Goal: Navigation & Orientation: Find specific page/section

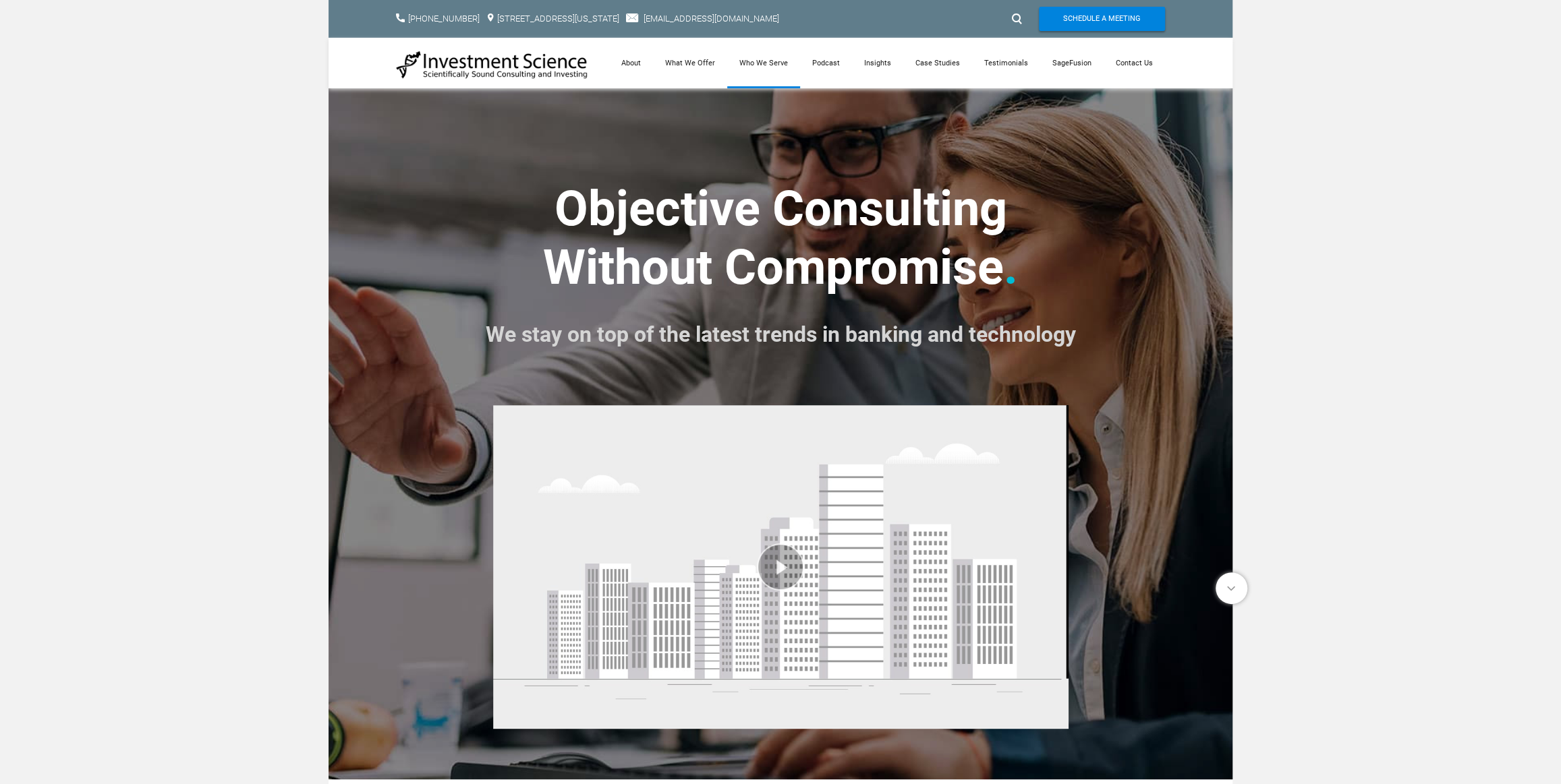
click at [755, 67] on link "Who We Serve" at bounding box center [764, 62] width 73 height 50
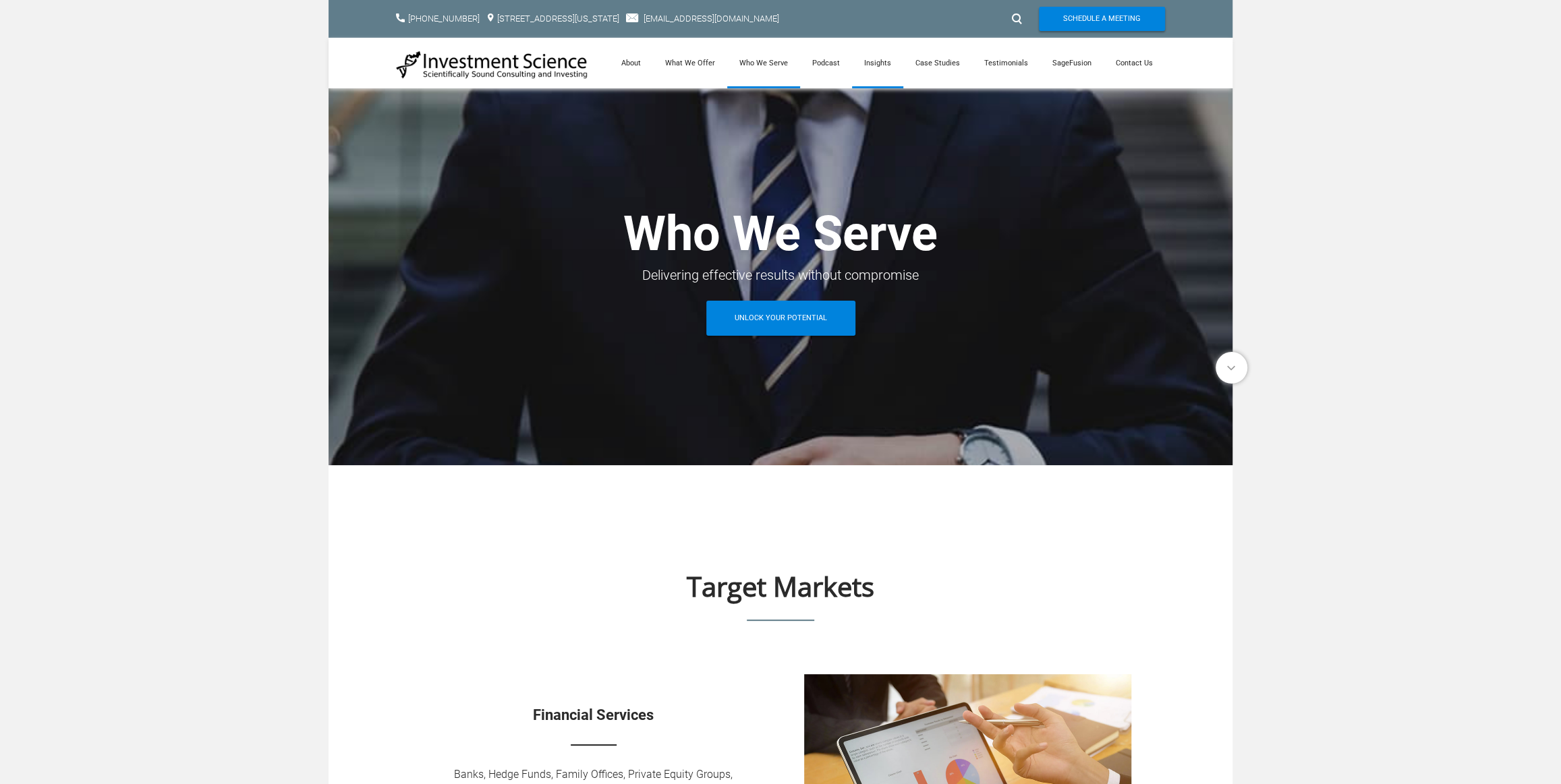
click at [873, 67] on link "Insights" at bounding box center [877, 62] width 51 height 50
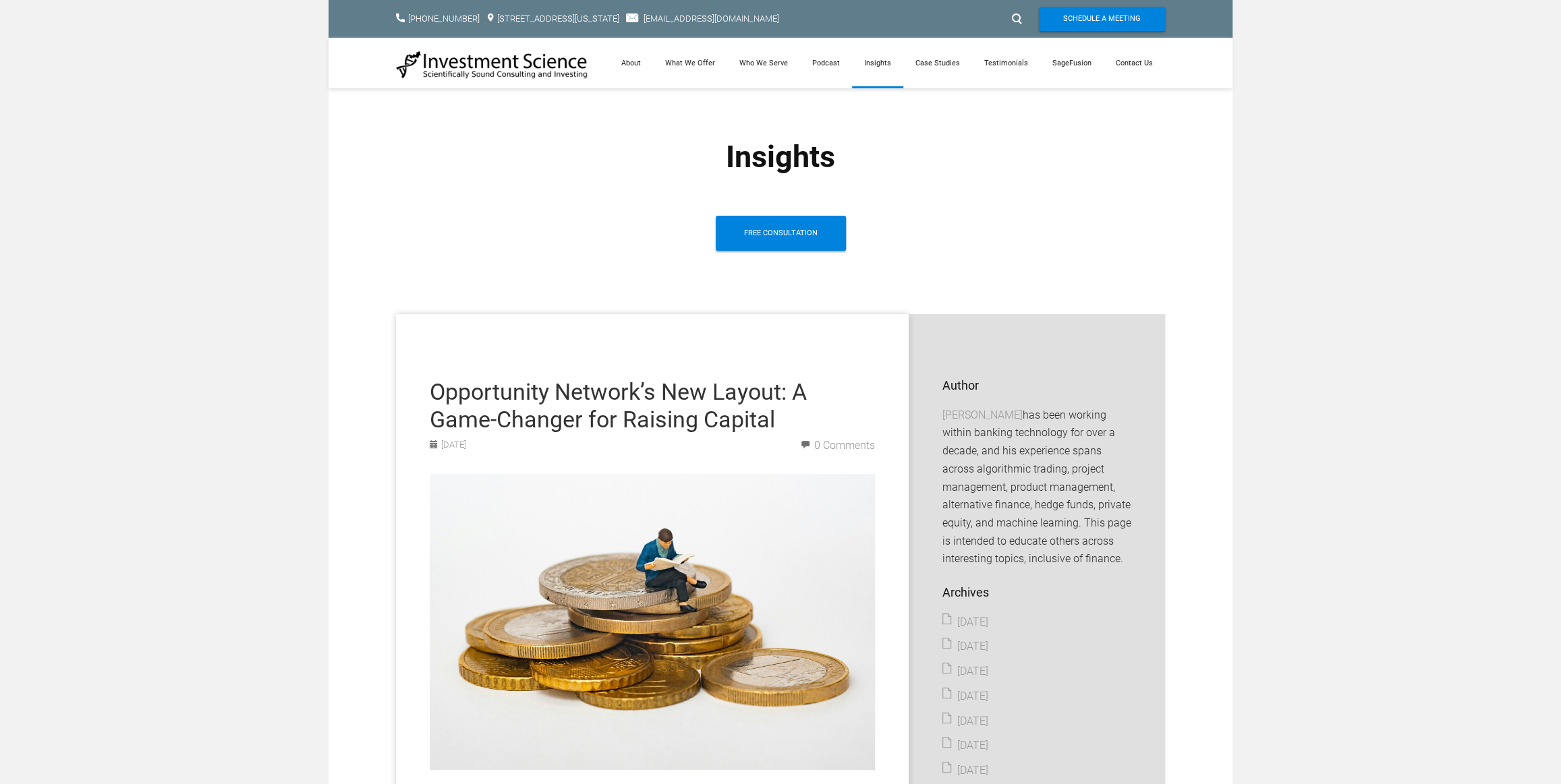
click at [1076, 67] on link "SageFusion" at bounding box center [1072, 62] width 64 height 50
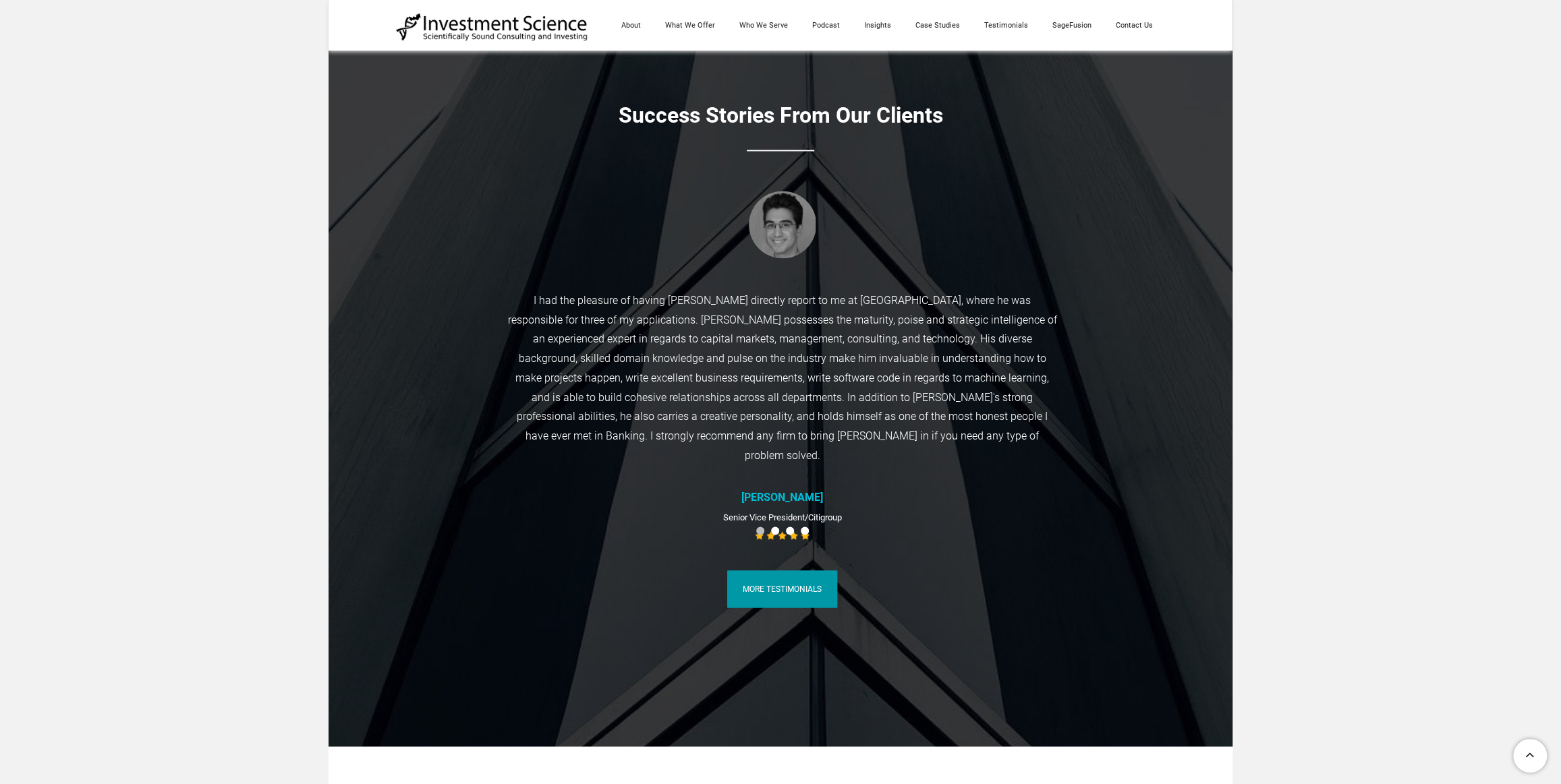
scroll to position [5104, 0]
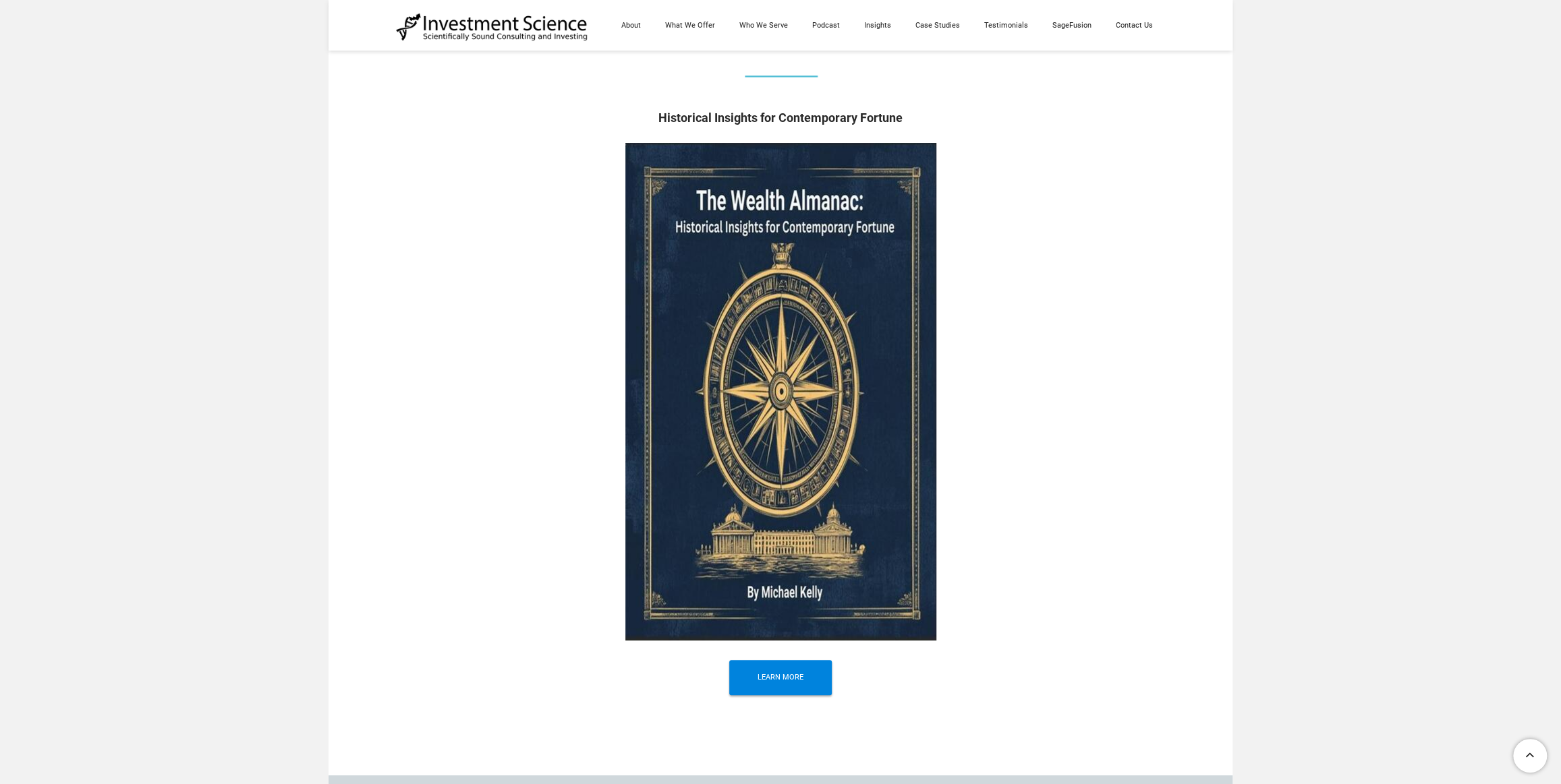
scroll to position [5280, 0]
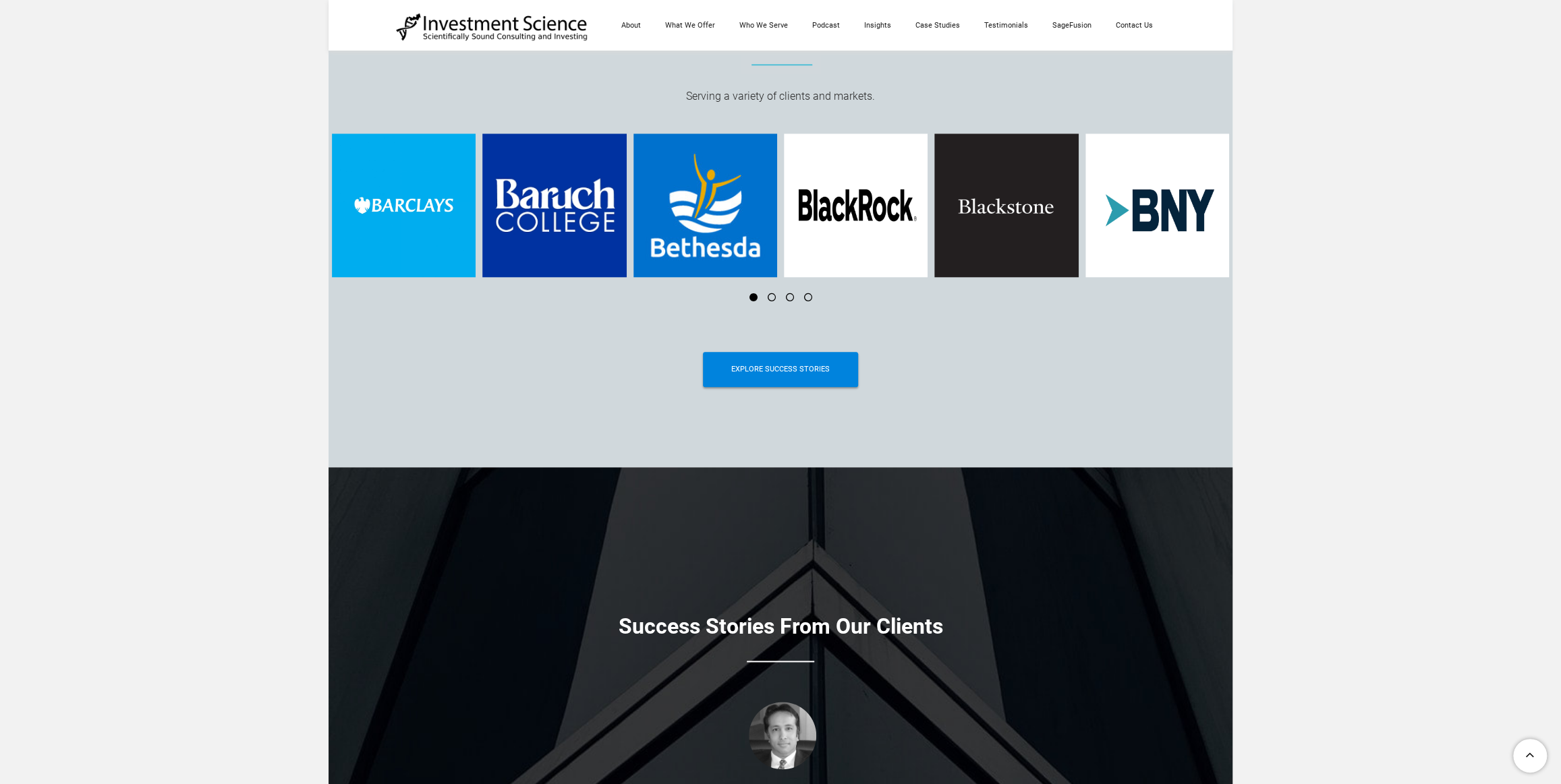
drag, startPoint x: 556, startPoint y: 188, endPoint x: 452, endPoint y: 378, distance: 216.6
click at [452, 378] on div "Explore Success Stories" at bounding box center [780, 372] width 769 height 54
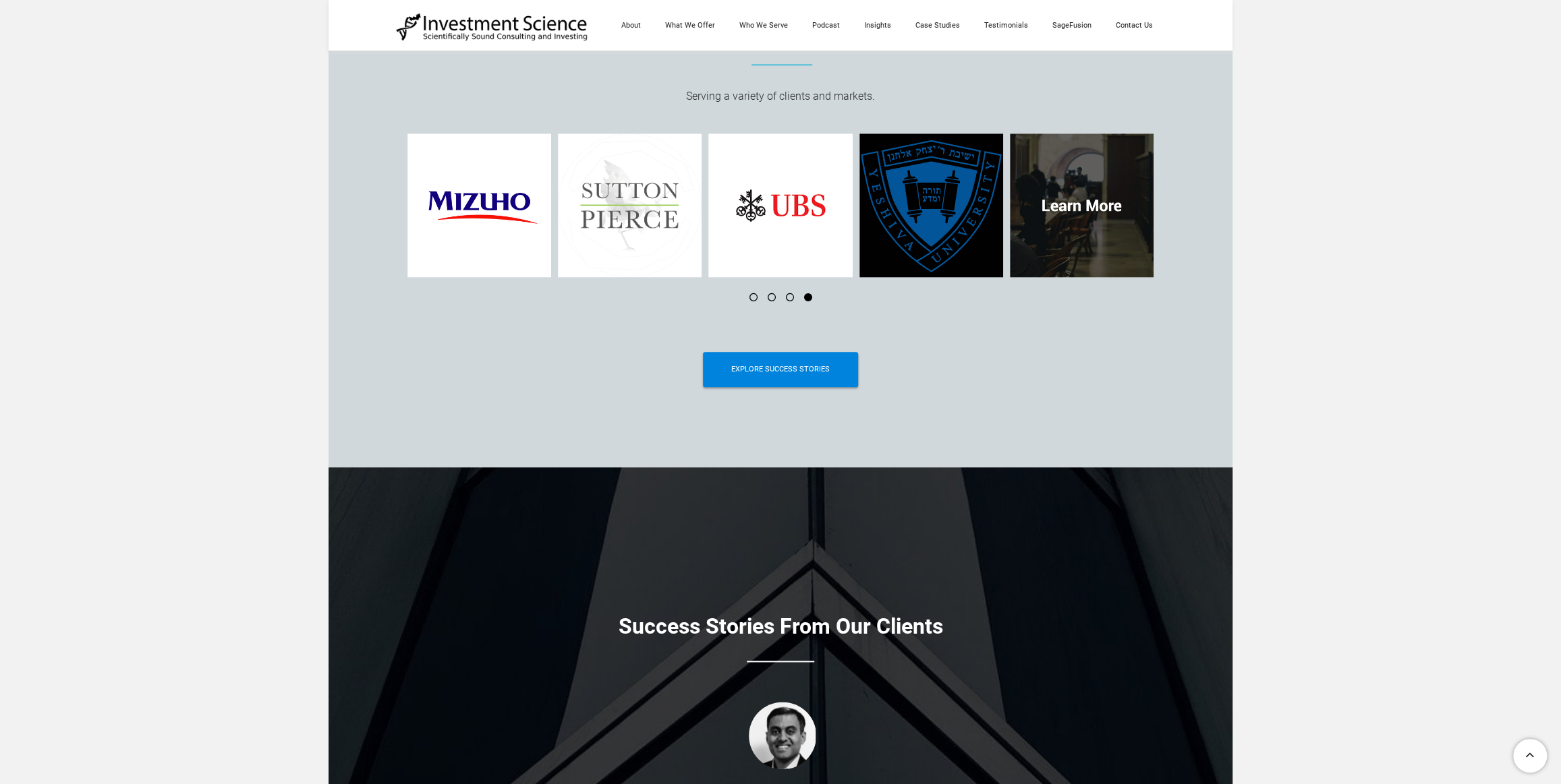
click at [755, 301] on li at bounding box center [748, 298] width 18 height 9
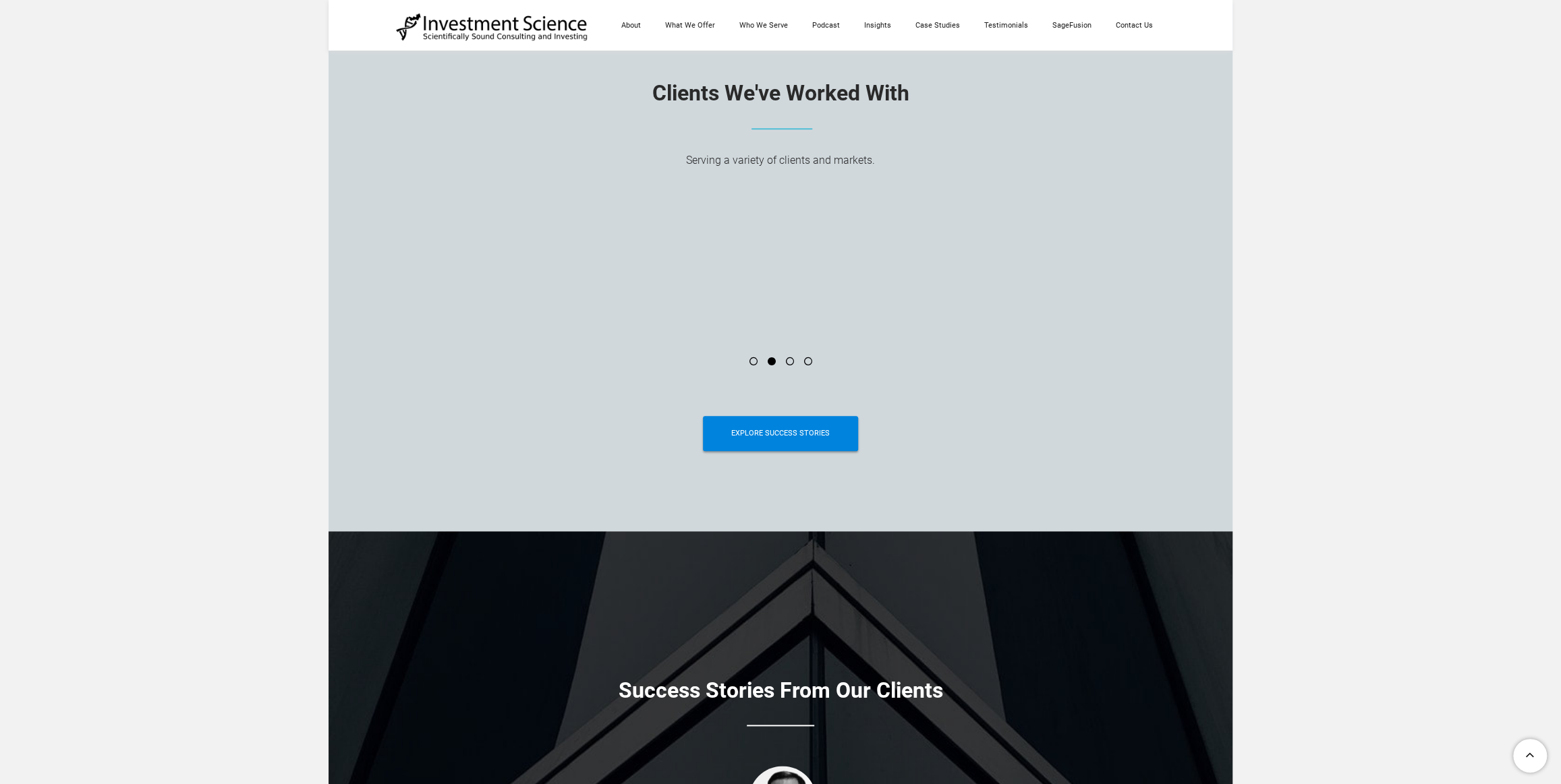
scroll to position [5195, 0]
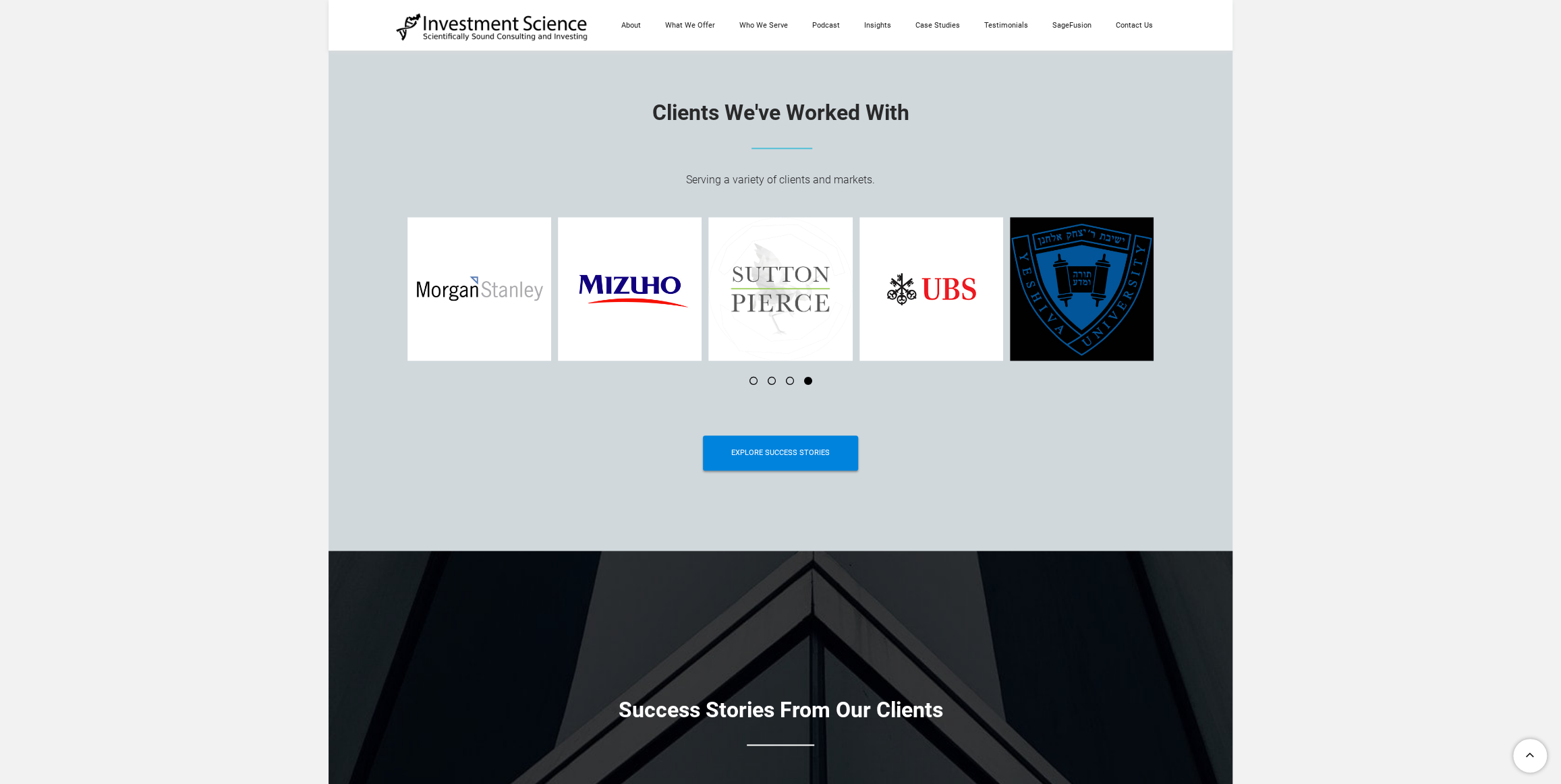
click at [788, 384] on li at bounding box center [784, 381] width 18 height 9
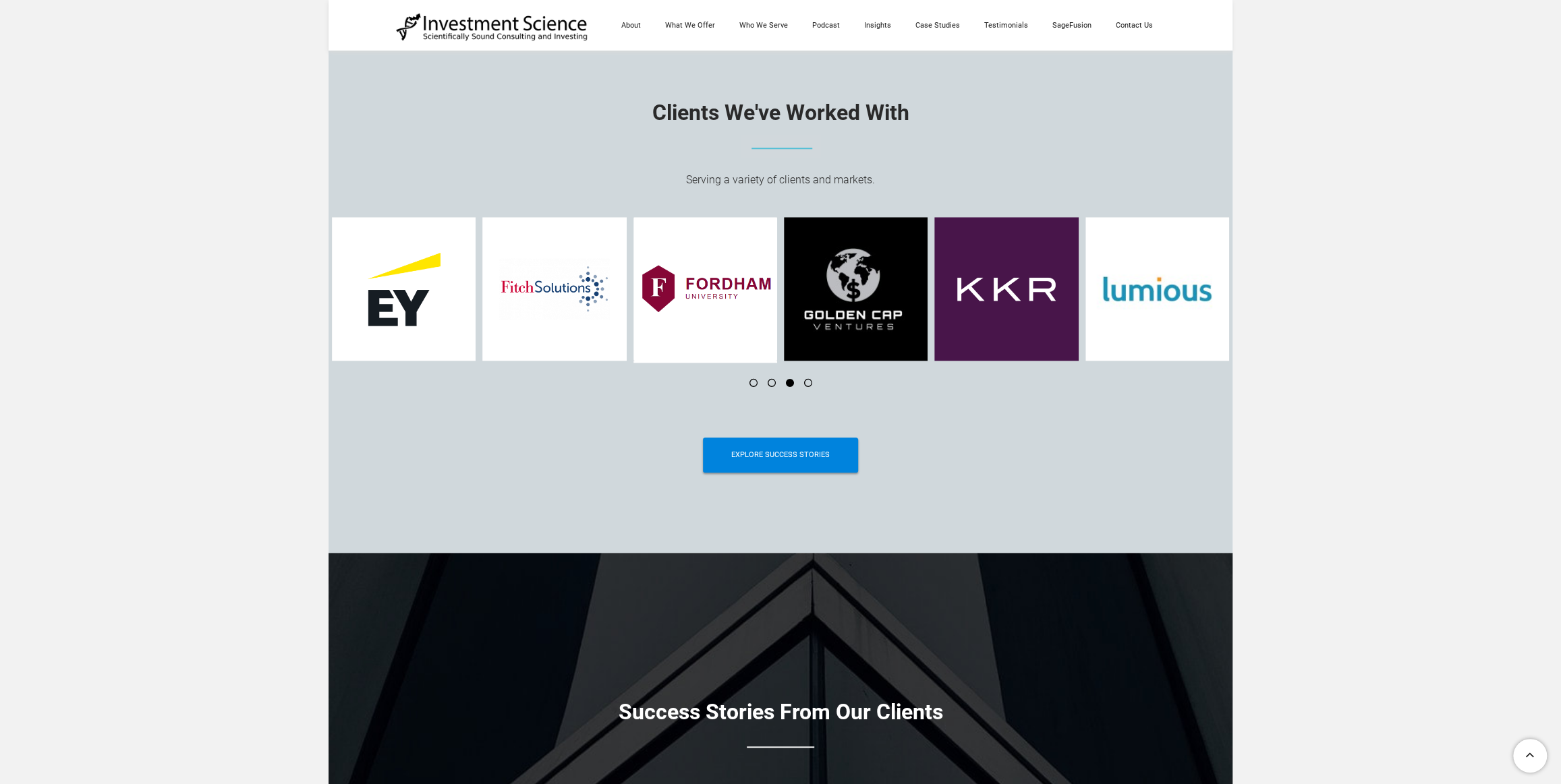
click at [785, 384] on li at bounding box center [784, 383] width 18 height 9
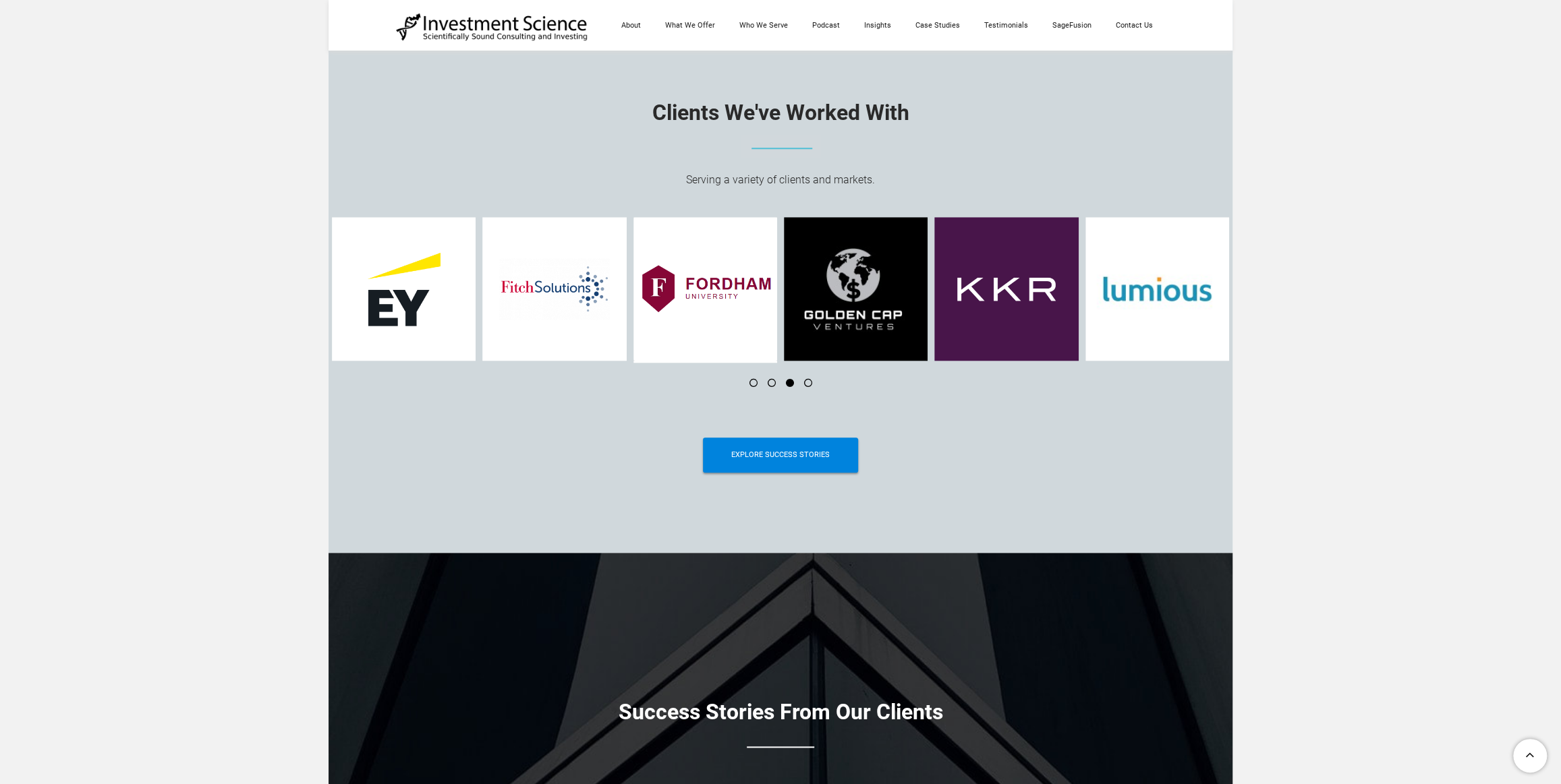
click at [785, 384] on li at bounding box center [784, 383] width 18 height 9
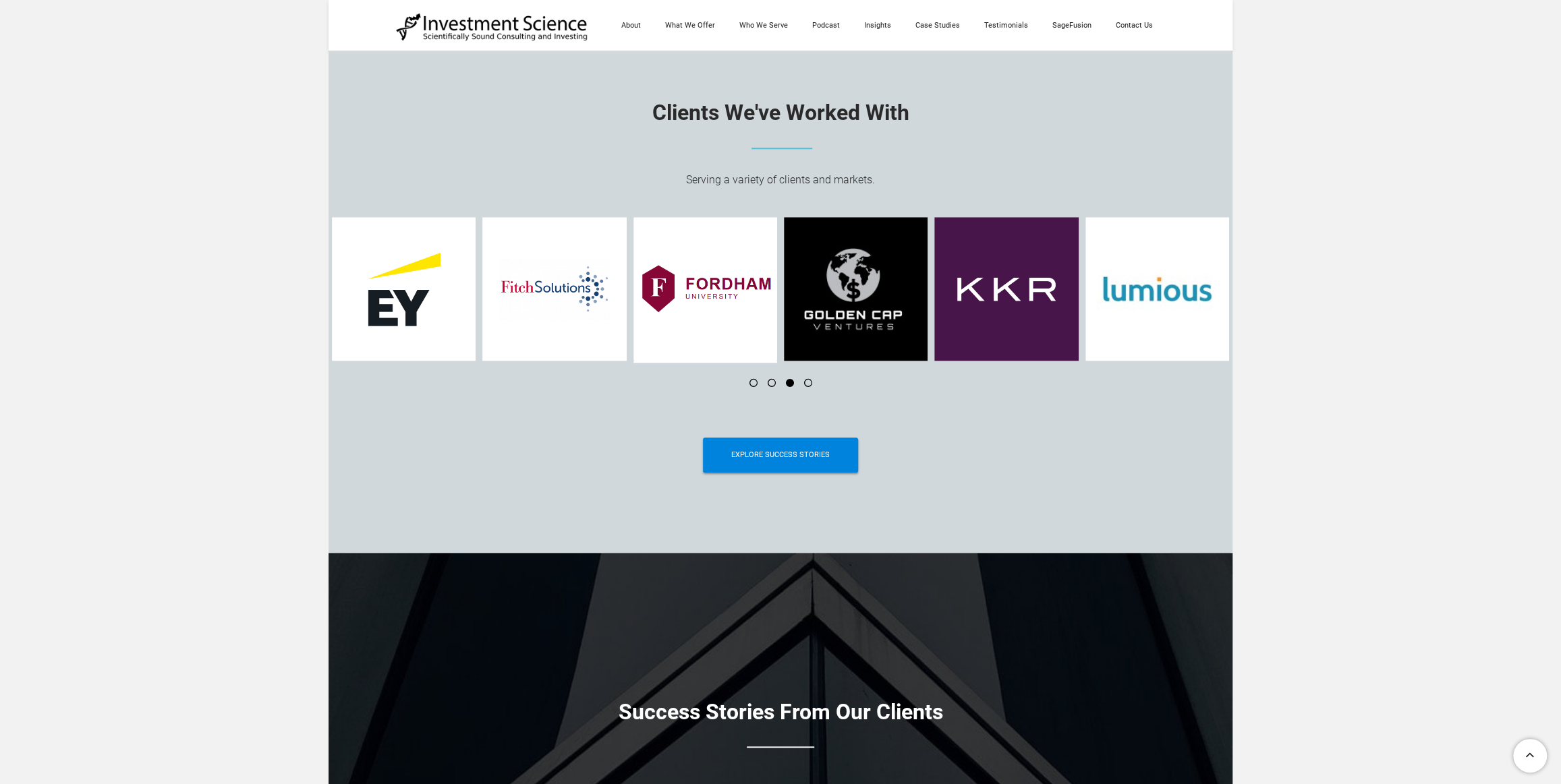
click at [785, 384] on li at bounding box center [784, 383] width 18 height 9
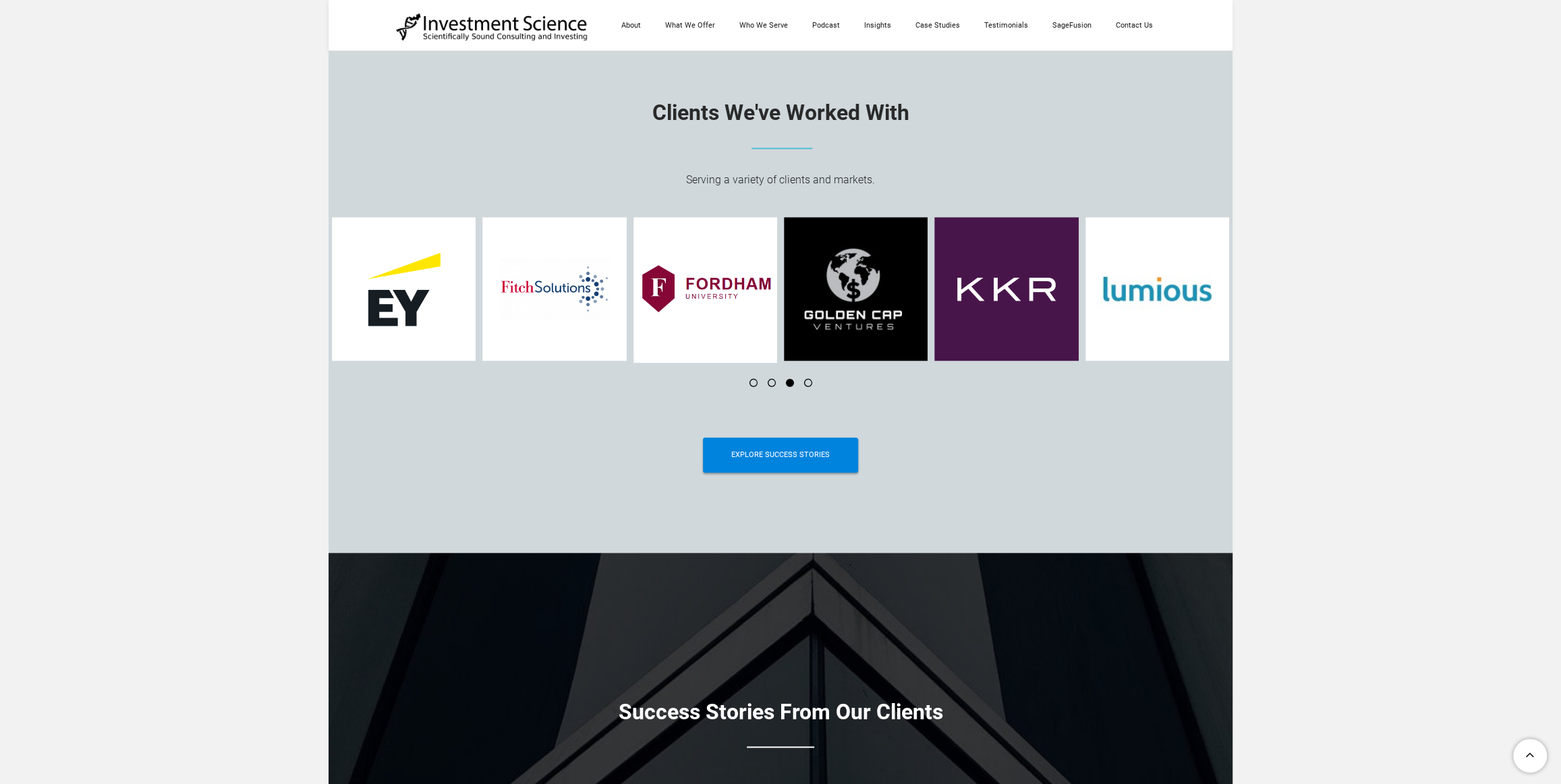
click at [785, 384] on li at bounding box center [784, 383] width 18 height 9
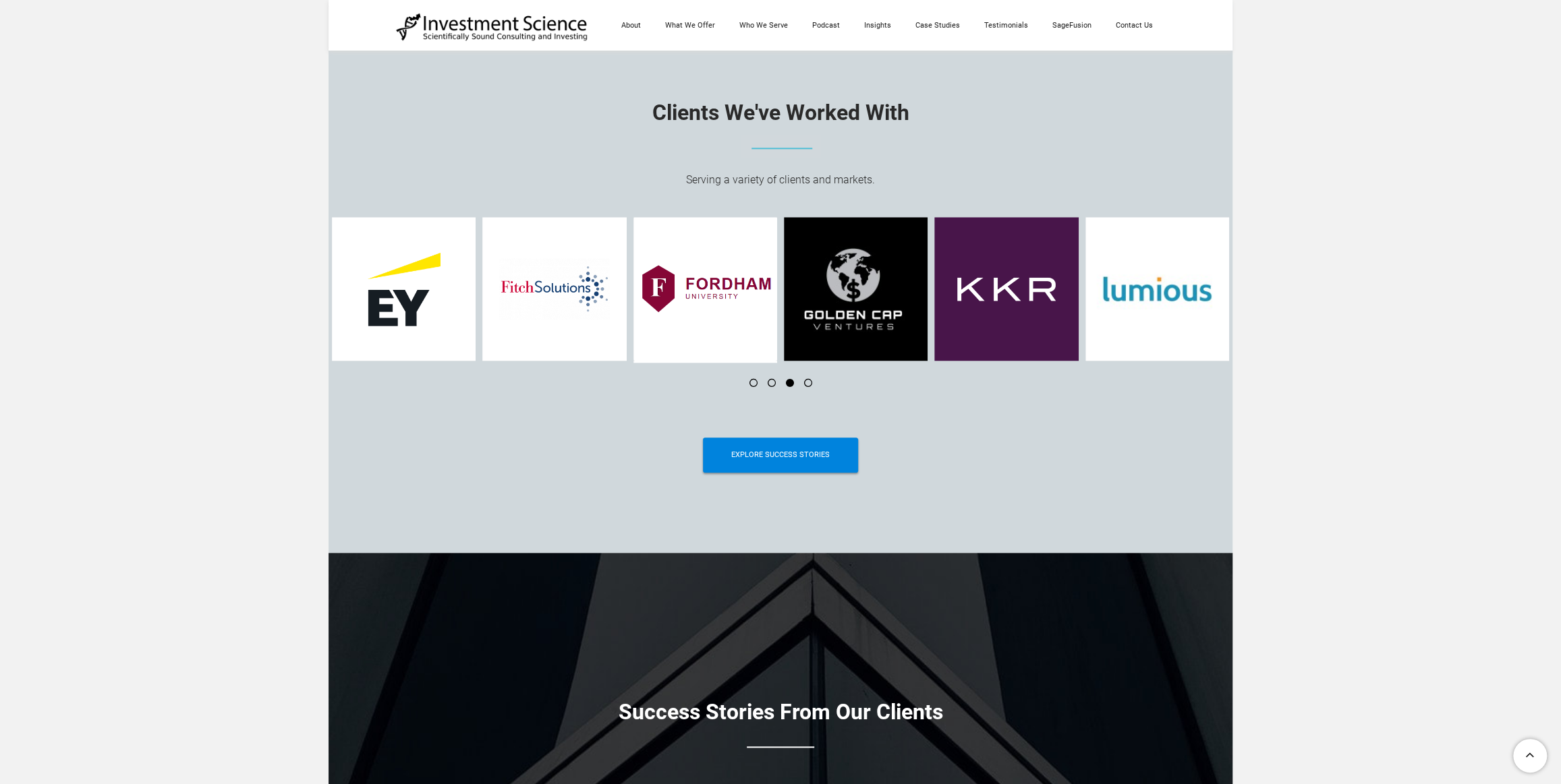
click at [785, 384] on li at bounding box center [784, 383] width 18 height 9
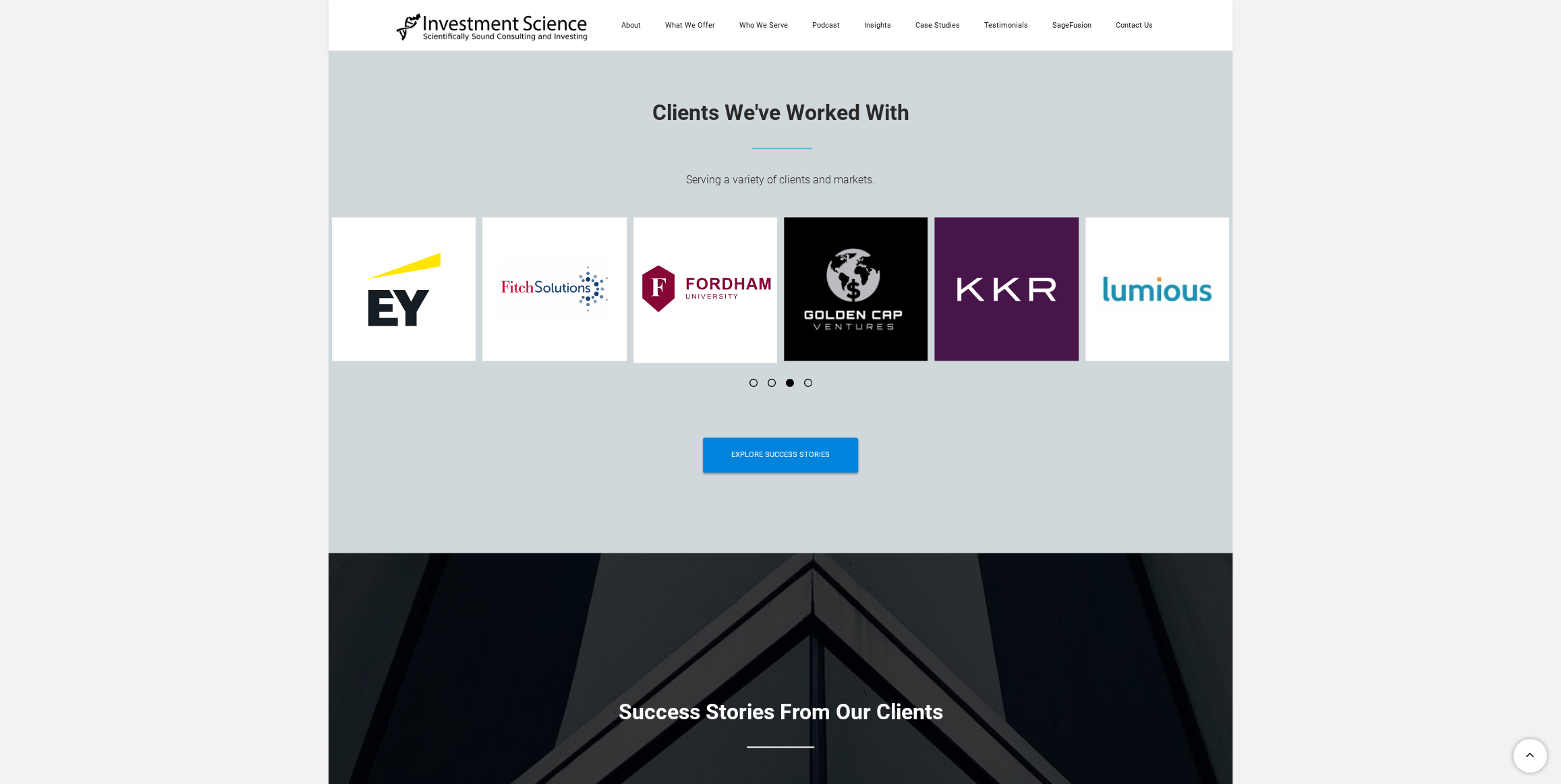
click at [785, 384] on li at bounding box center [784, 383] width 18 height 9
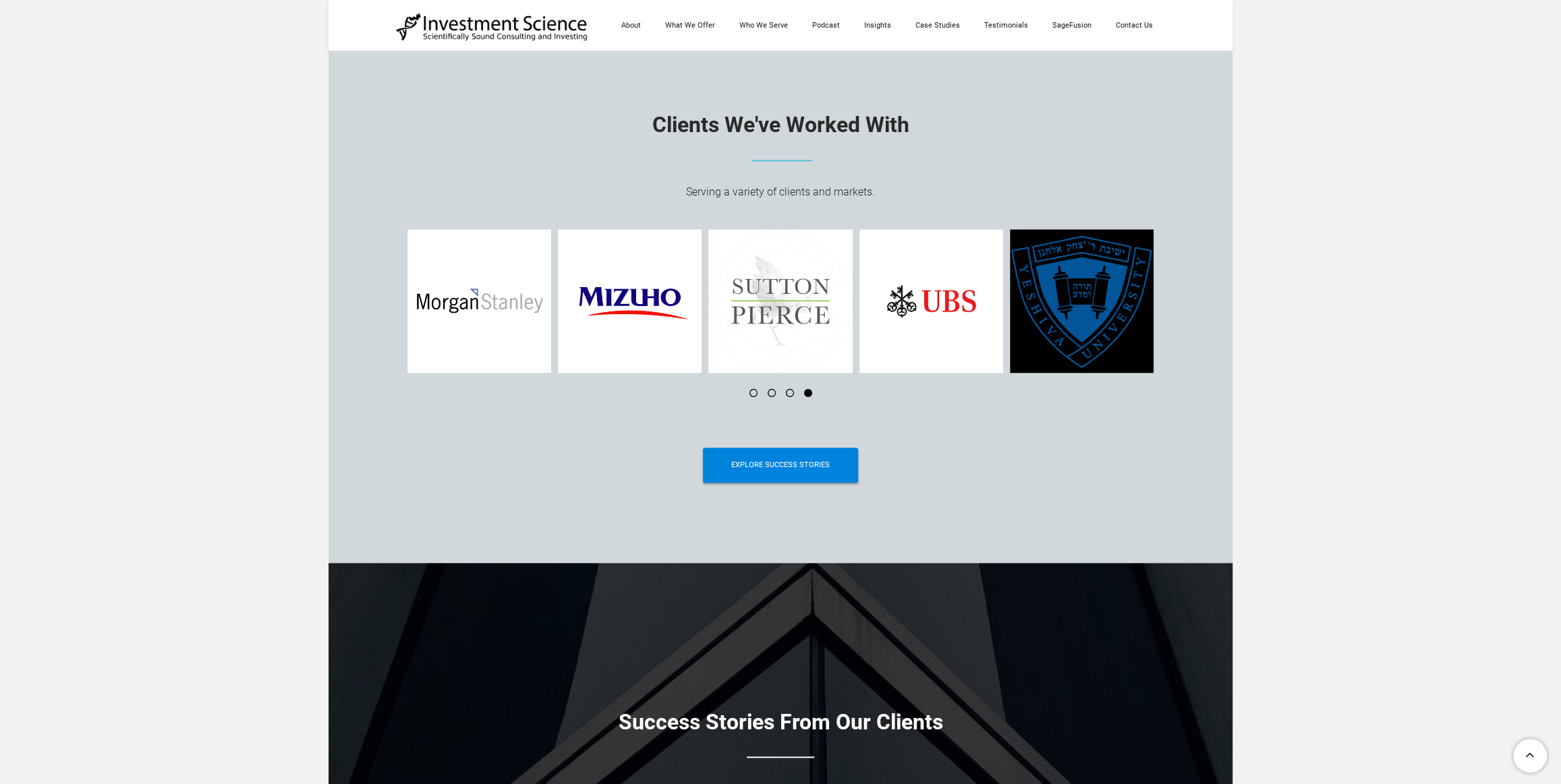
scroll to position [5211, 0]
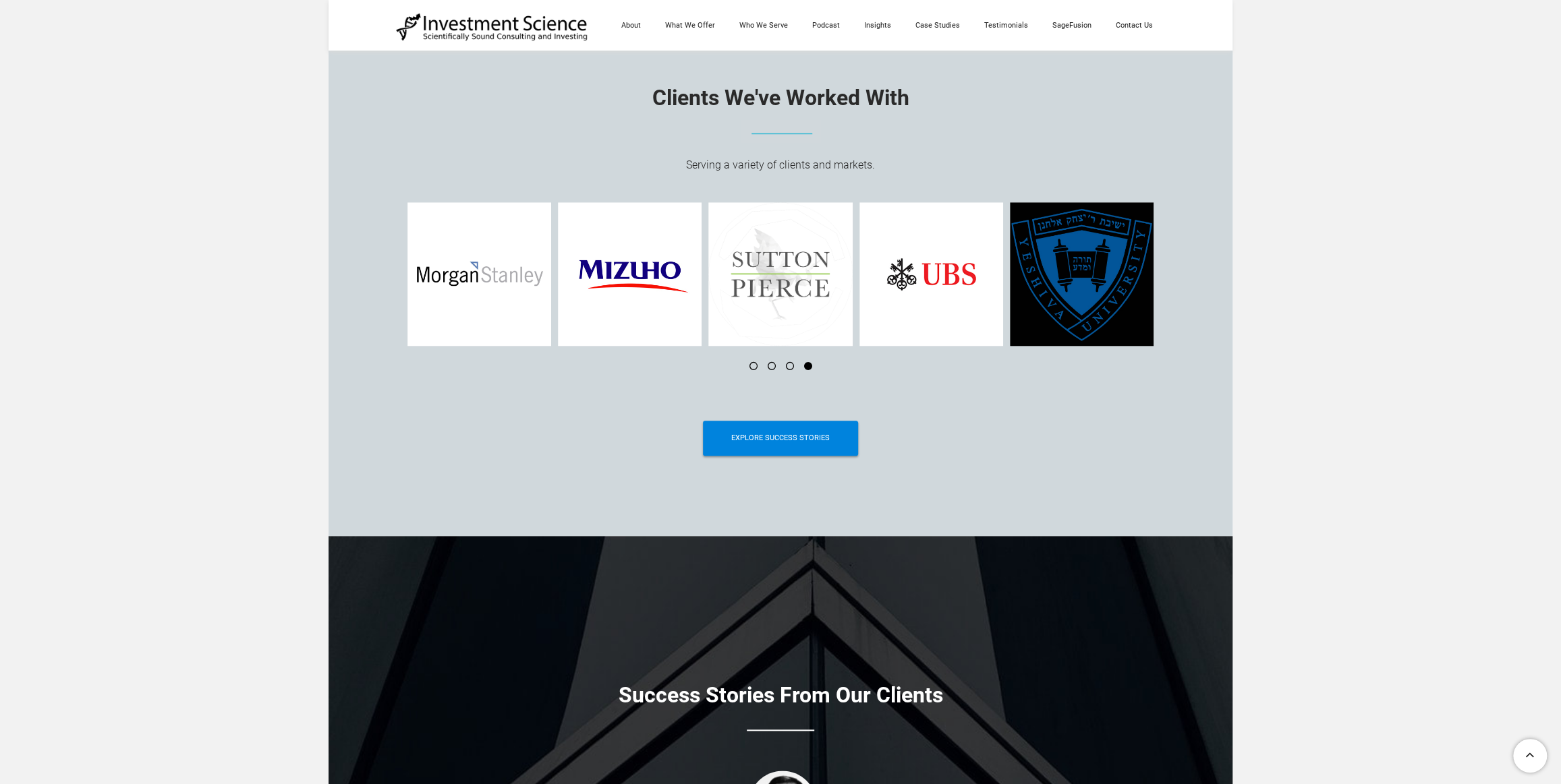
click at [769, 370] on li at bounding box center [766, 366] width 18 height 9
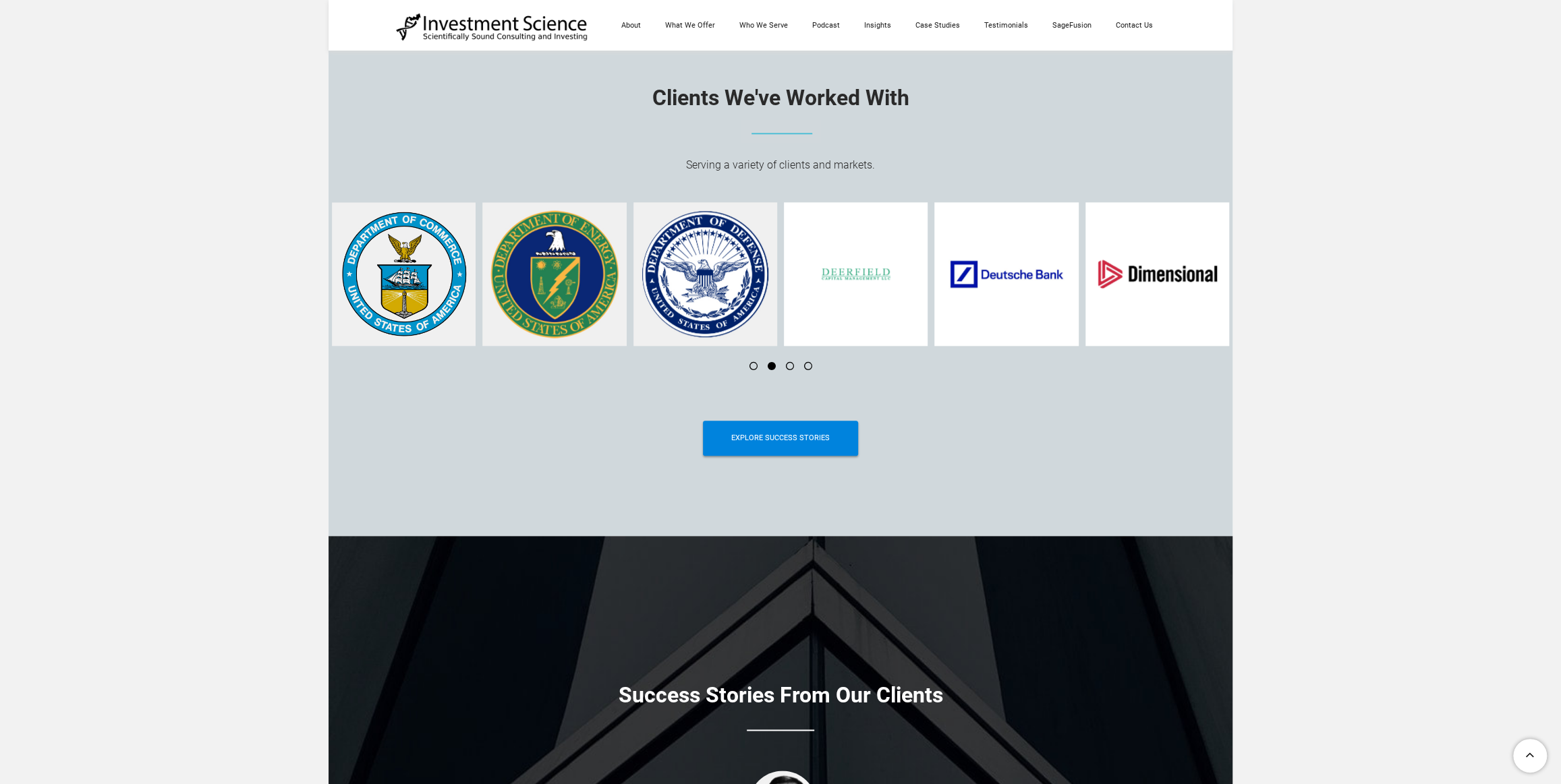
click at [790, 368] on li at bounding box center [784, 366] width 18 height 9
click at [809, 368] on li at bounding box center [802, 366] width 18 height 9
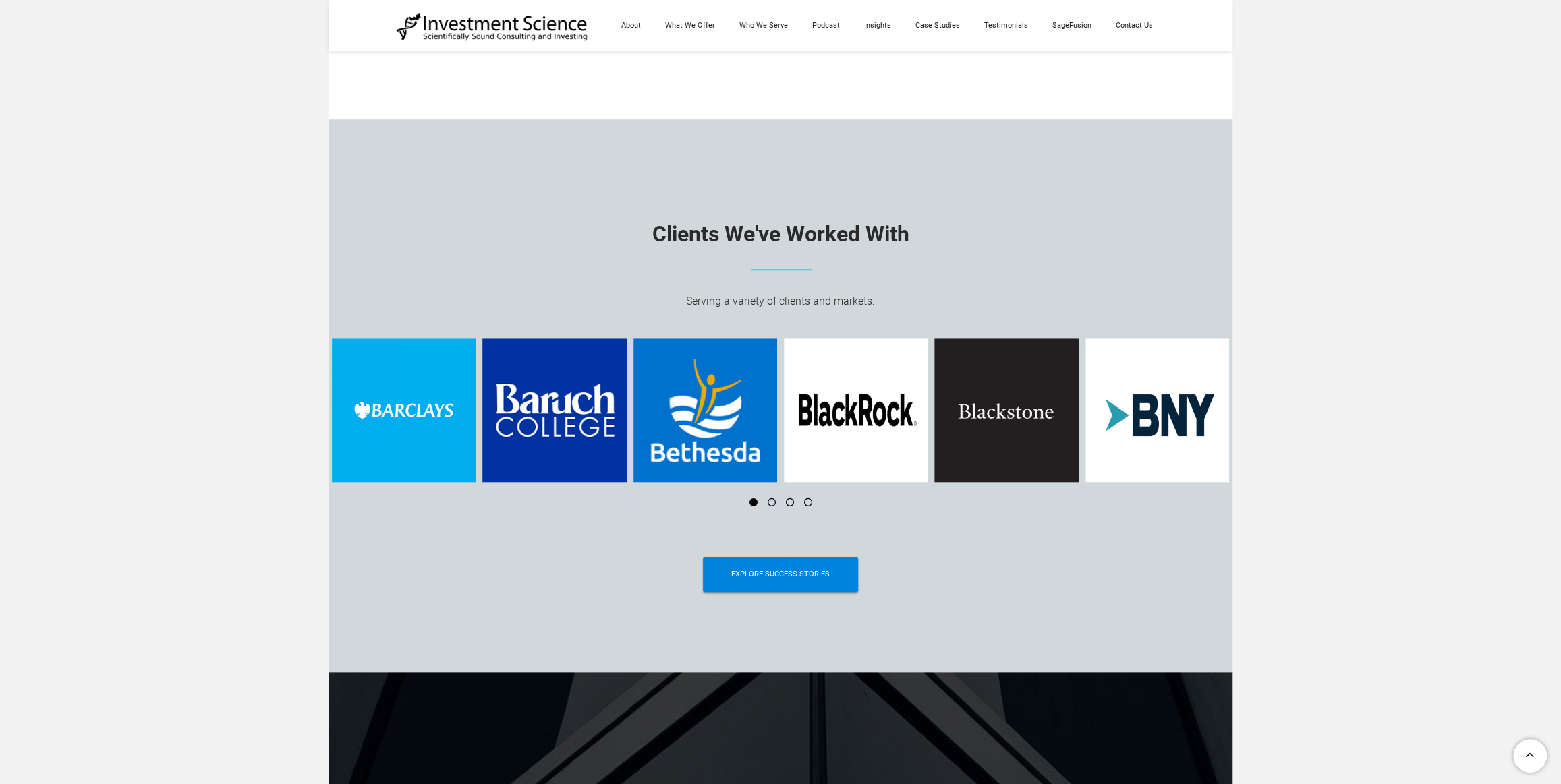
scroll to position [5082, 0]
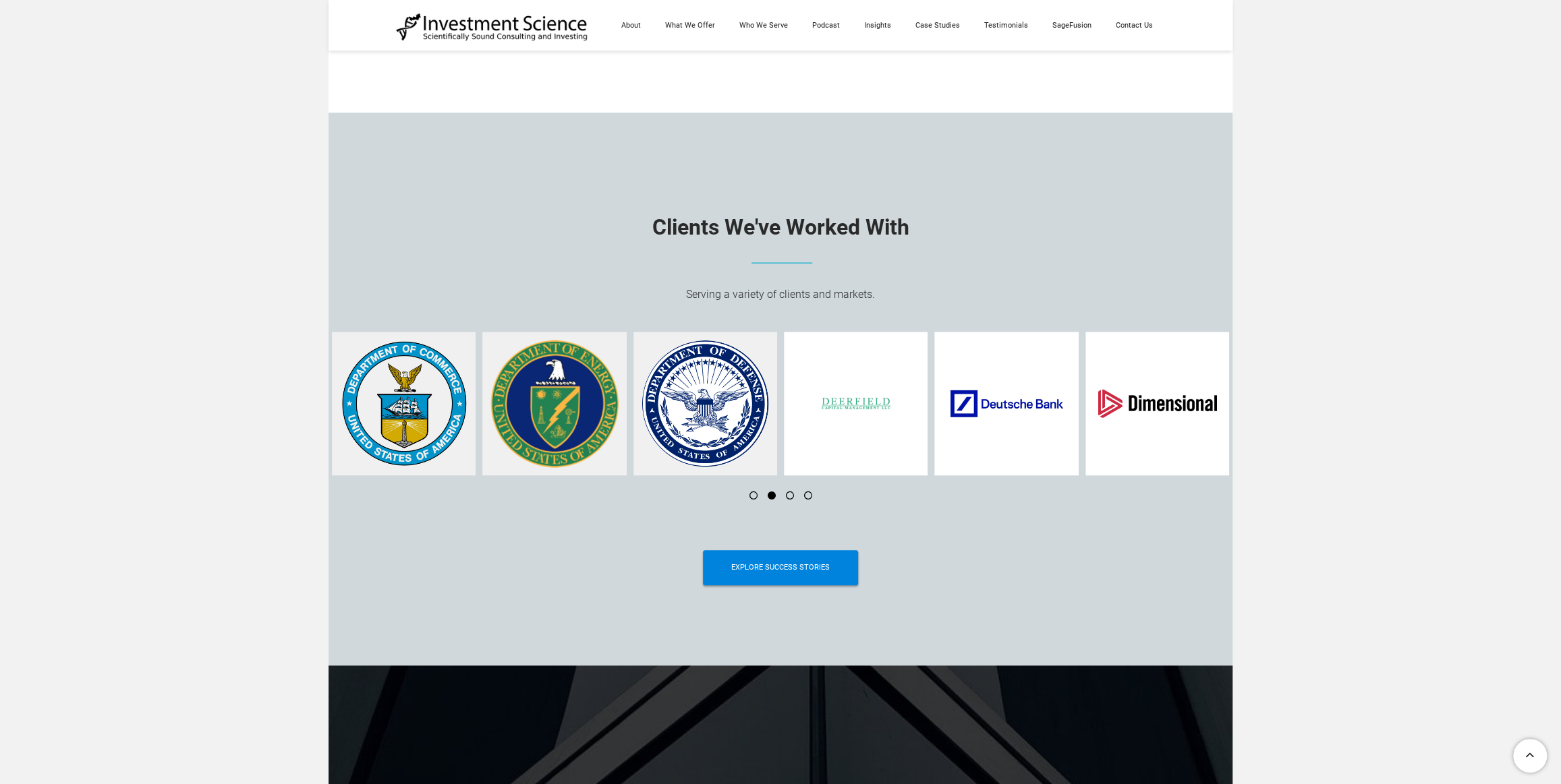
click at [789, 499] on li at bounding box center [784, 496] width 18 height 9
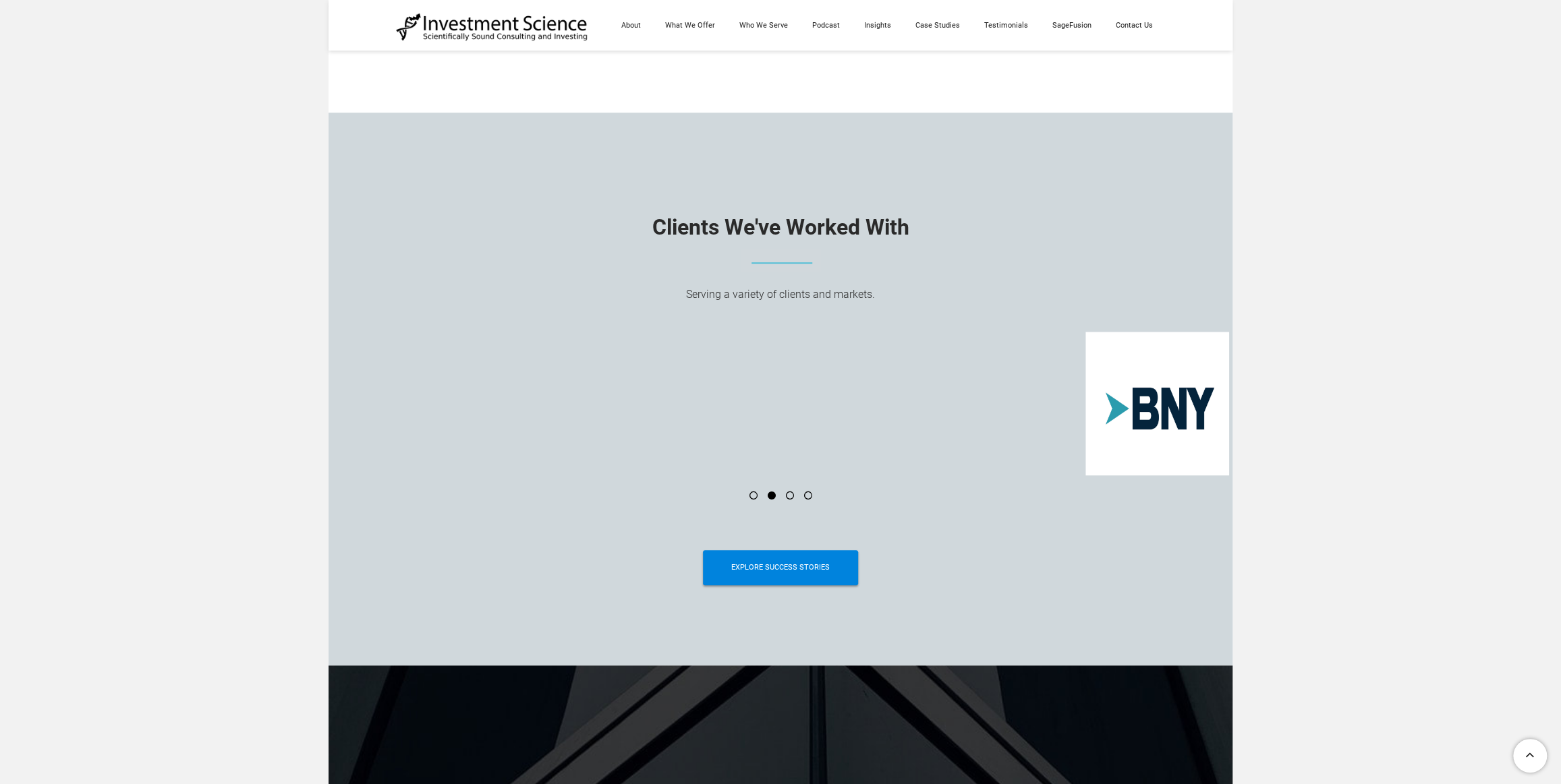
click at [602, 361] on img at bounding box center [554, 403] width 144 height 144
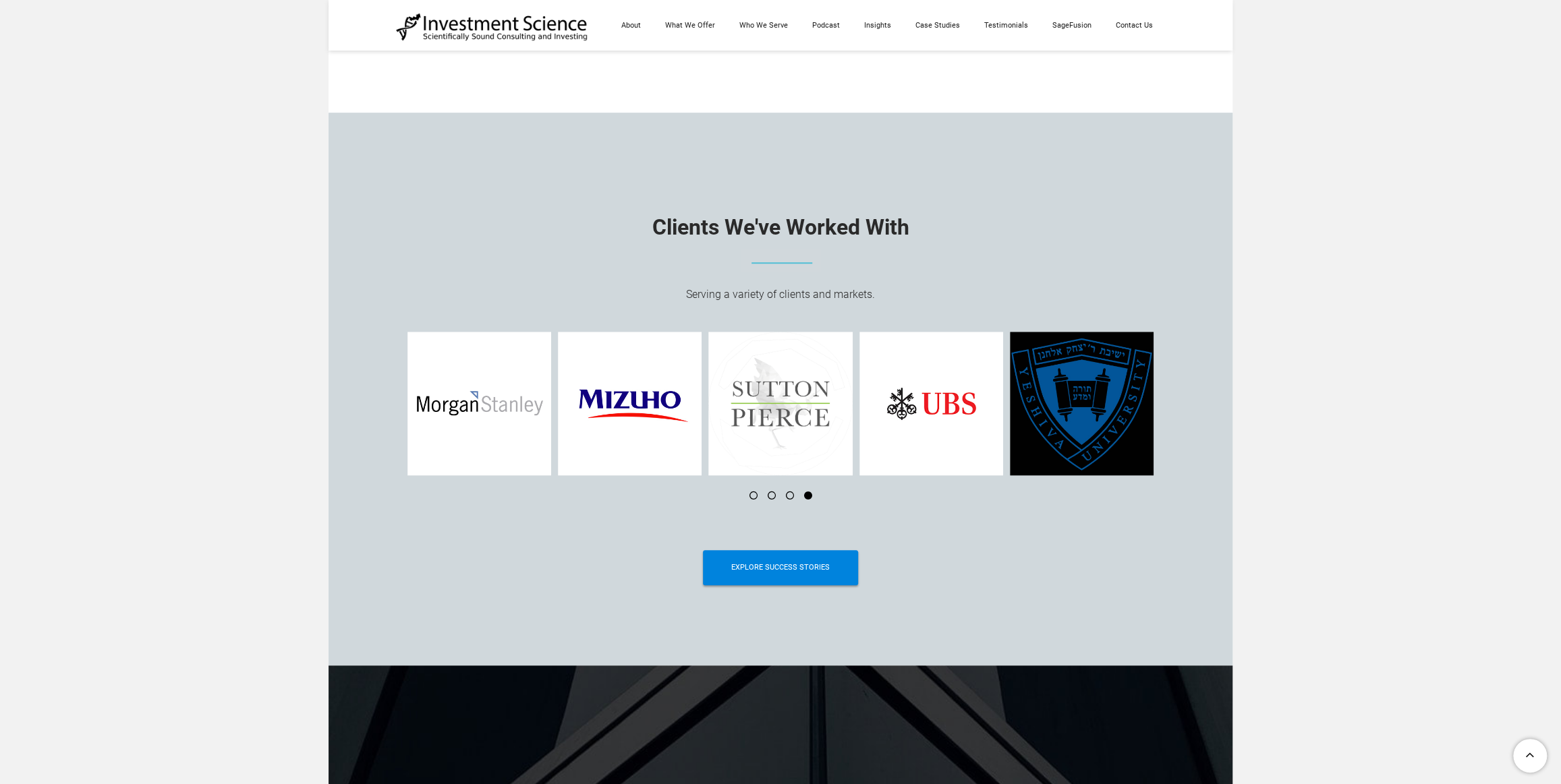
click at [769, 499] on li at bounding box center [766, 496] width 18 height 9
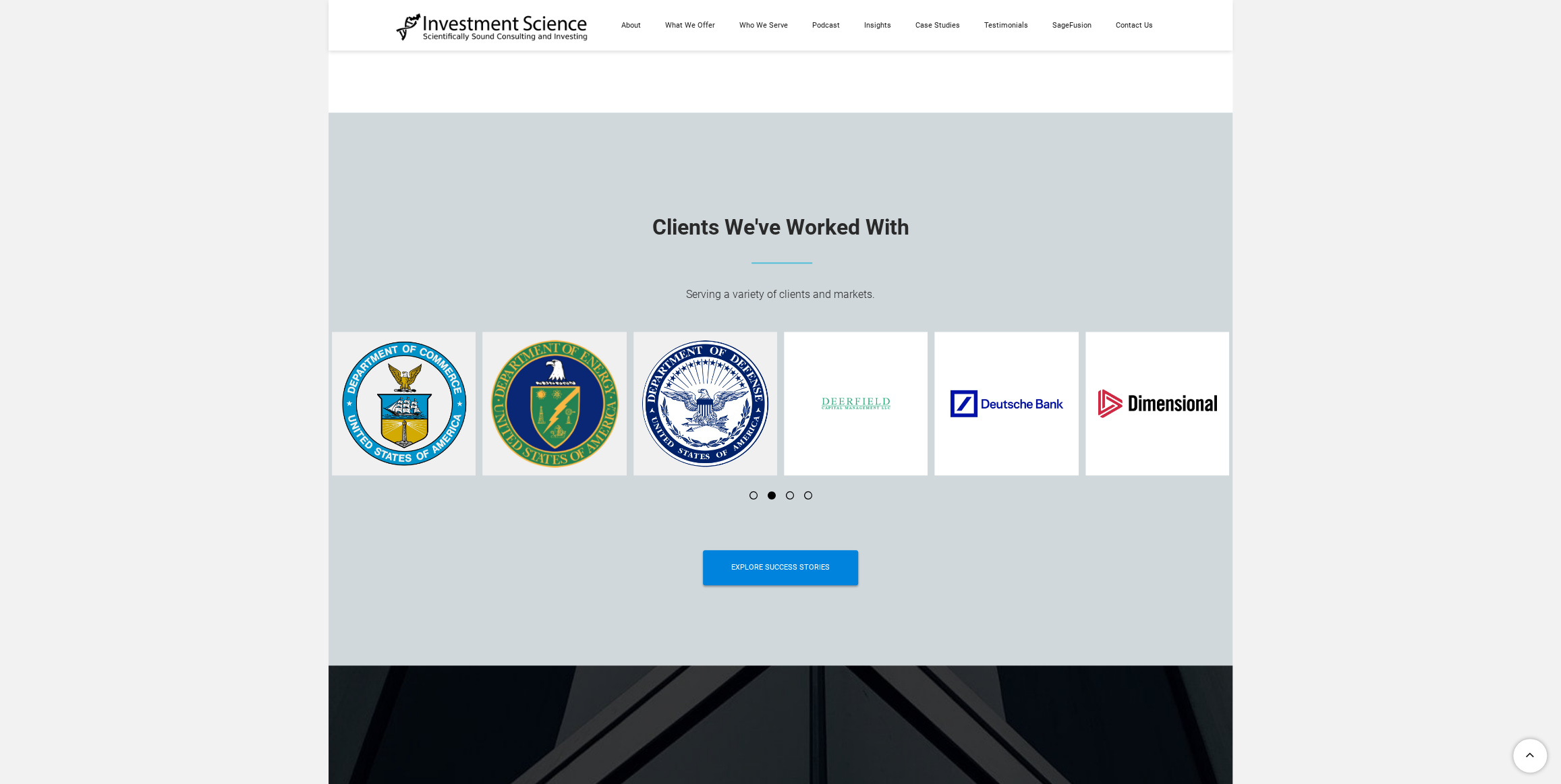
click at [794, 497] on li at bounding box center [802, 496] width 18 height 9
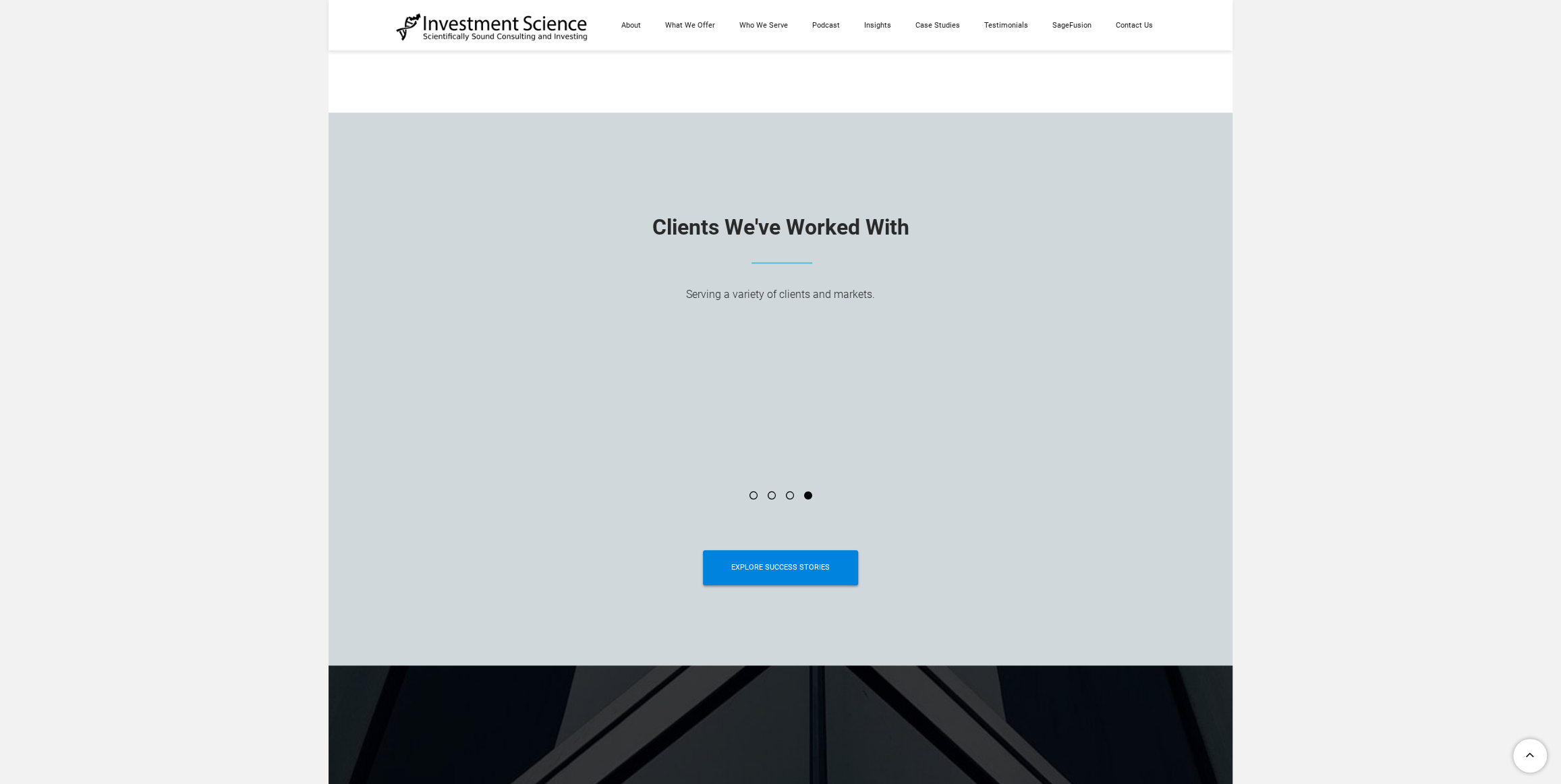
click at [789, 499] on li at bounding box center [784, 496] width 18 height 9
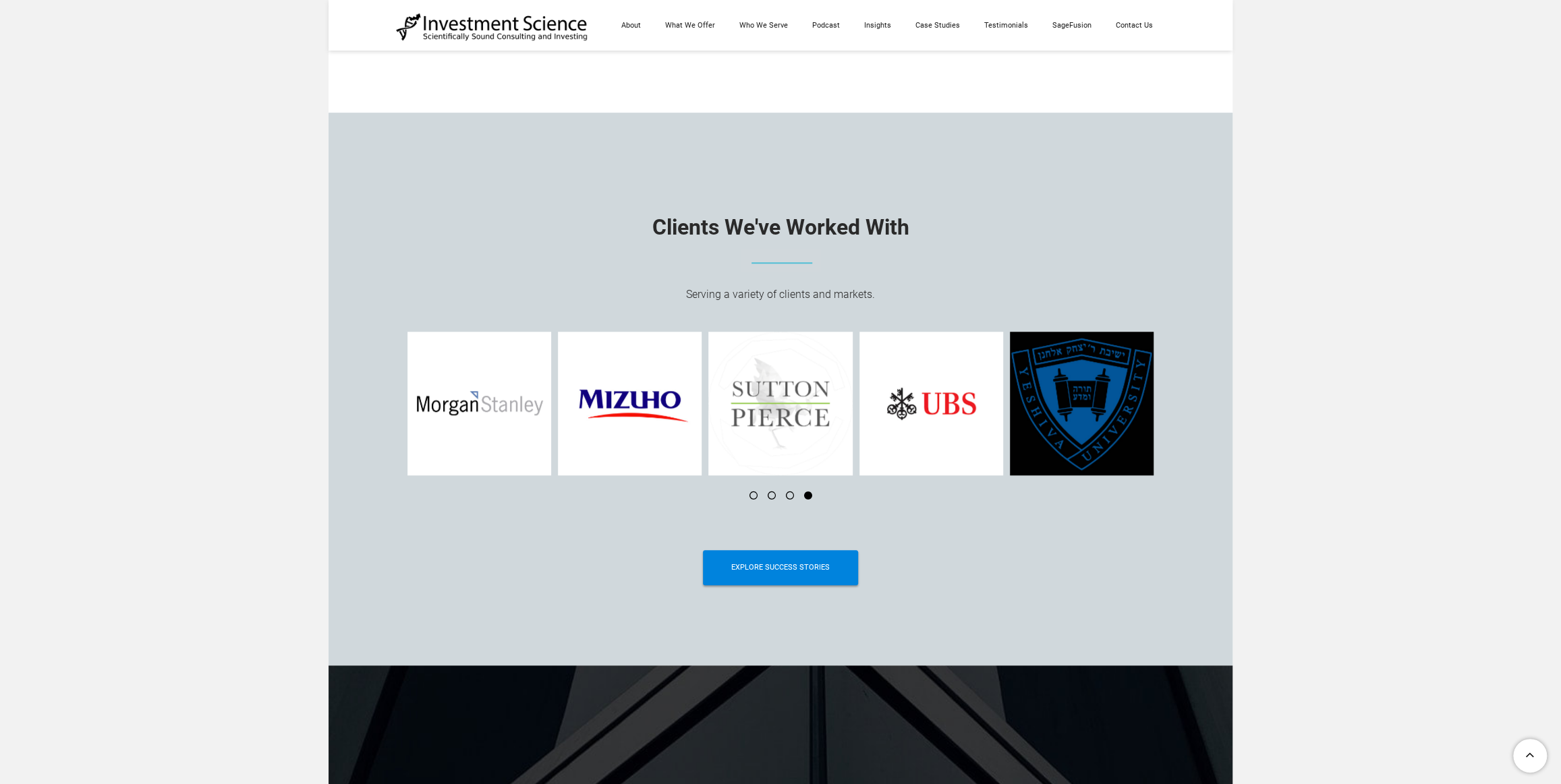
click at [789, 499] on li at bounding box center [784, 496] width 18 height 9
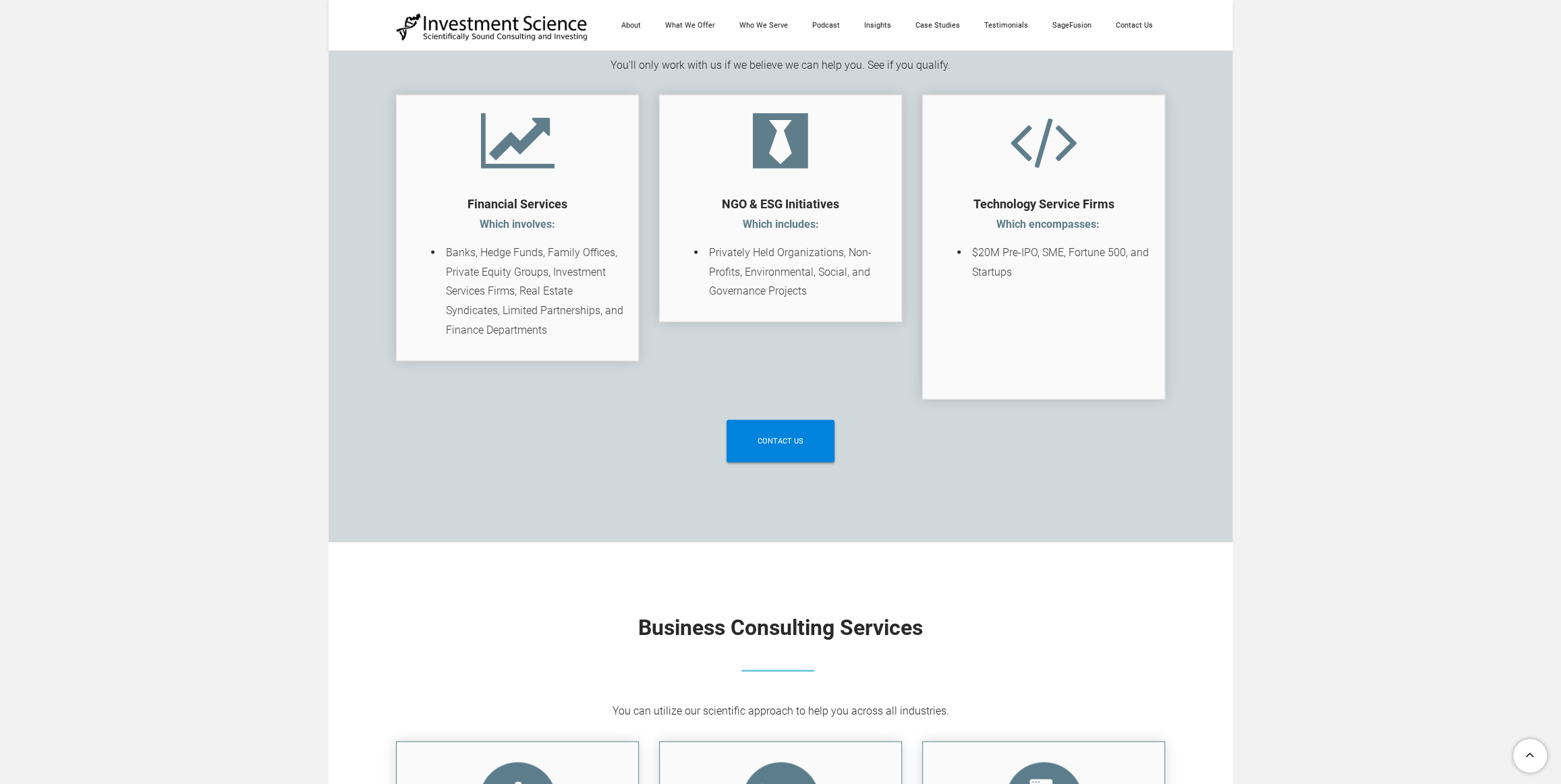
scroll to position [2952, 0]
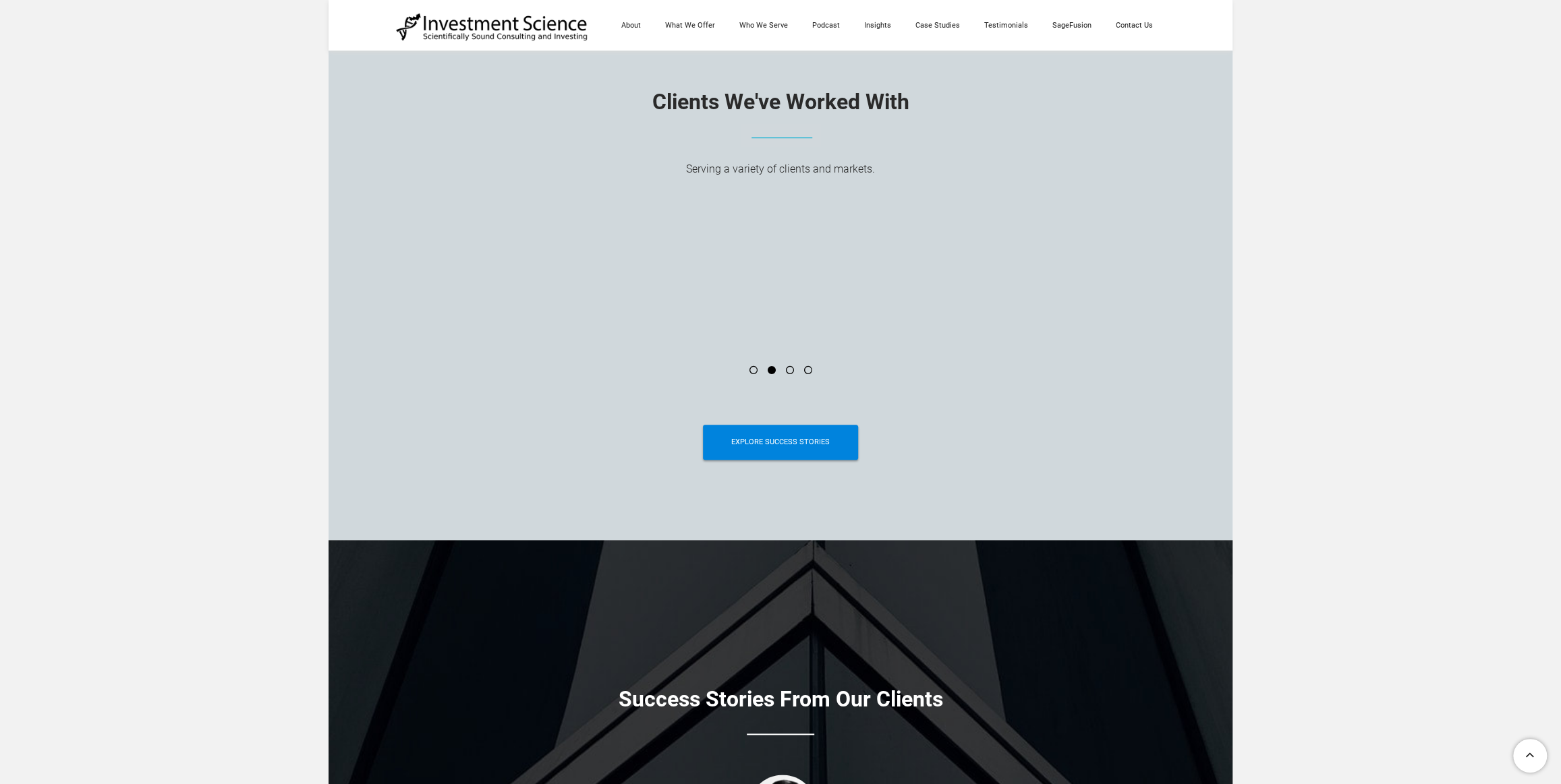
scroll to position [5173, 0]
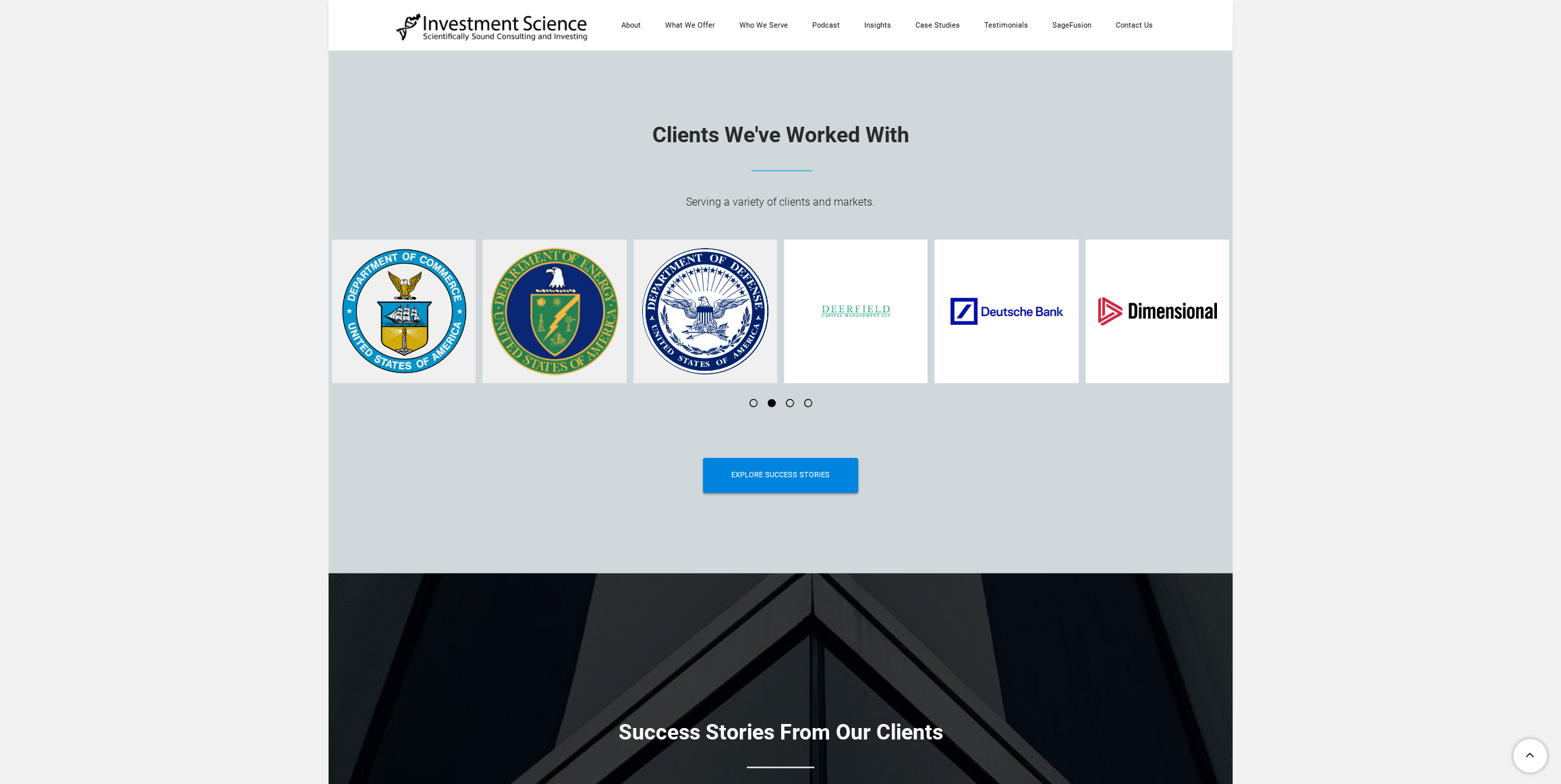
click at [789, 406] on li at bounding box center [784, 403] width 18 height 9
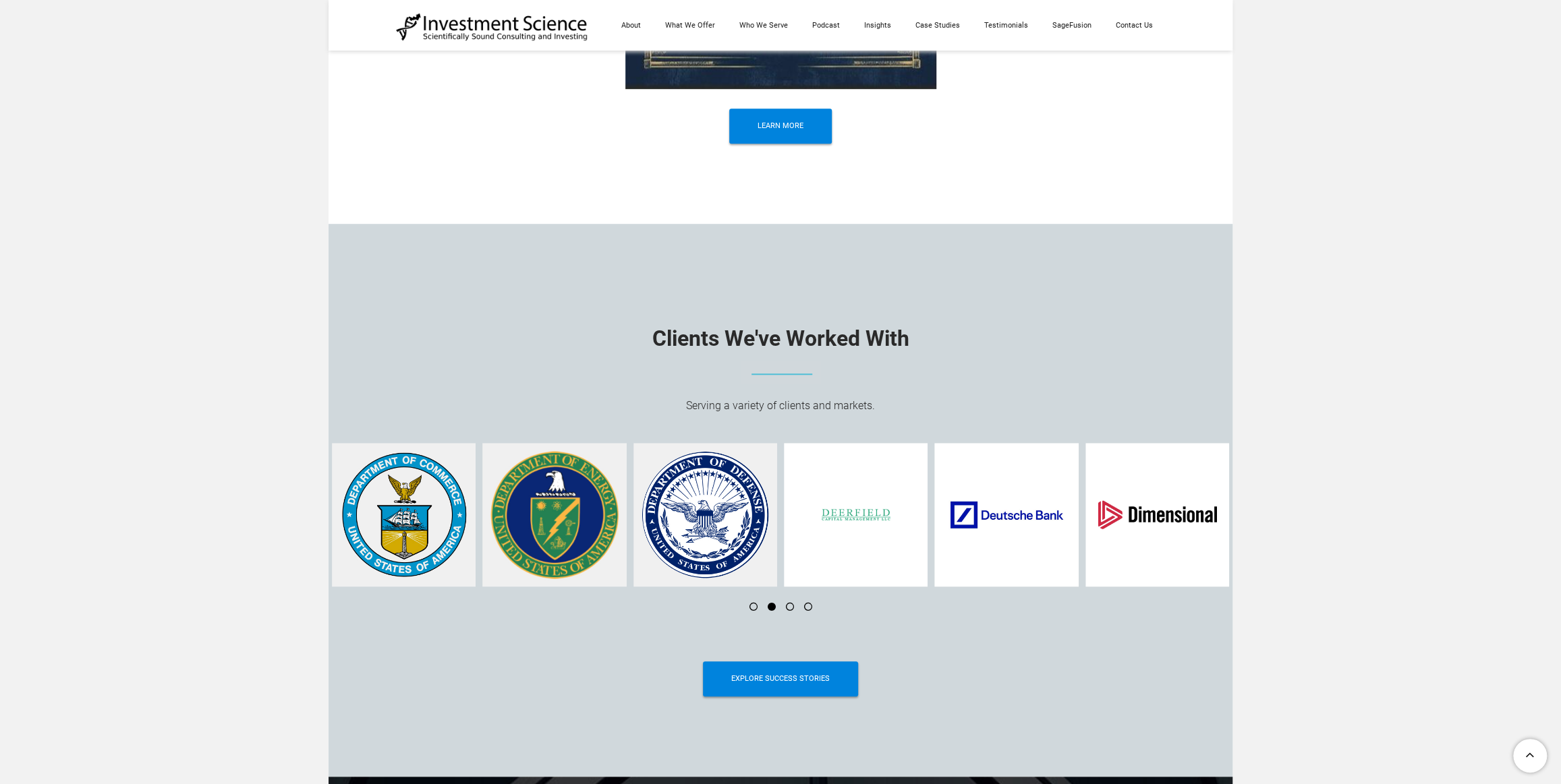
scroll to position [5284, 0]
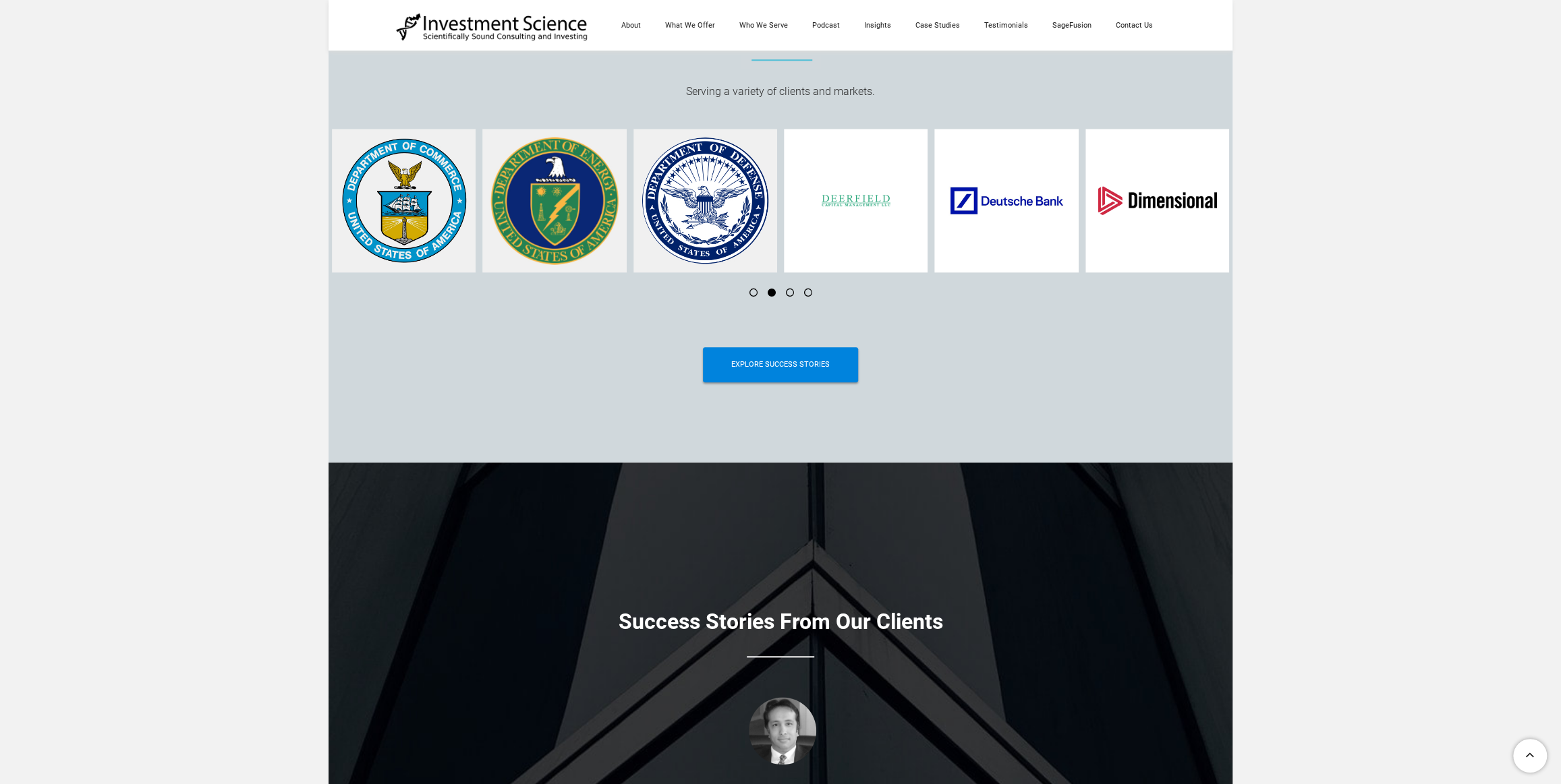
click at [789, 297] on li at bounding box center [784, 293] width 18 height 9
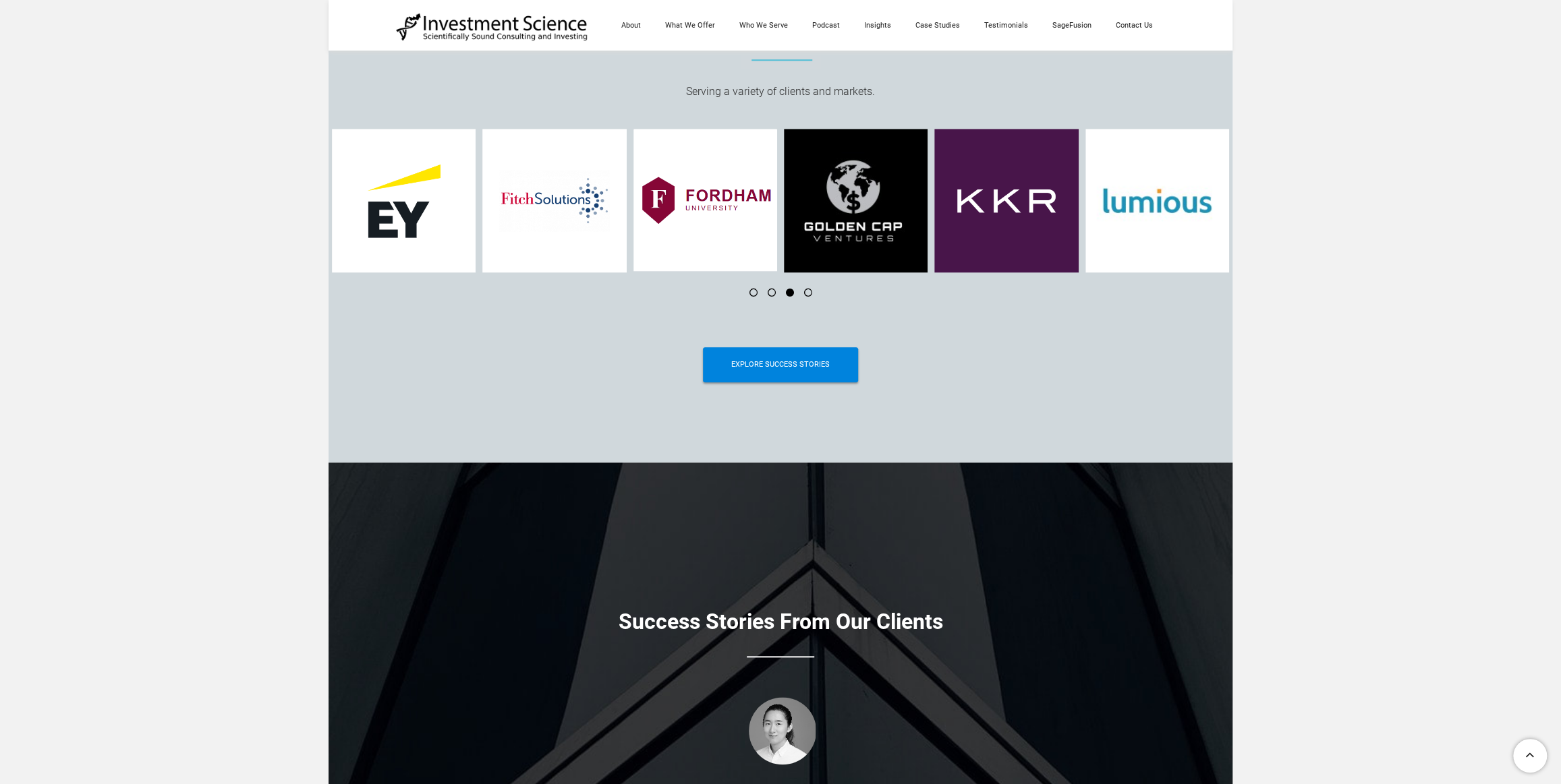
click at [807, 294] on li at bounding box center [802, 293] width 18 height 9
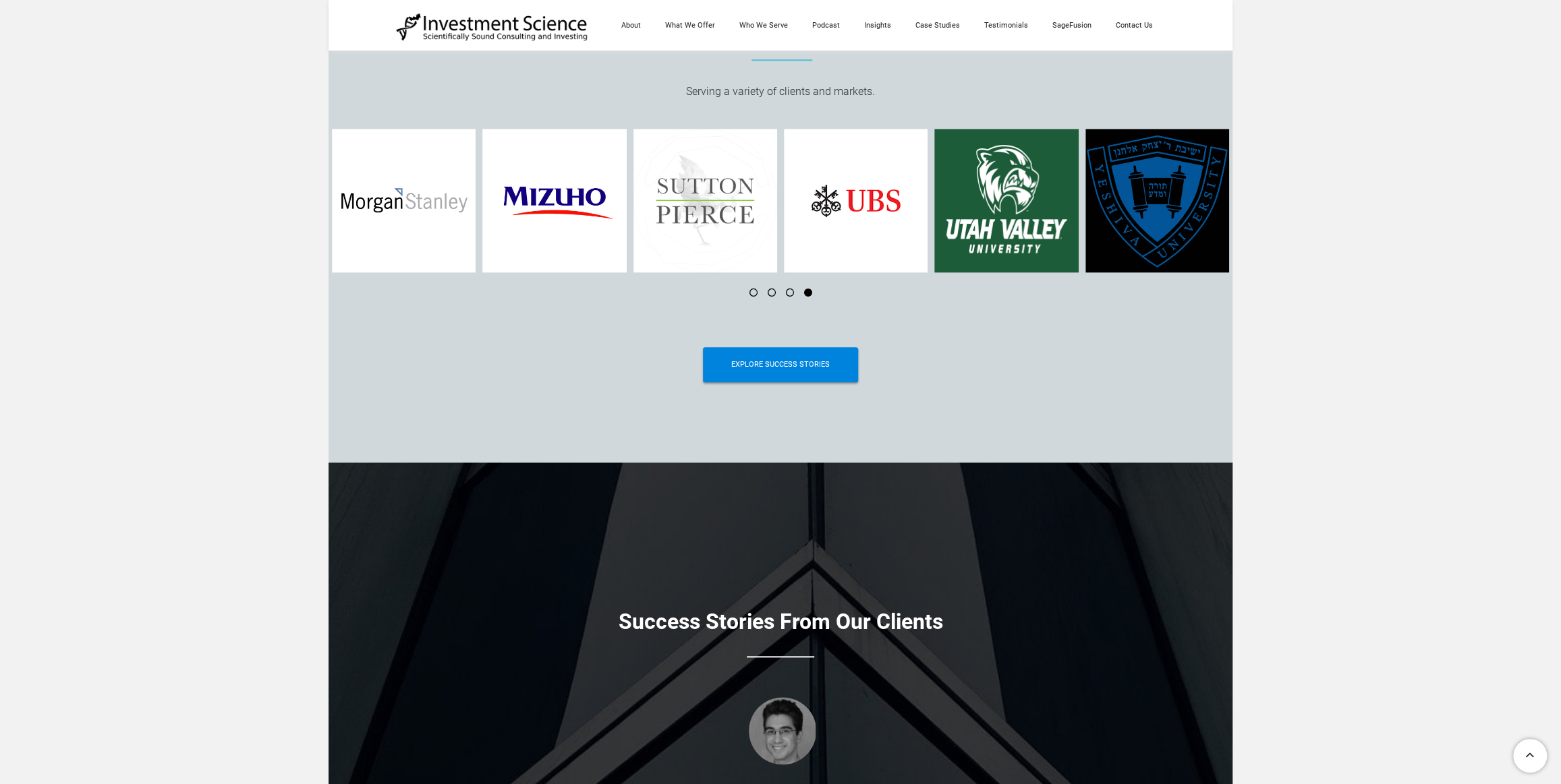
click at [791, 294] on li at bounding box center [784, 293] width 18 height 9
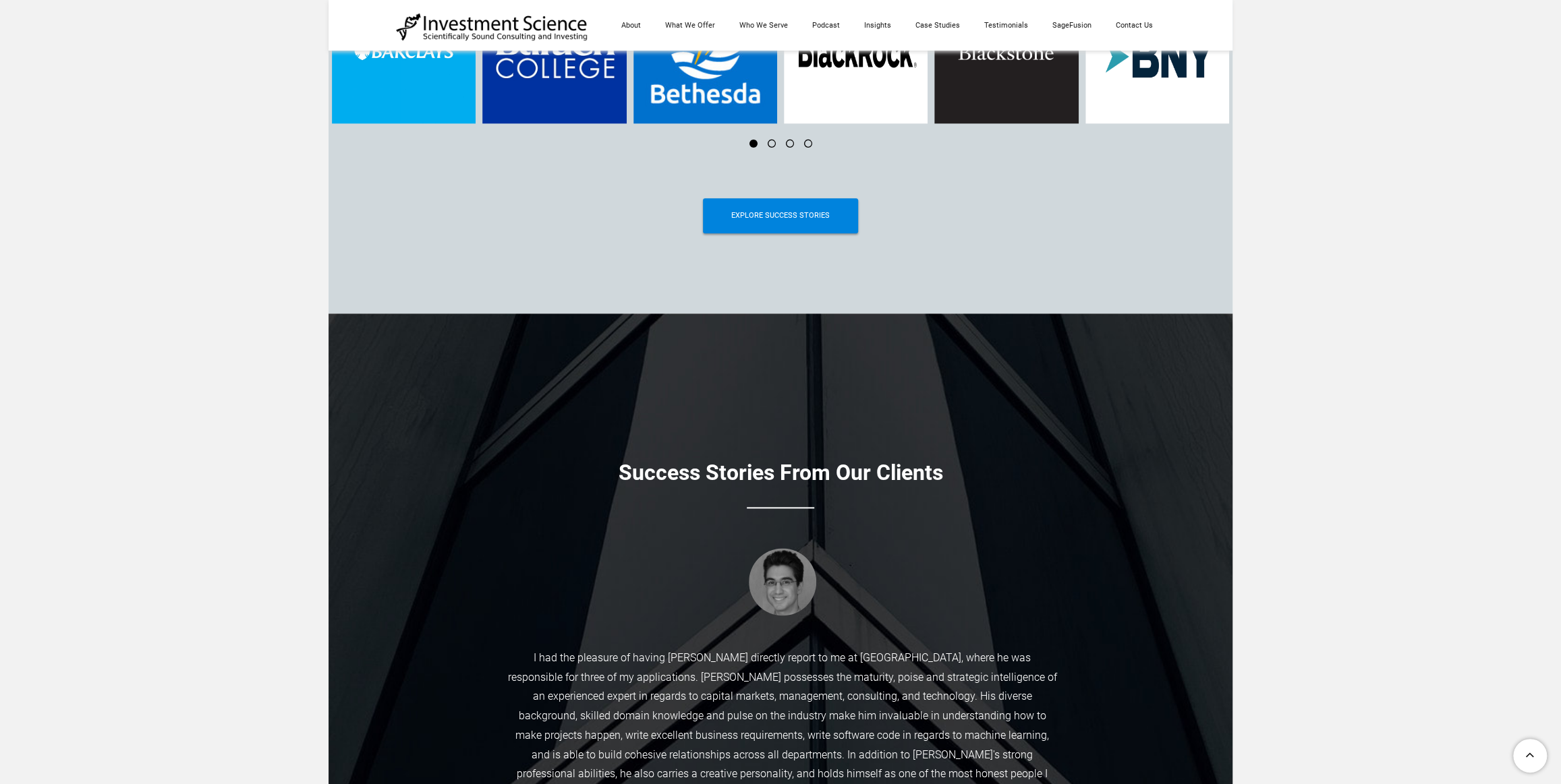
scroll to position [5259, 0]
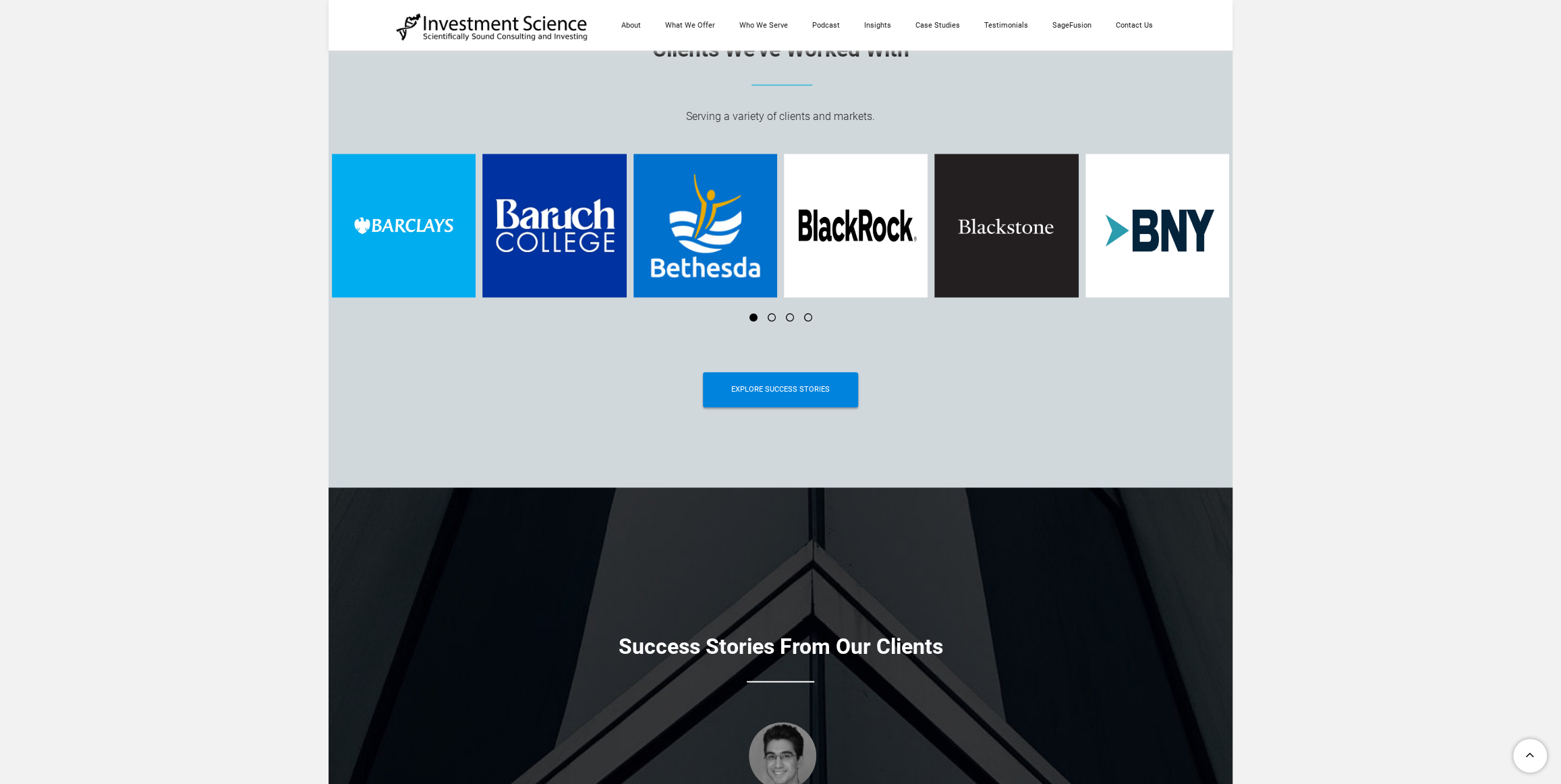
drag, startPoint x: 1562, startPoint y: 190, endPoint x: 1545, endPoint y: 548, distance: 358.4
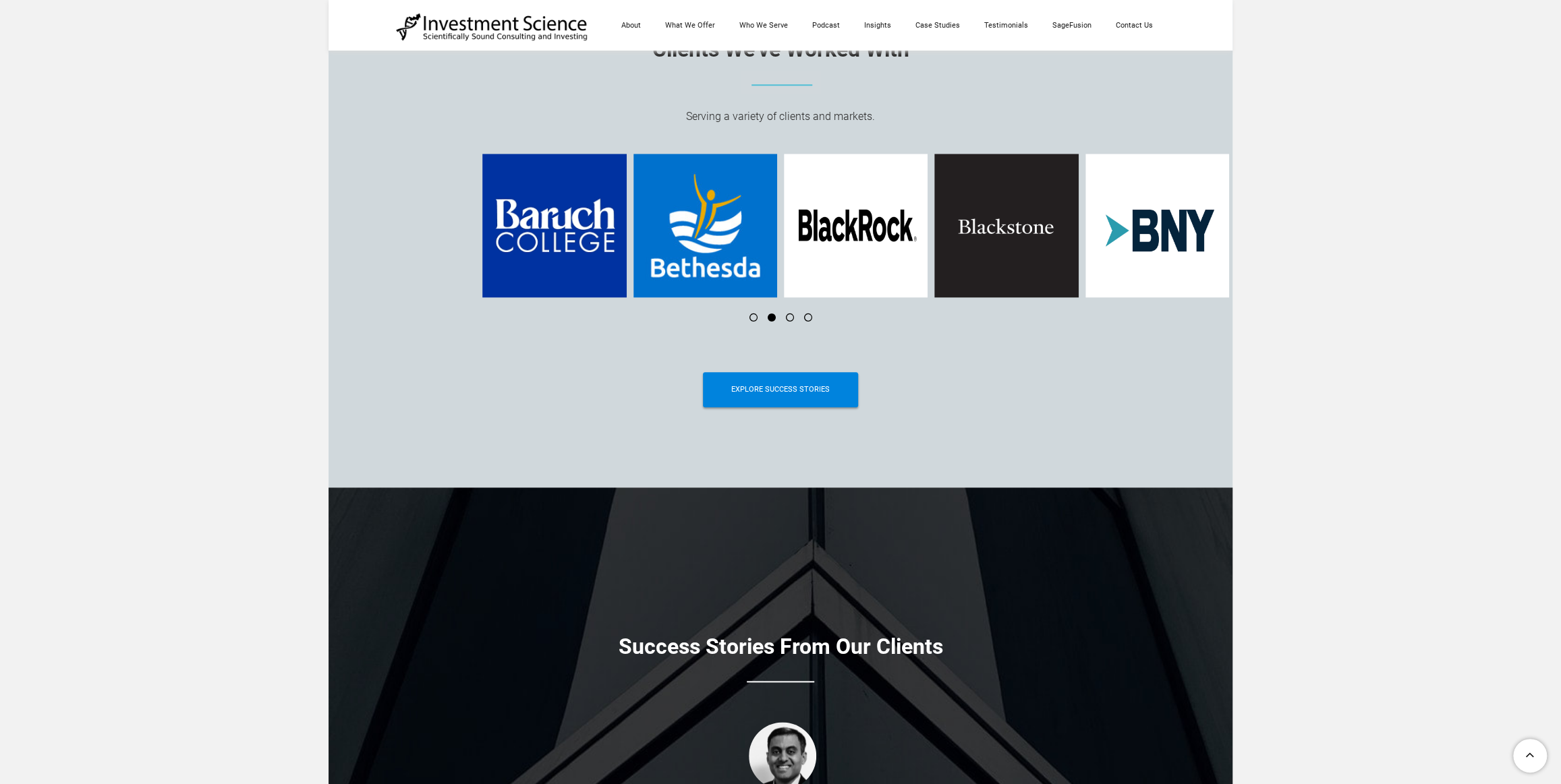
click at [771, 321] on li at bounding box center [766, 318] width 18 height 9
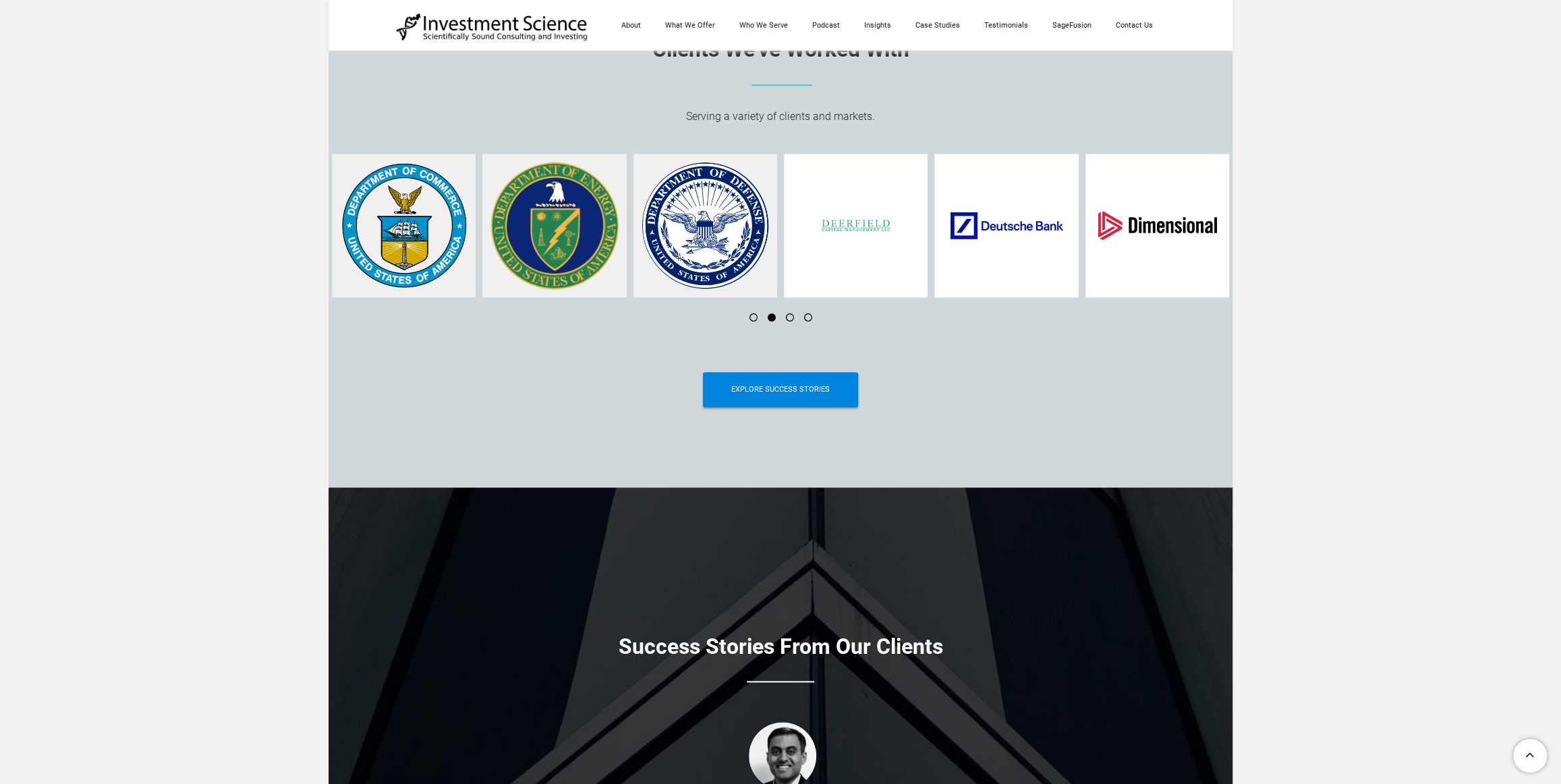
click at [789, 318] on li at bounding box center [784, 318] width 18 height 9
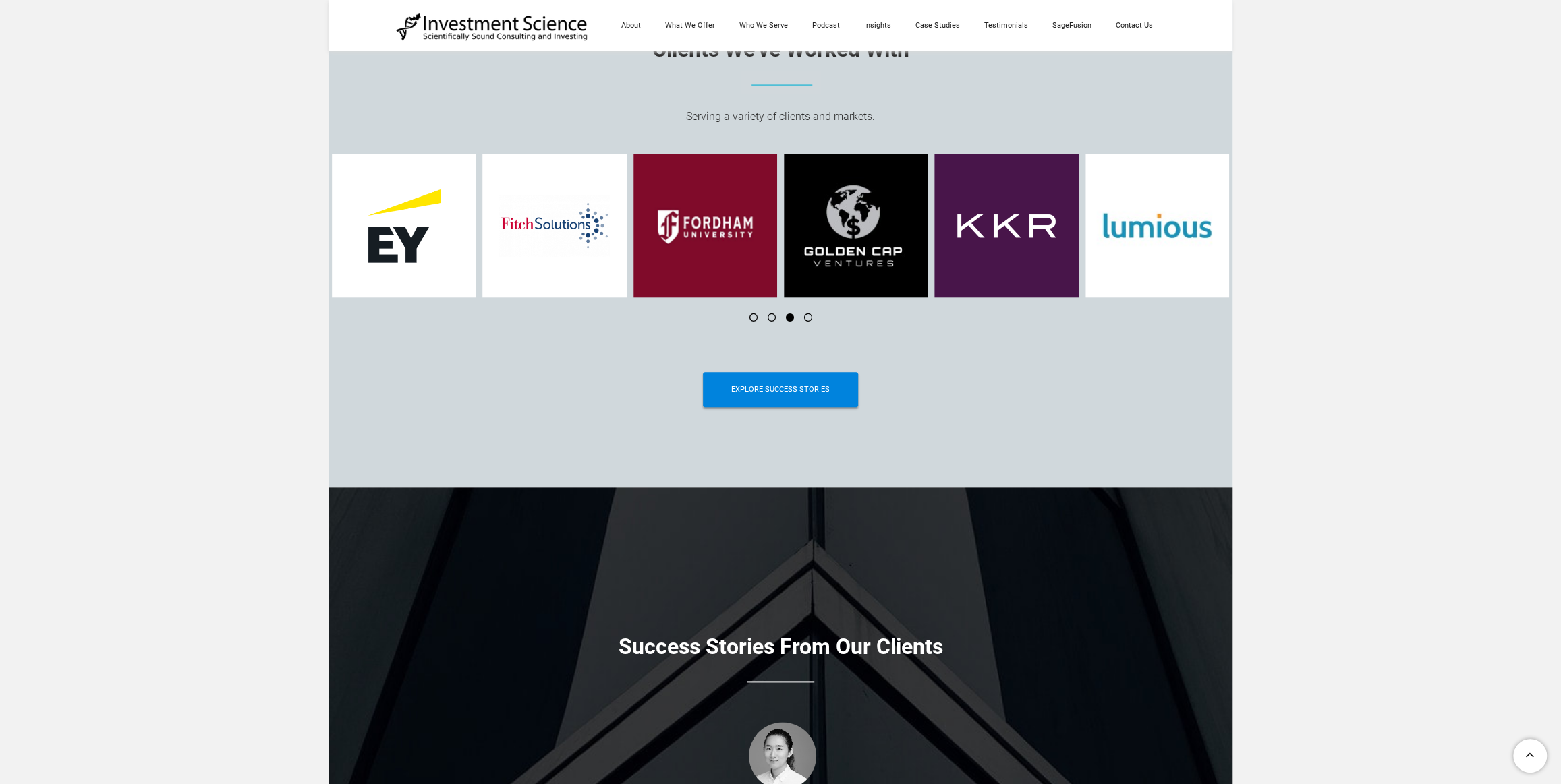
click at [806, 320] on li at bounding box center [802, 318] width 18 height 9
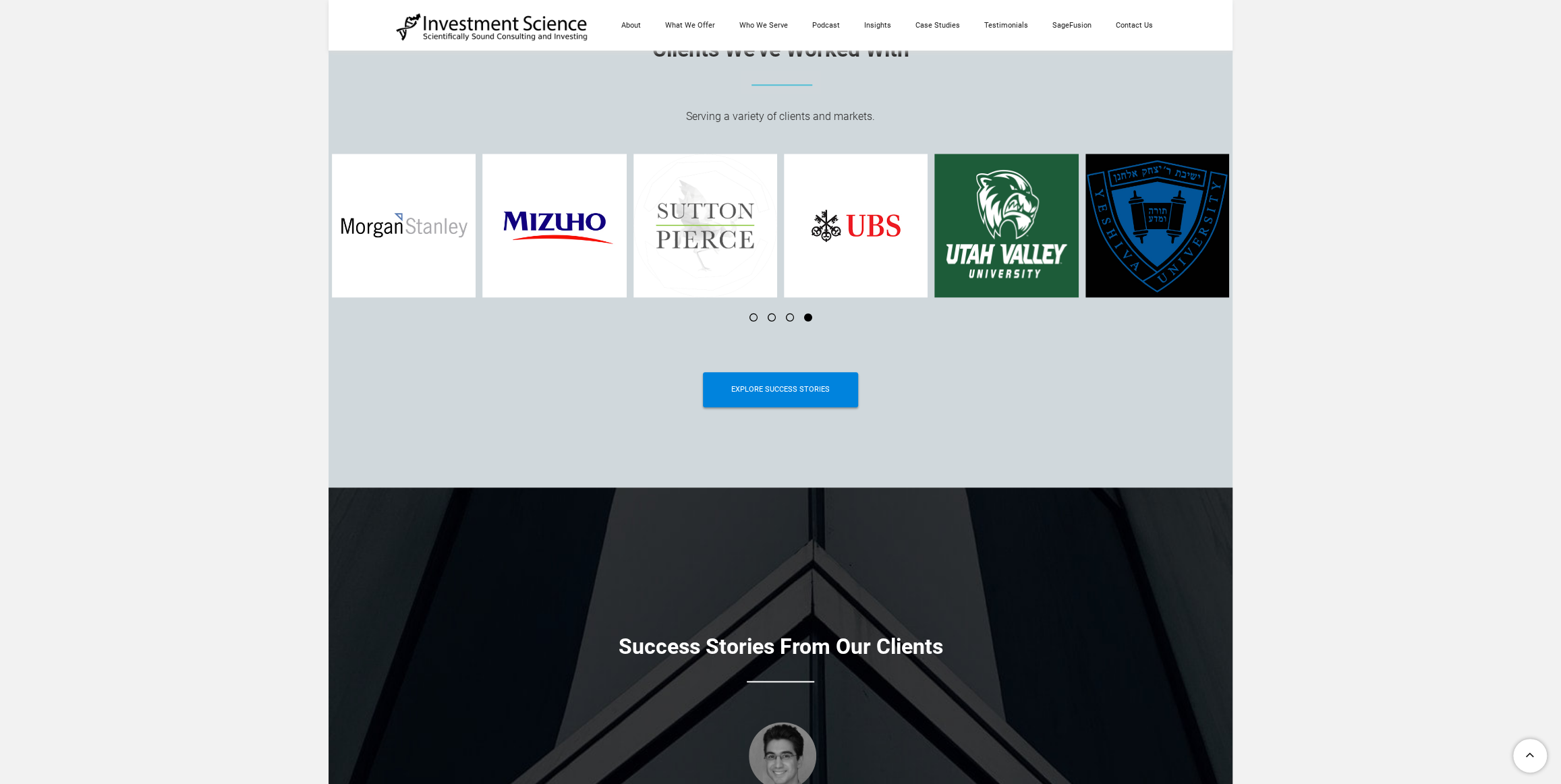
click at [769, 321] on li at bounding box center [766, 318] width 18 height 9
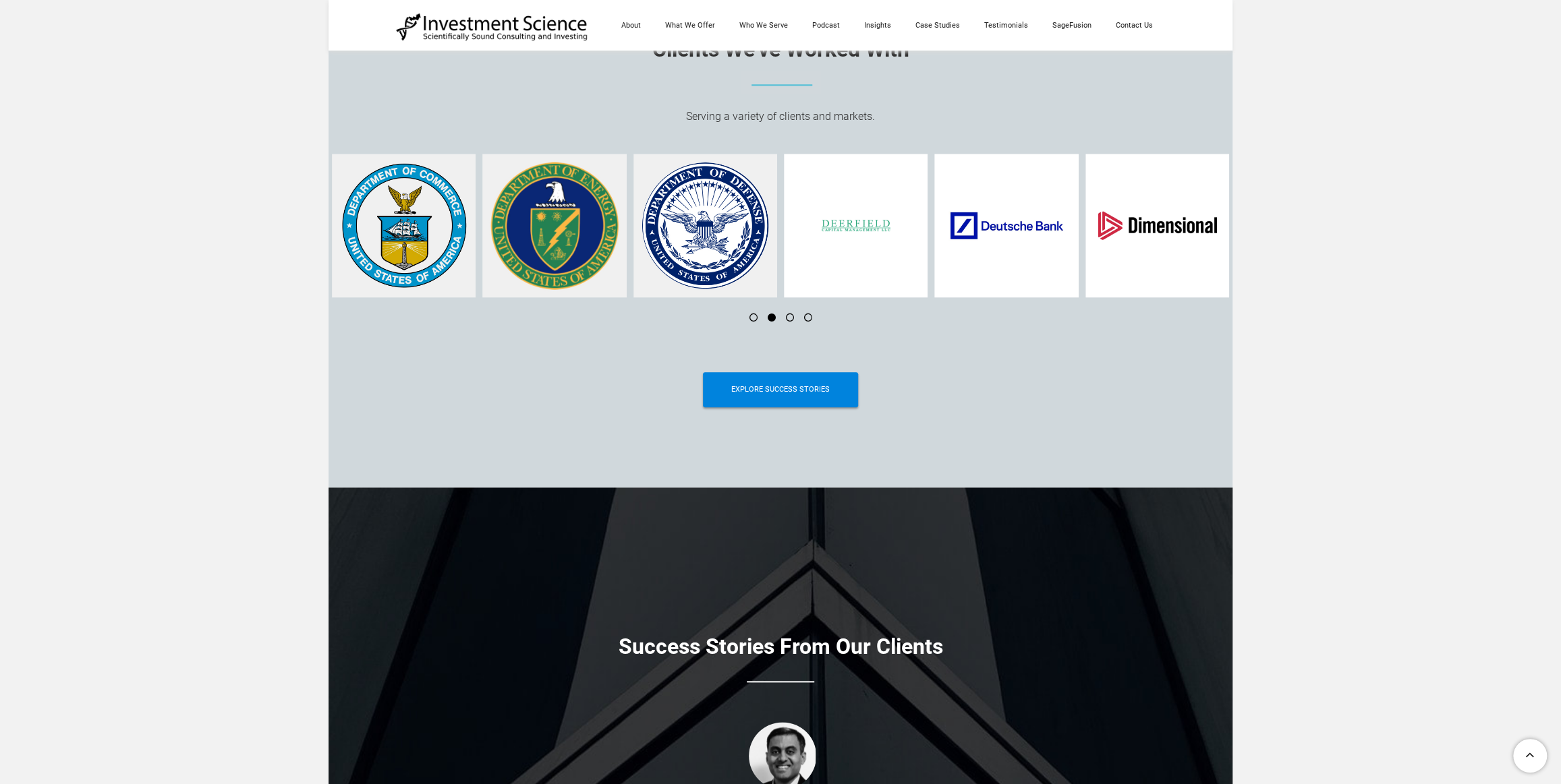
click at [789, 319] on li at bounding box center [784, 318] width 18 height 9
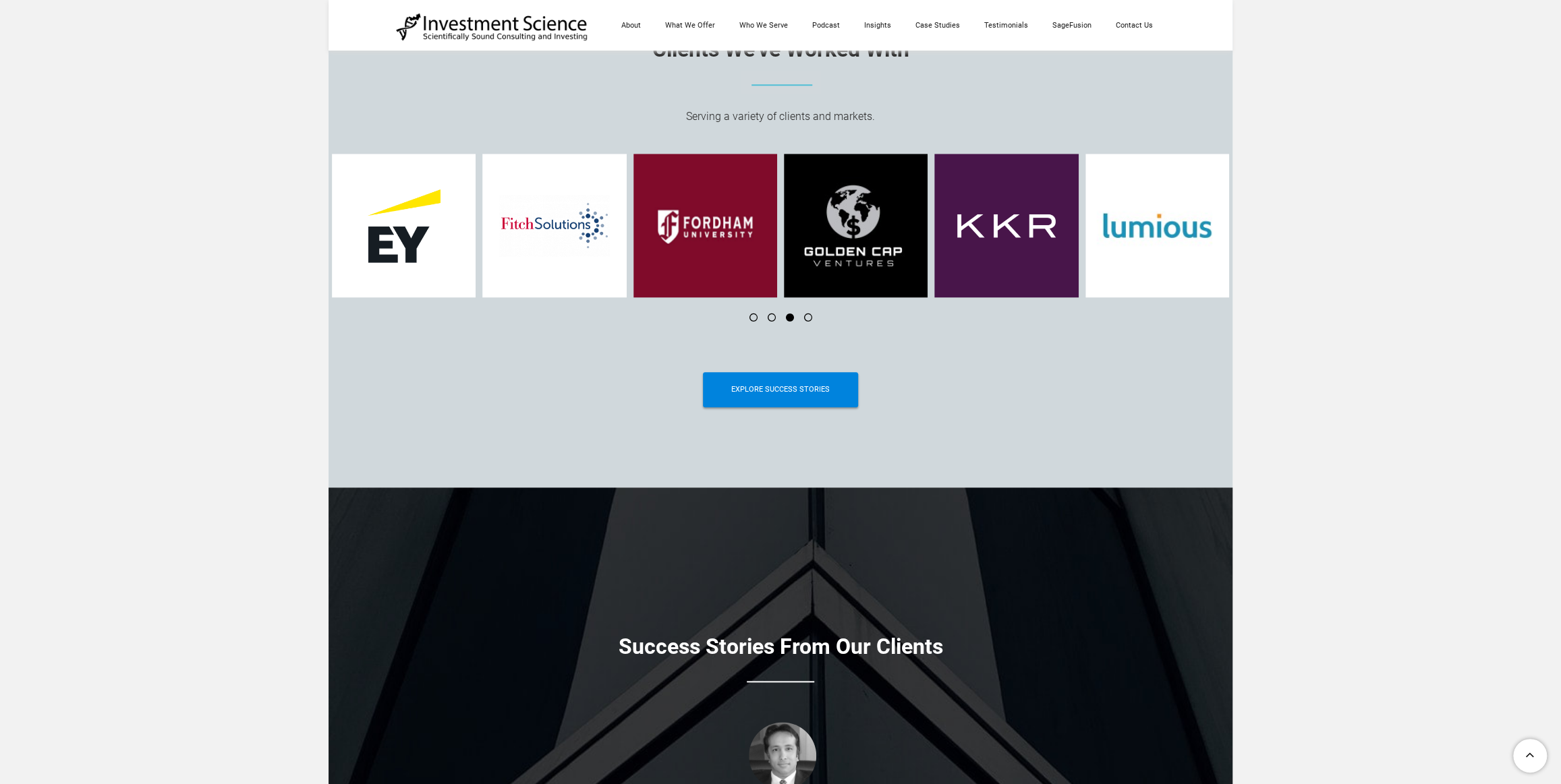
click at [807, 319] on li at bounding box center [802, 318] width 18 height 9
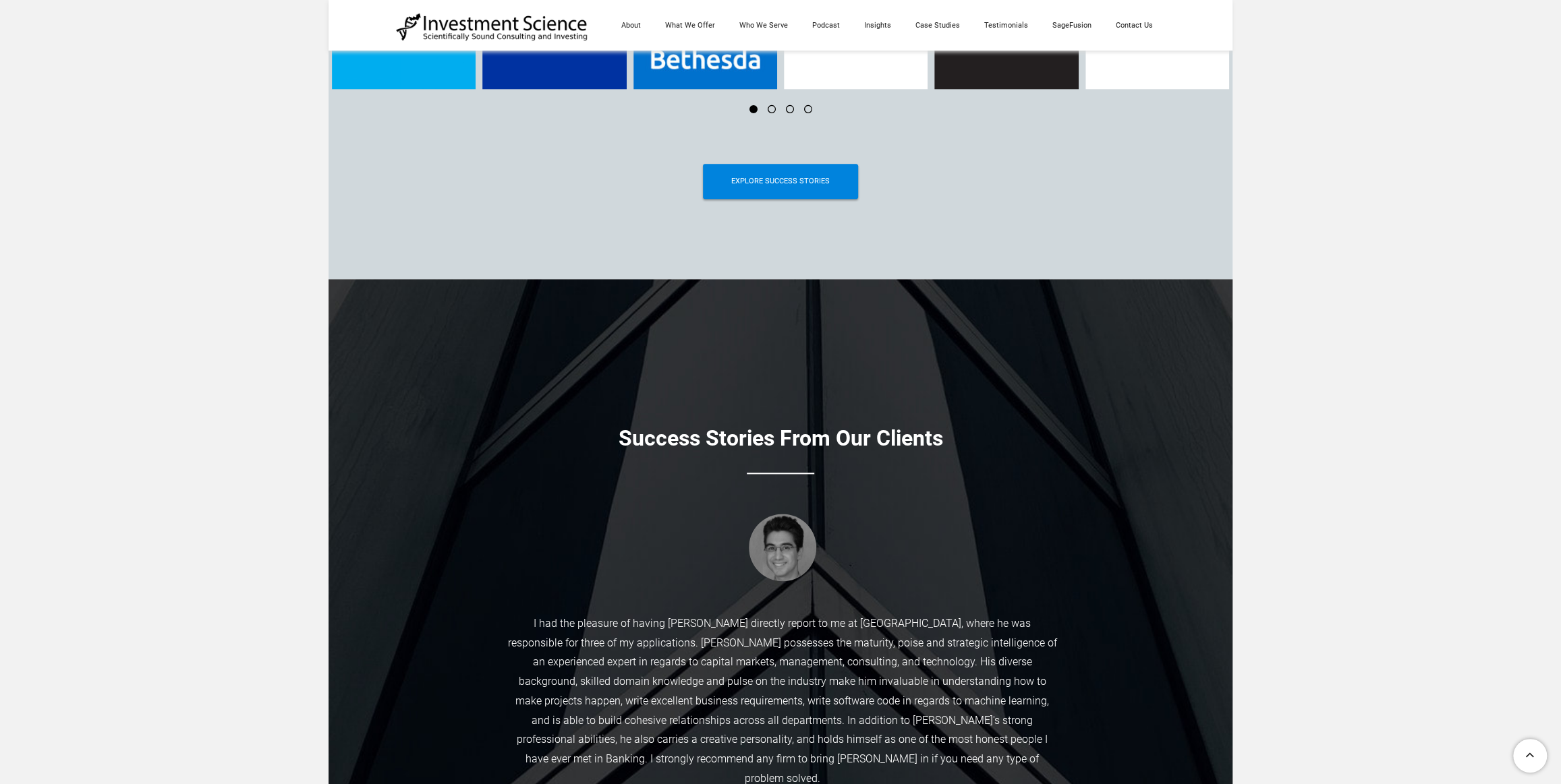
scroll to position [5268, 0]
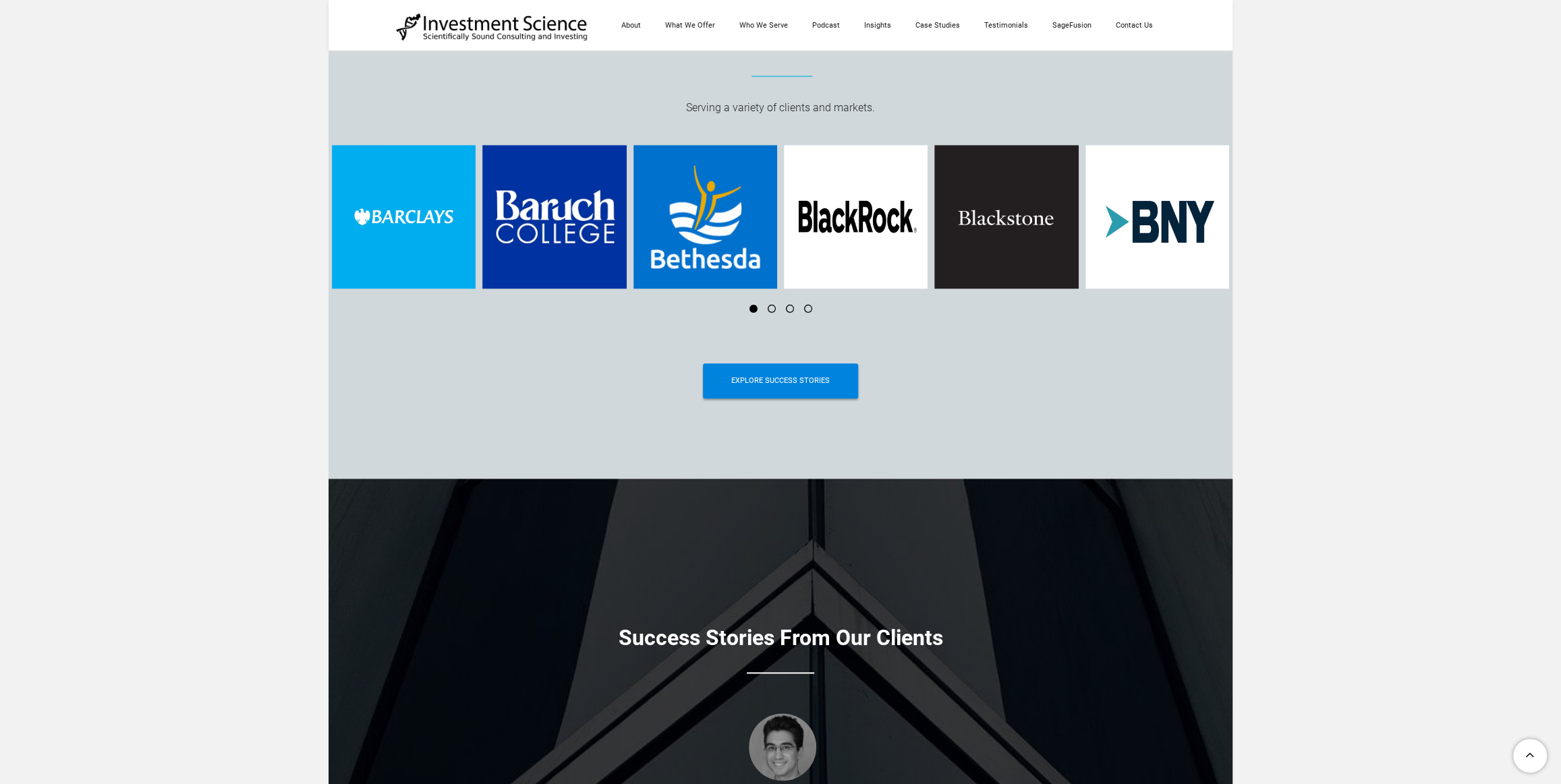
drag, startPoint x: 0, startPoint y: 0, endPoint x: 1532, endPoint y: 541, distance: 1624.7
click at [808, 308] on li at bounding box center [802, 309] width 18 height 9
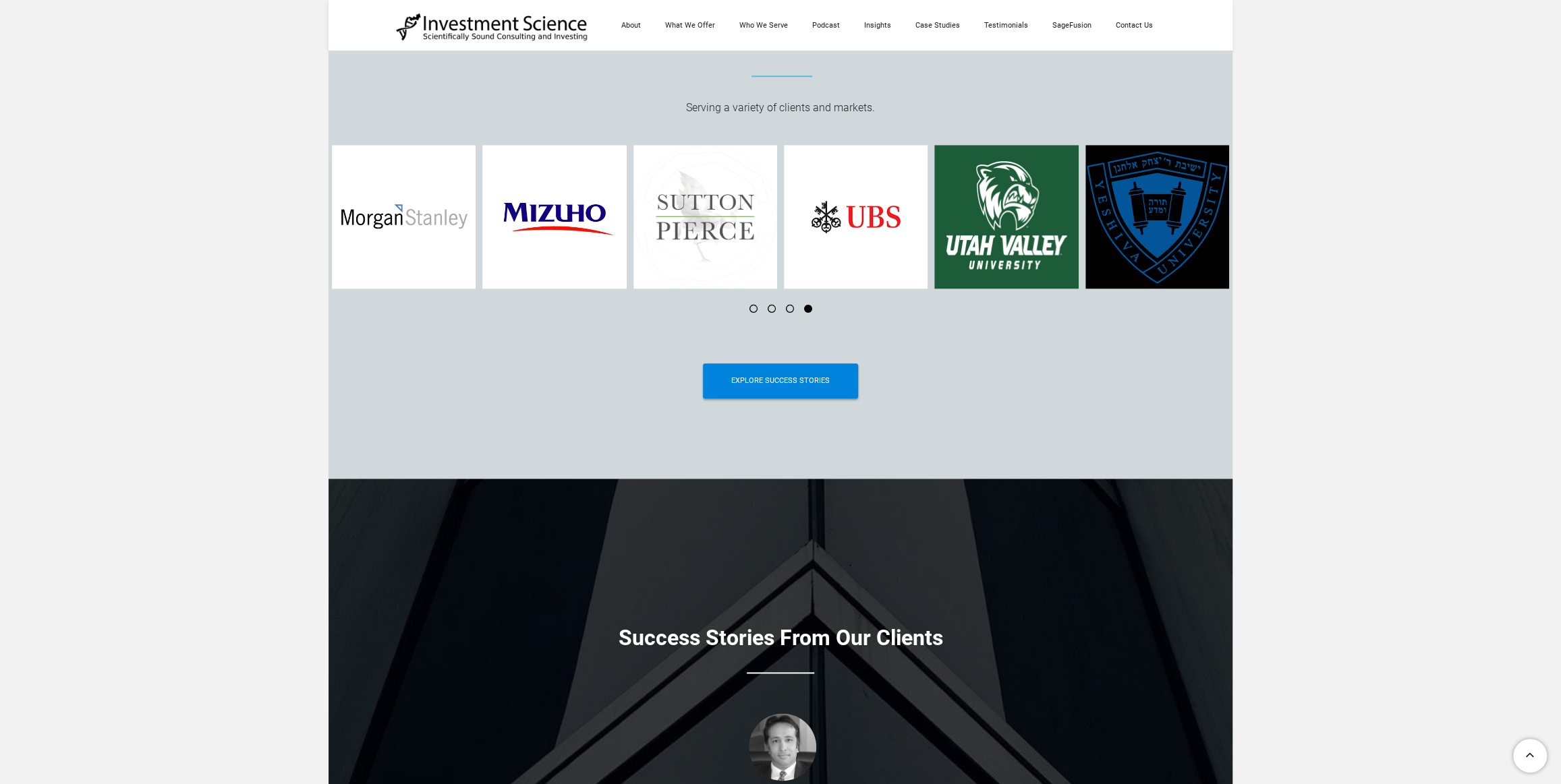
click at [809, 312] on li at bounding box center [802, 309] width 18 height 9
click at [784, 310] on li at bounding box center [784, 309] width 18 height 9
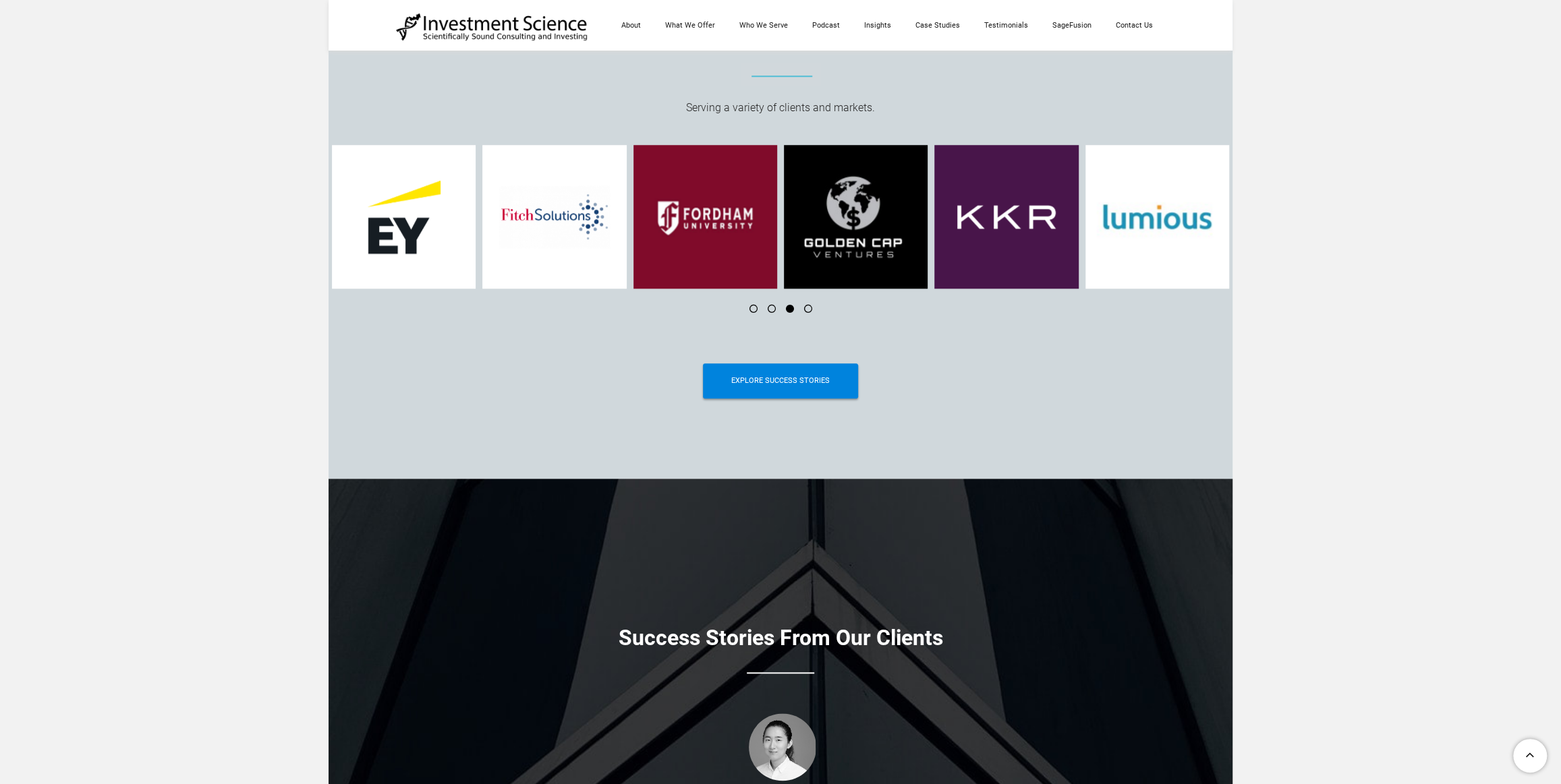
click at [769, 310] on li at bounding box center [766, 309] width 18 height 9
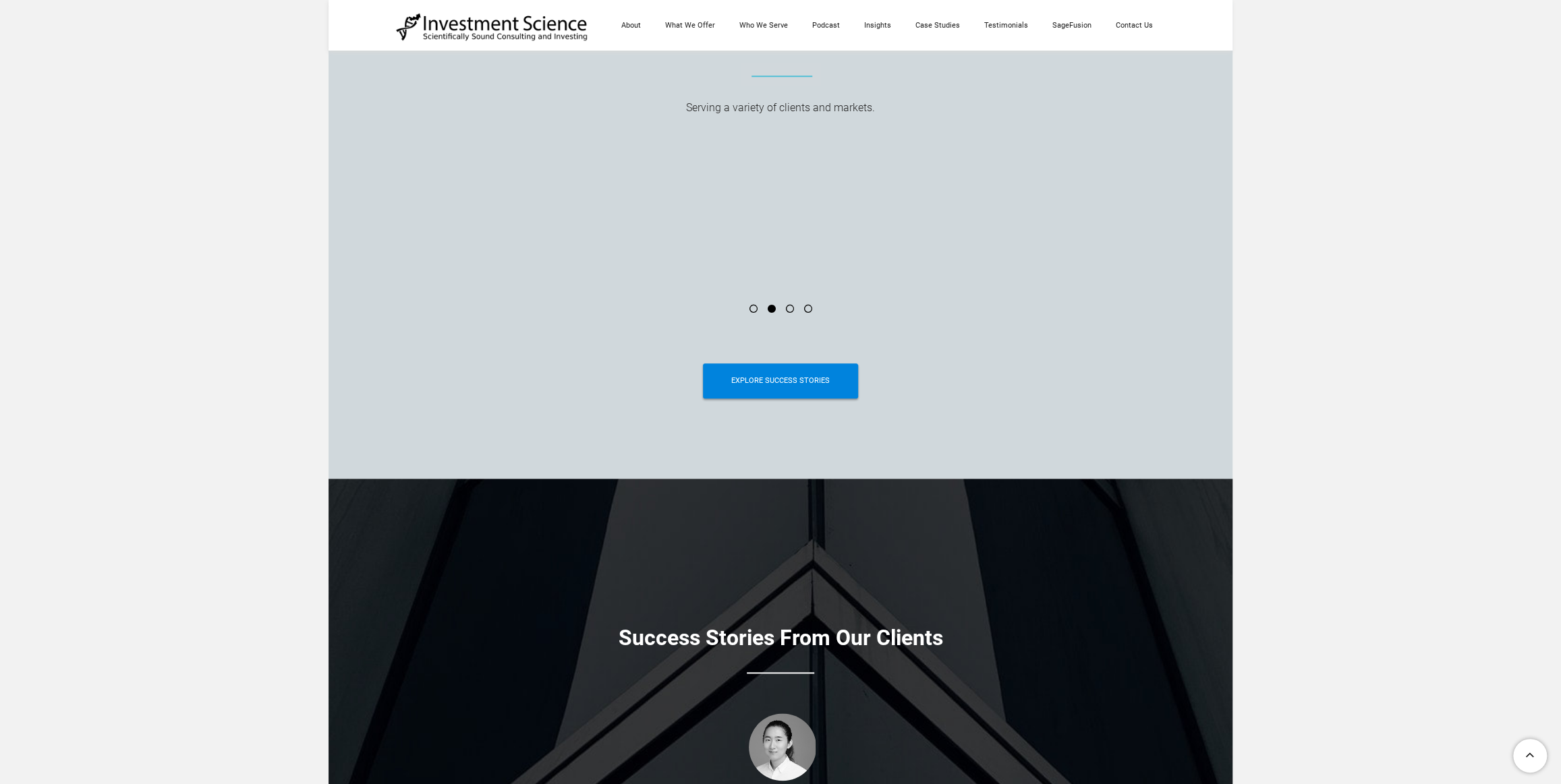
click at [749, 311] on li at bounding box center [748, 309] width 18 height 9
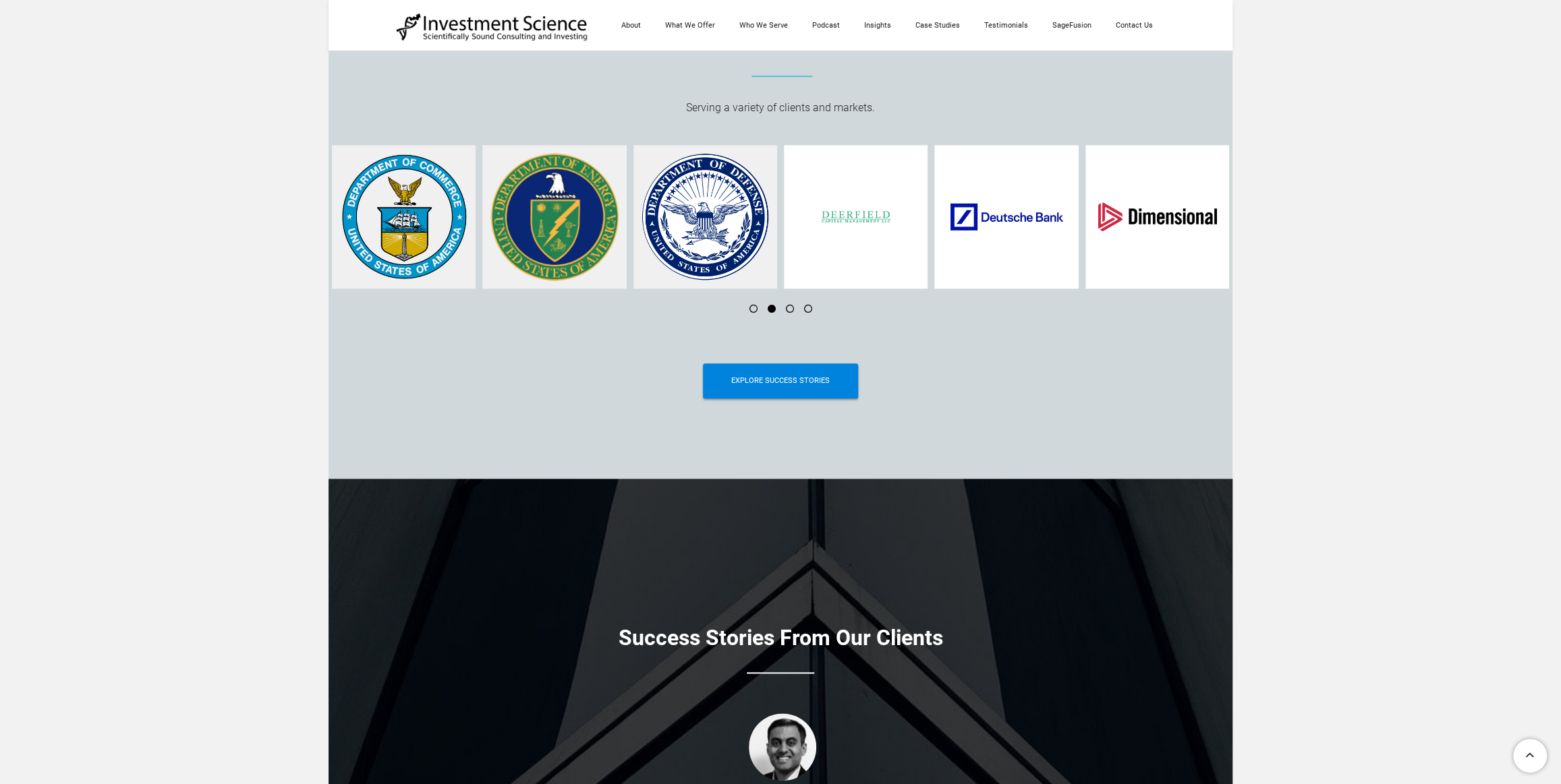
click at [807, 309] on li at bounding box center [802, 309] width 18 height 9
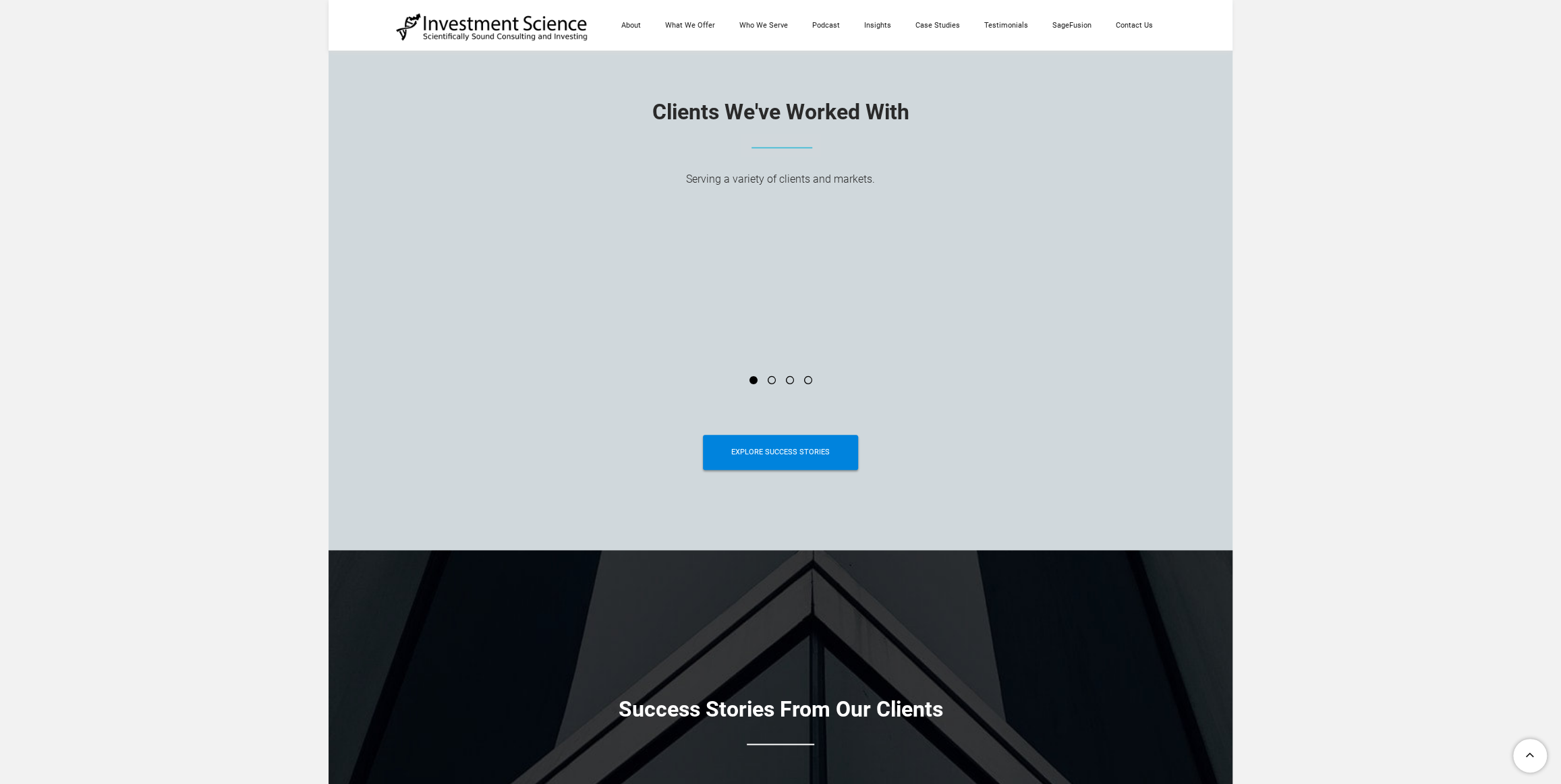
scroll to position [5216, 0]
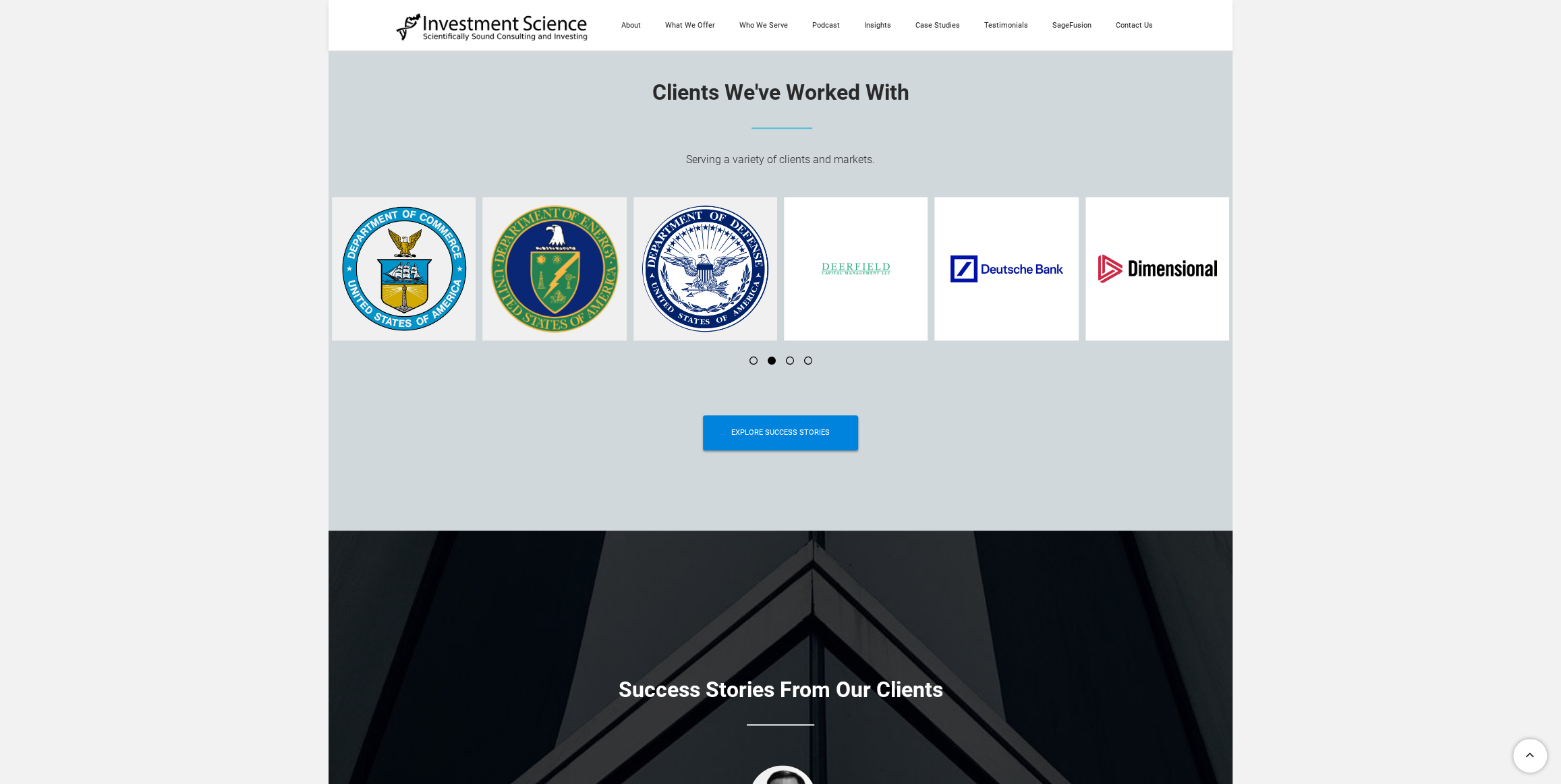
click at [791, 363] on li at bounding box center [784, 361] width 18 height 9
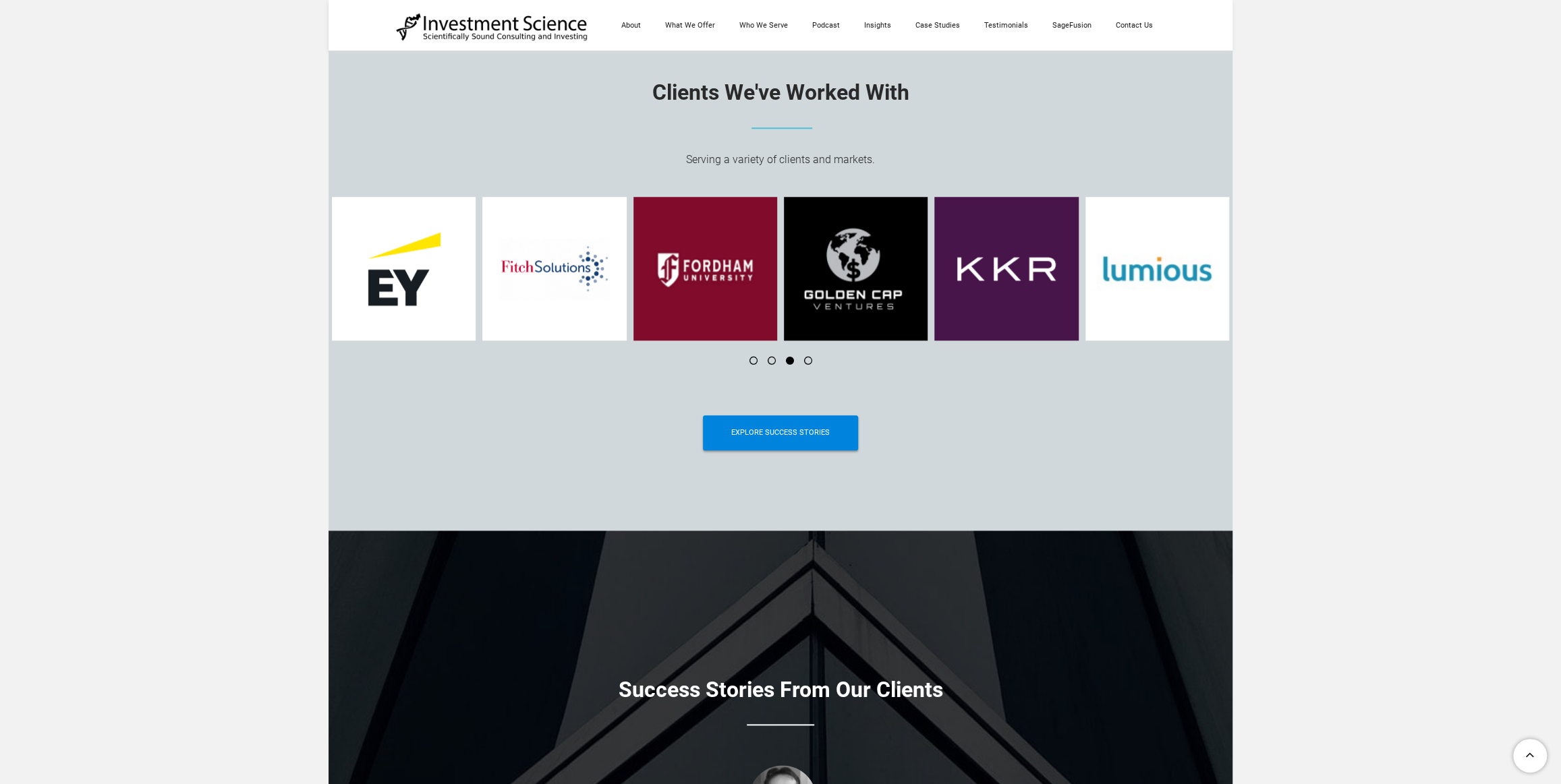
click at [808, 365] on li at bounding box center [802, 361] width 18 height 9
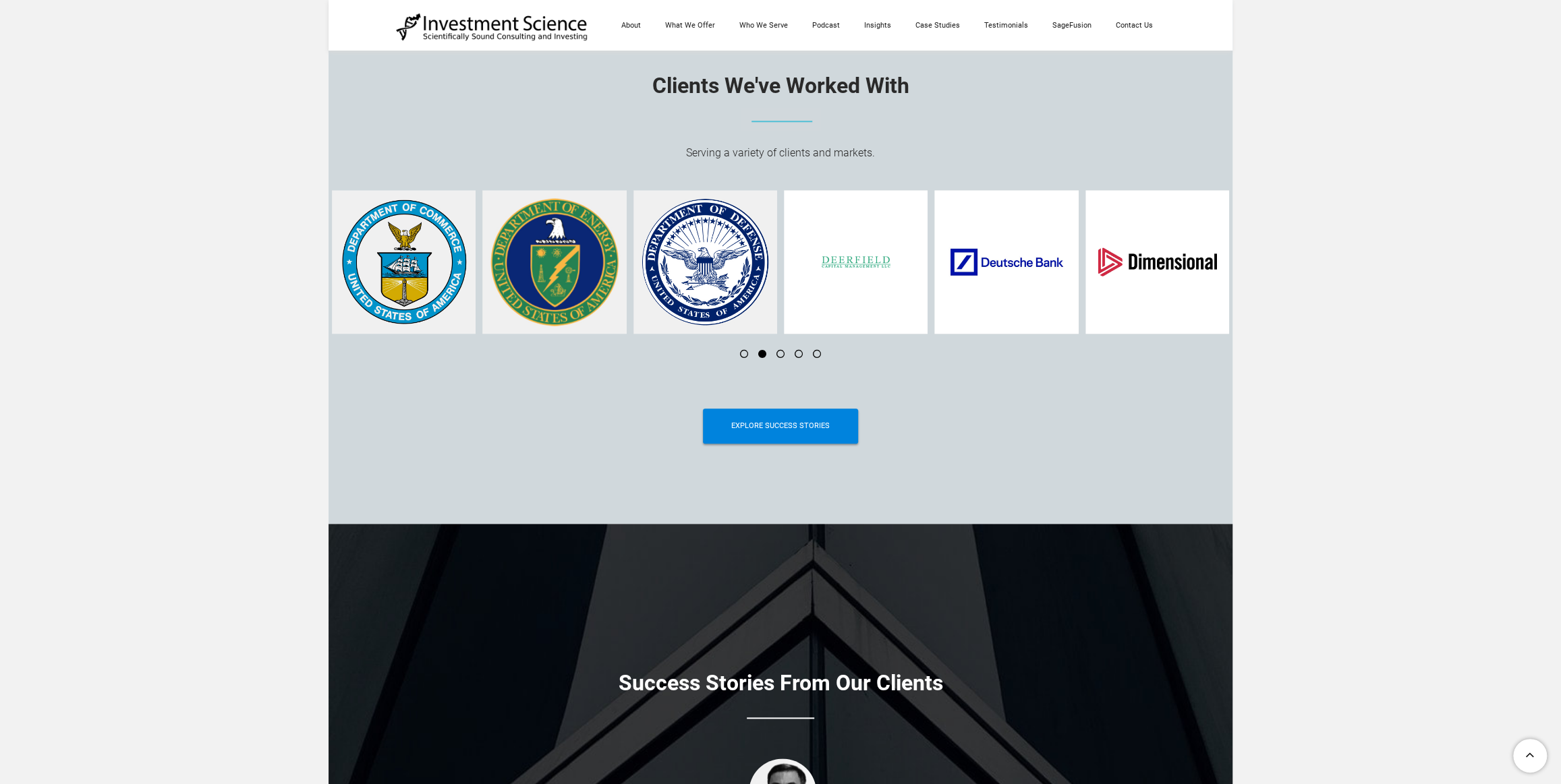
scroll to position [5195, 0]
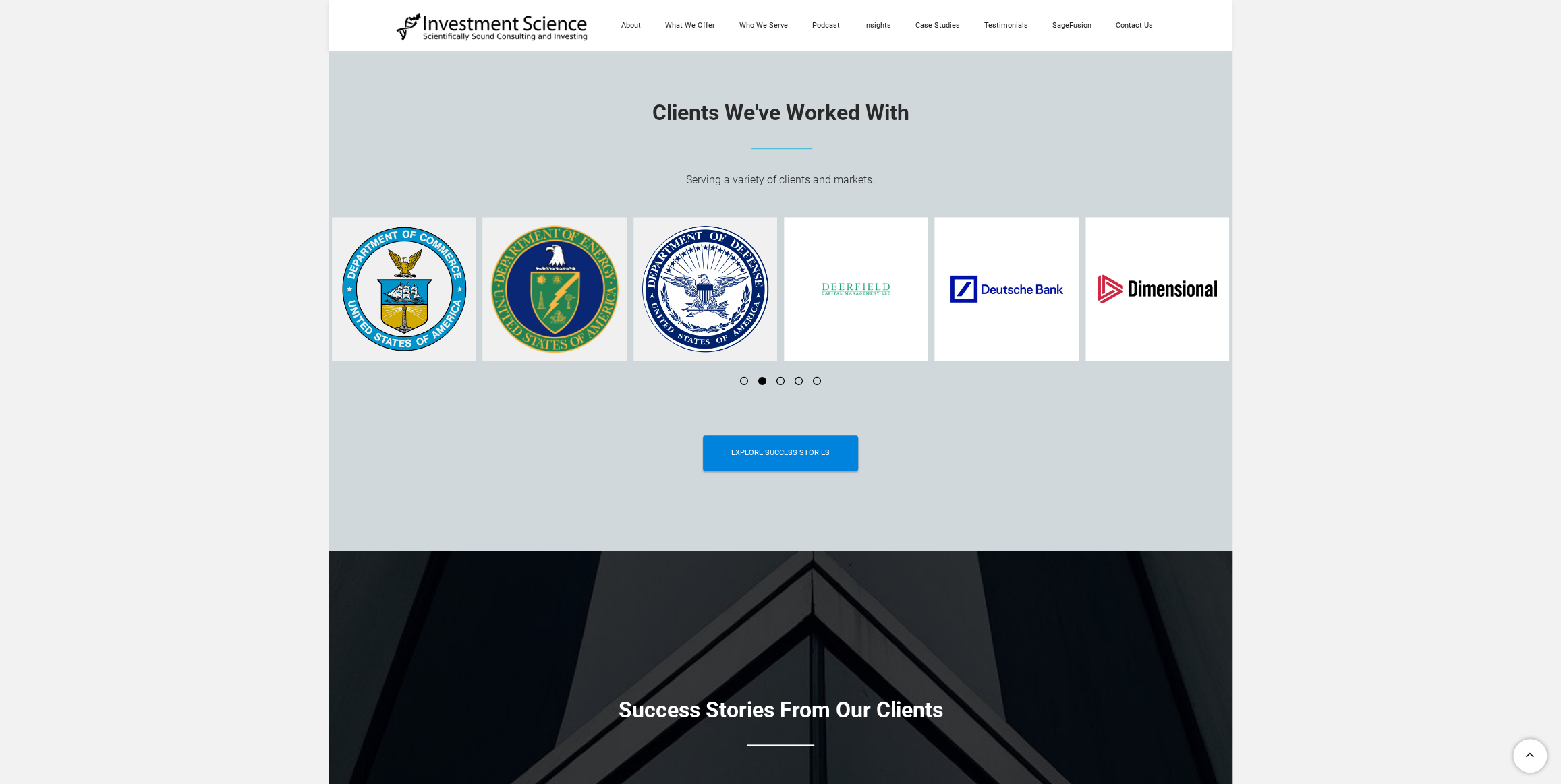
click at [782, 383] on li at bounding box center [775, 381] width 18 height 9
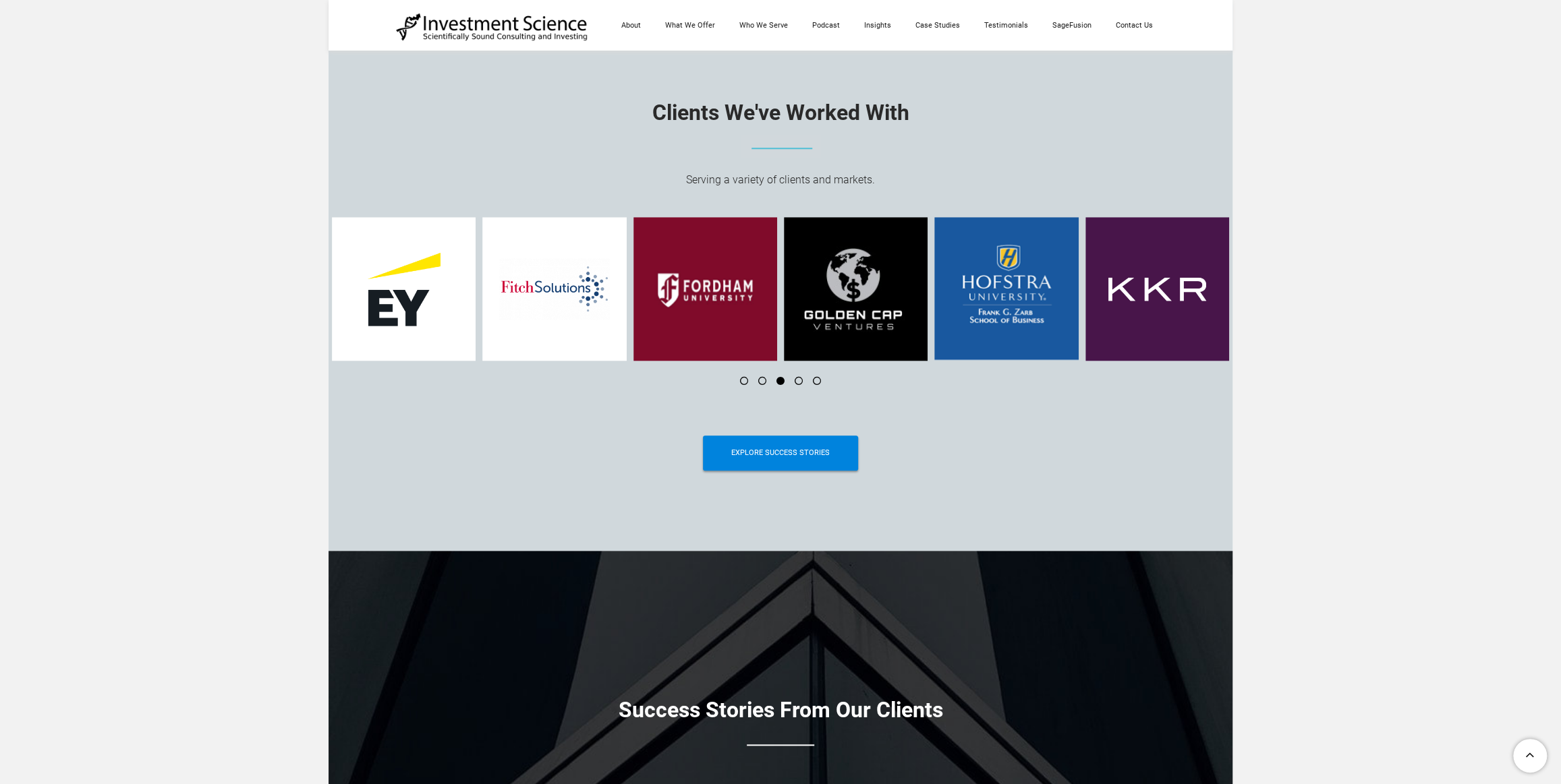
click at [799, 383] on li at bounding box center [793, 381] width 18 height 9
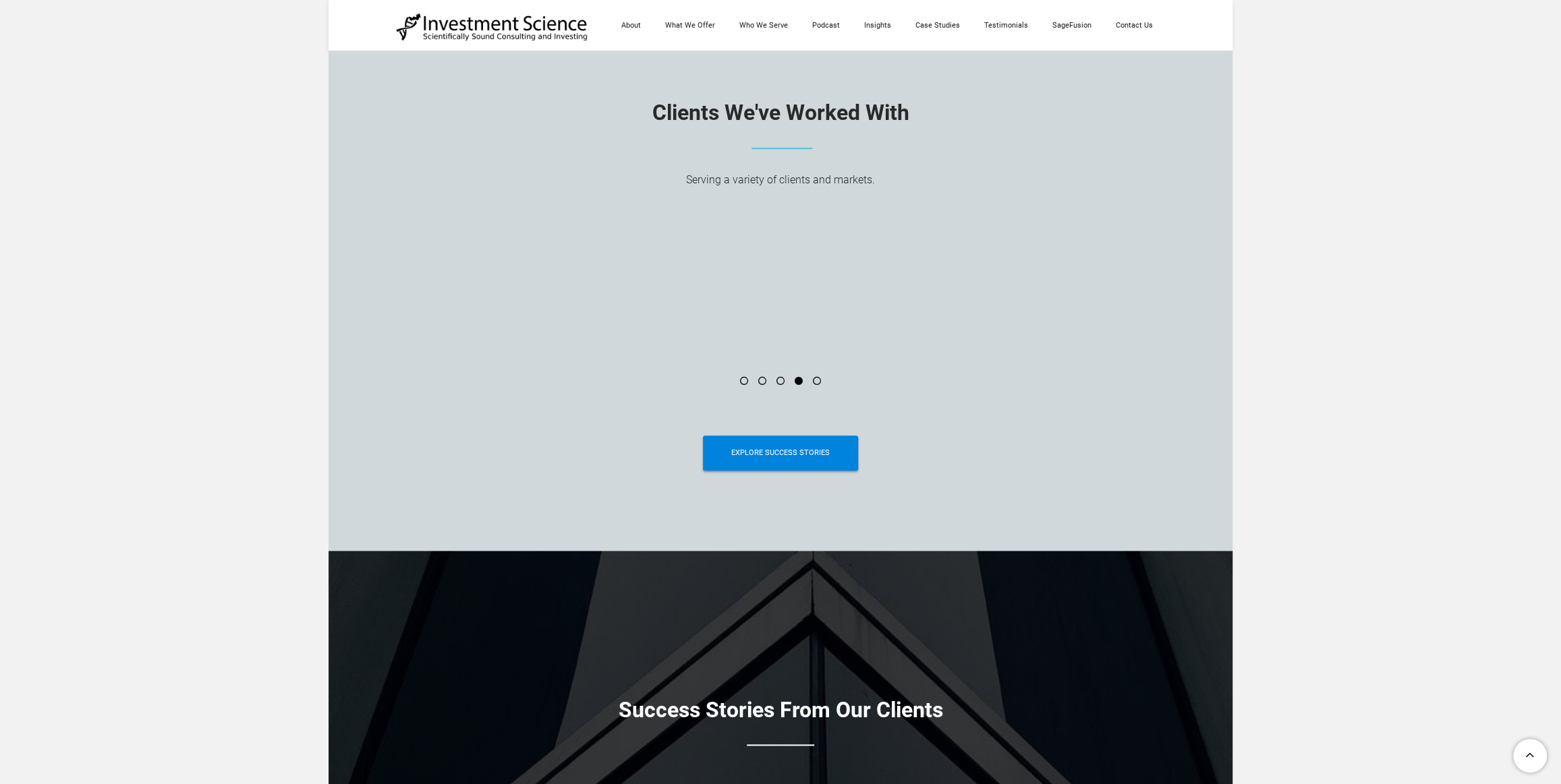
click at [779, 383] on li at bounding box center [775, 381] width 18 height 9
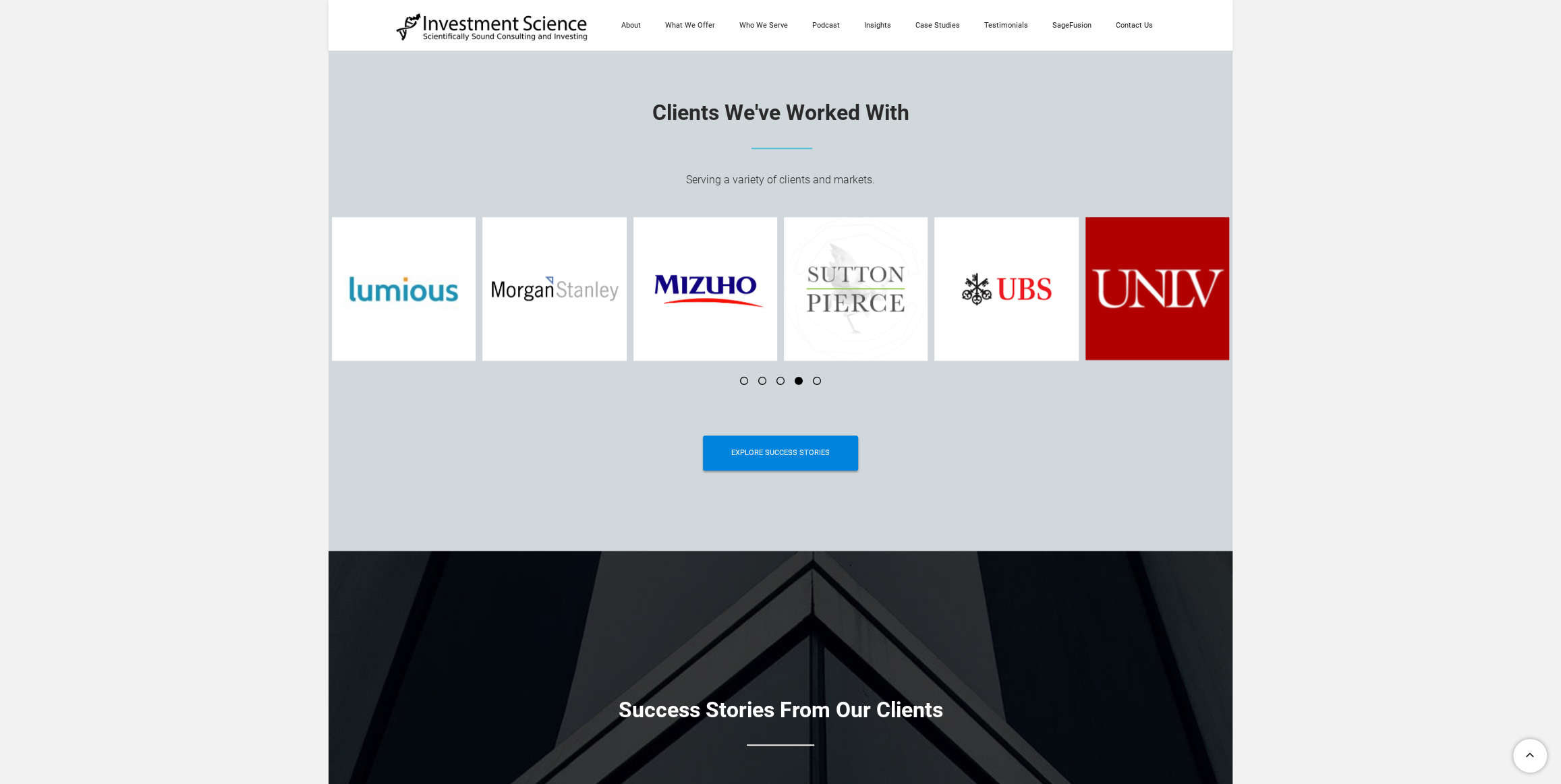
click at [779, 383] on li at bounding box center [775, 381] width 18 height 9
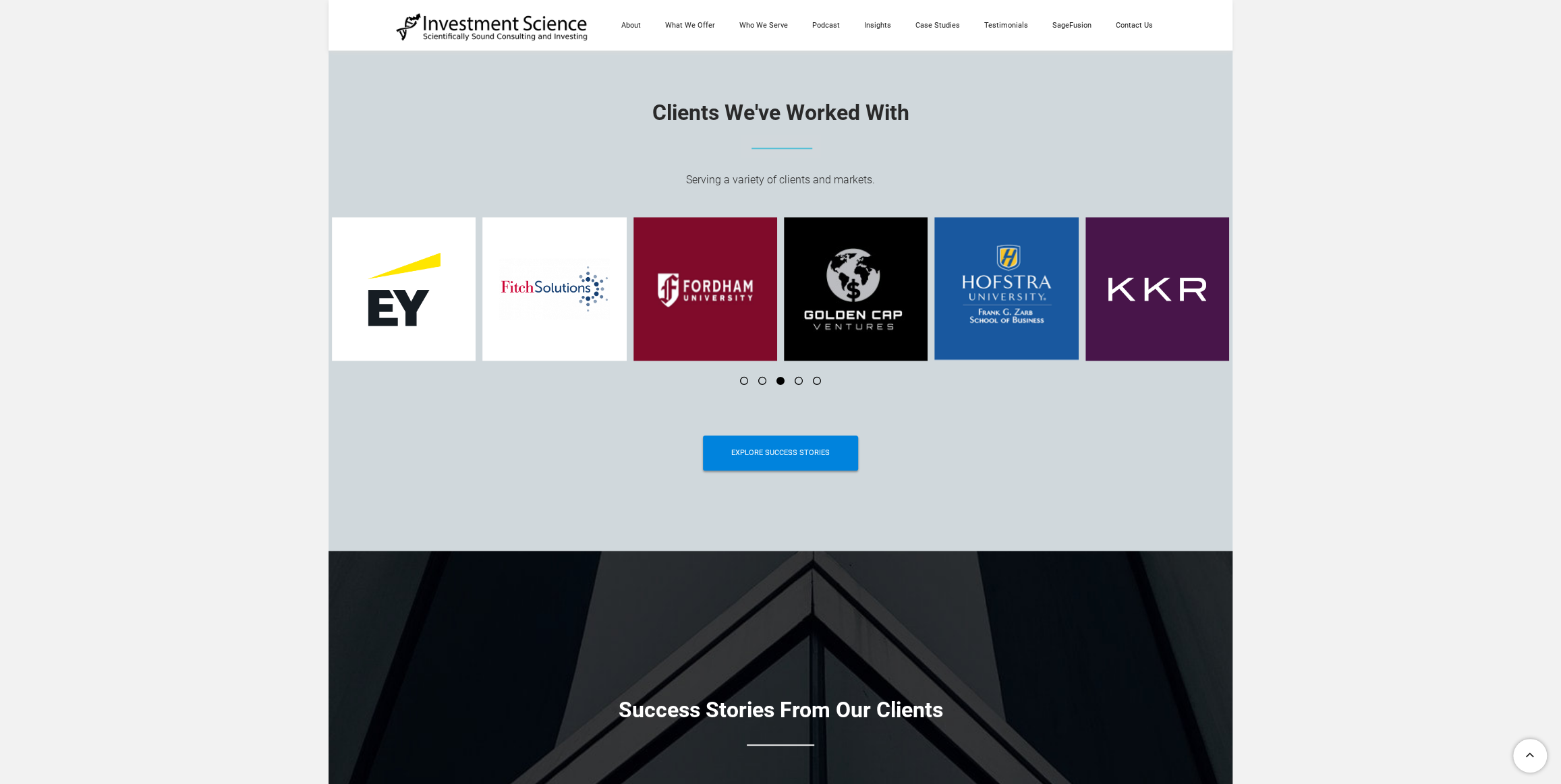
click at [800, 384] on li at bounding box center [793, 381] width 18 height 9
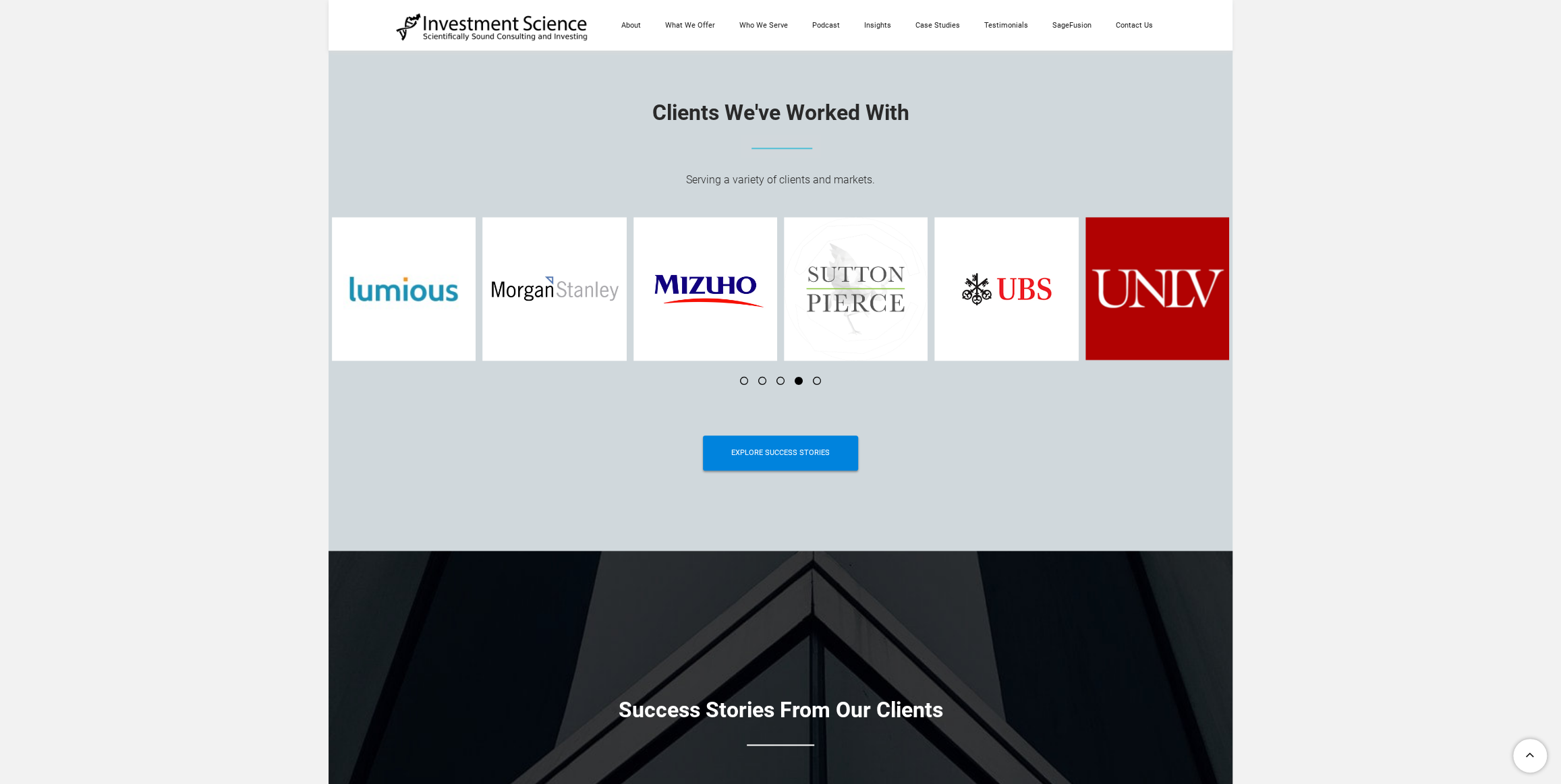
click at [816, 385] on li at bounding box center [811, 381] width 18 height 9
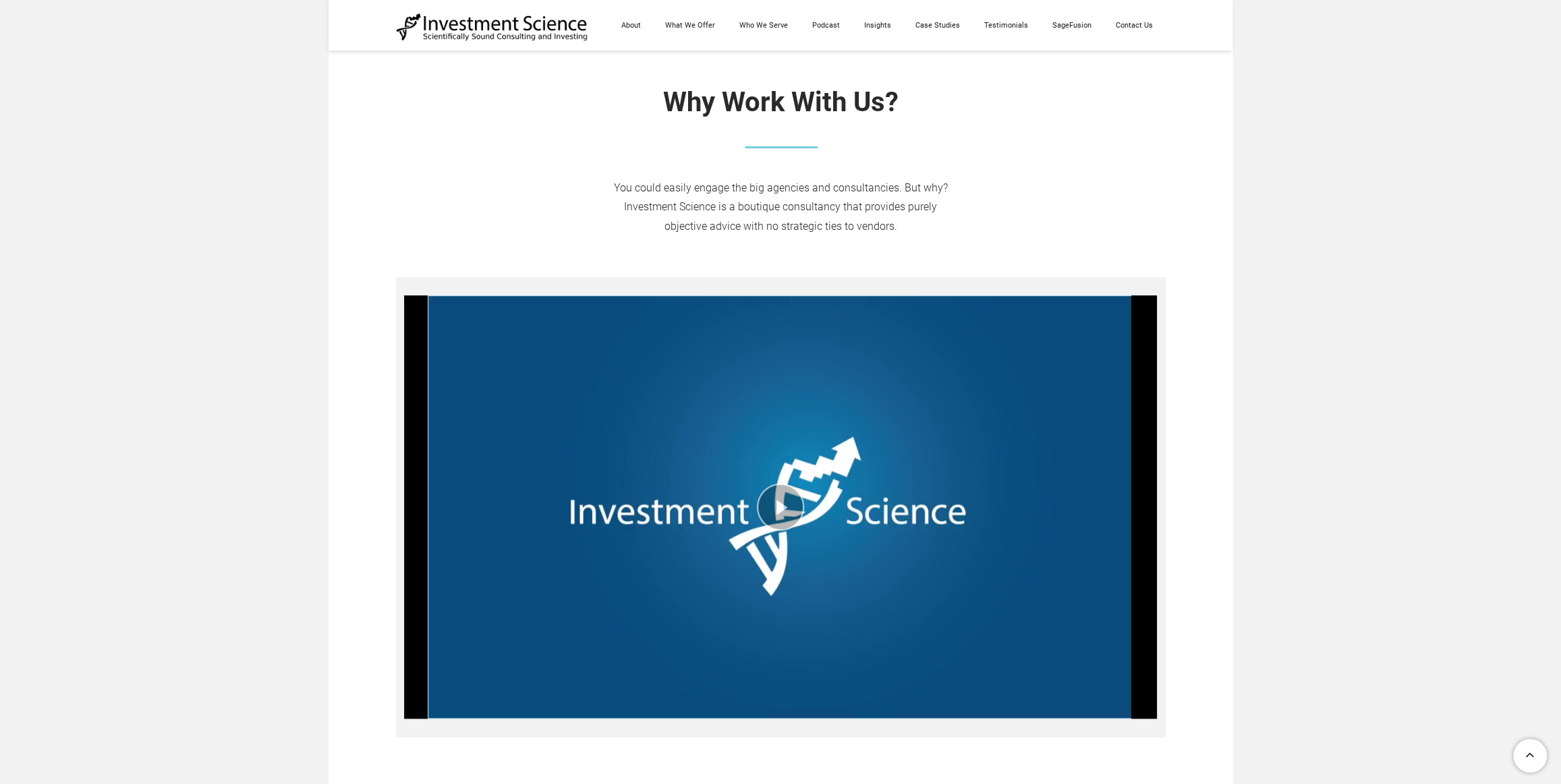
scroll to position [0, 0]
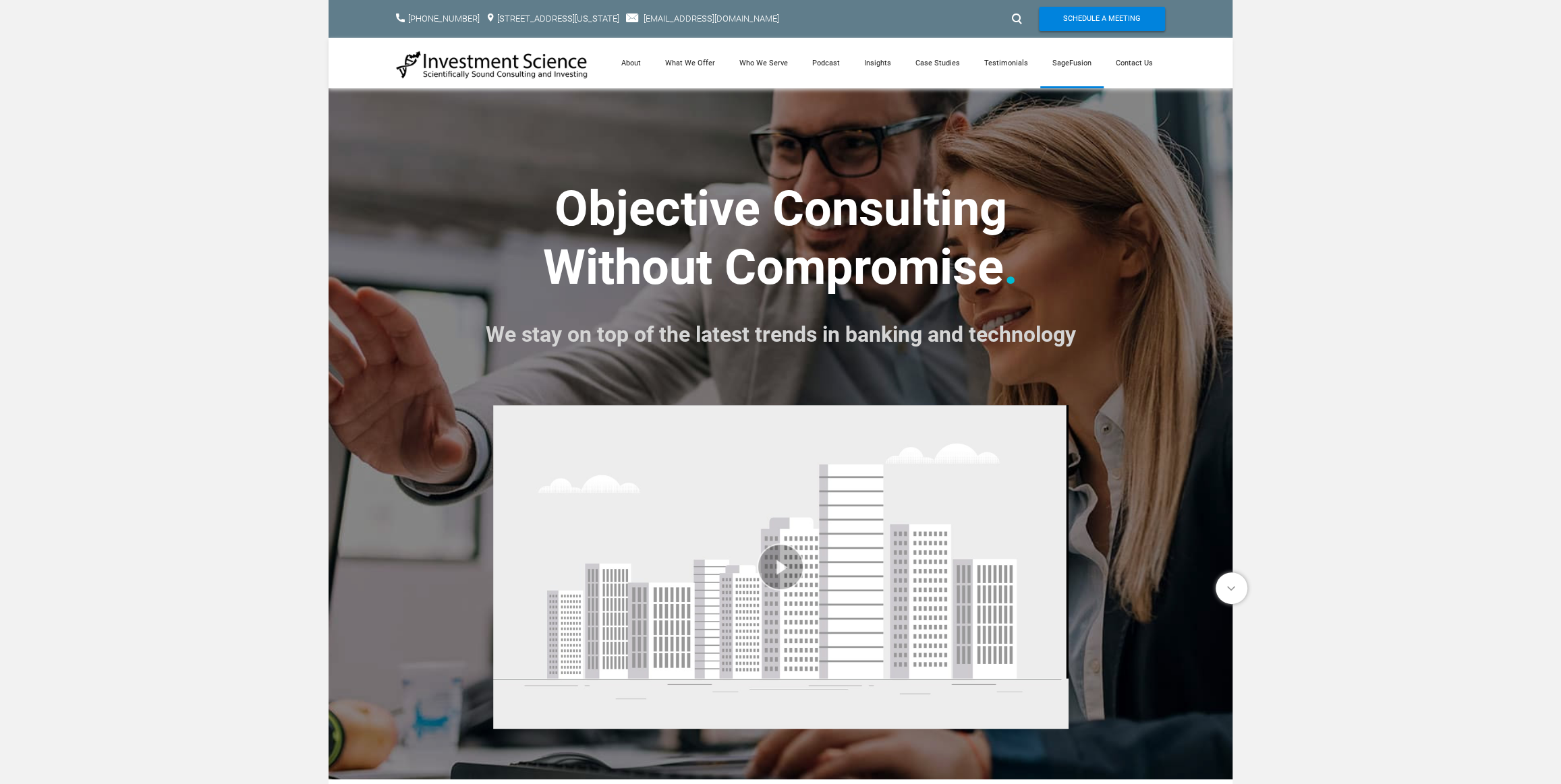
click at [1064, 58] on link "SageFusion" at bounding box center [1072, 62] width 64 height 50
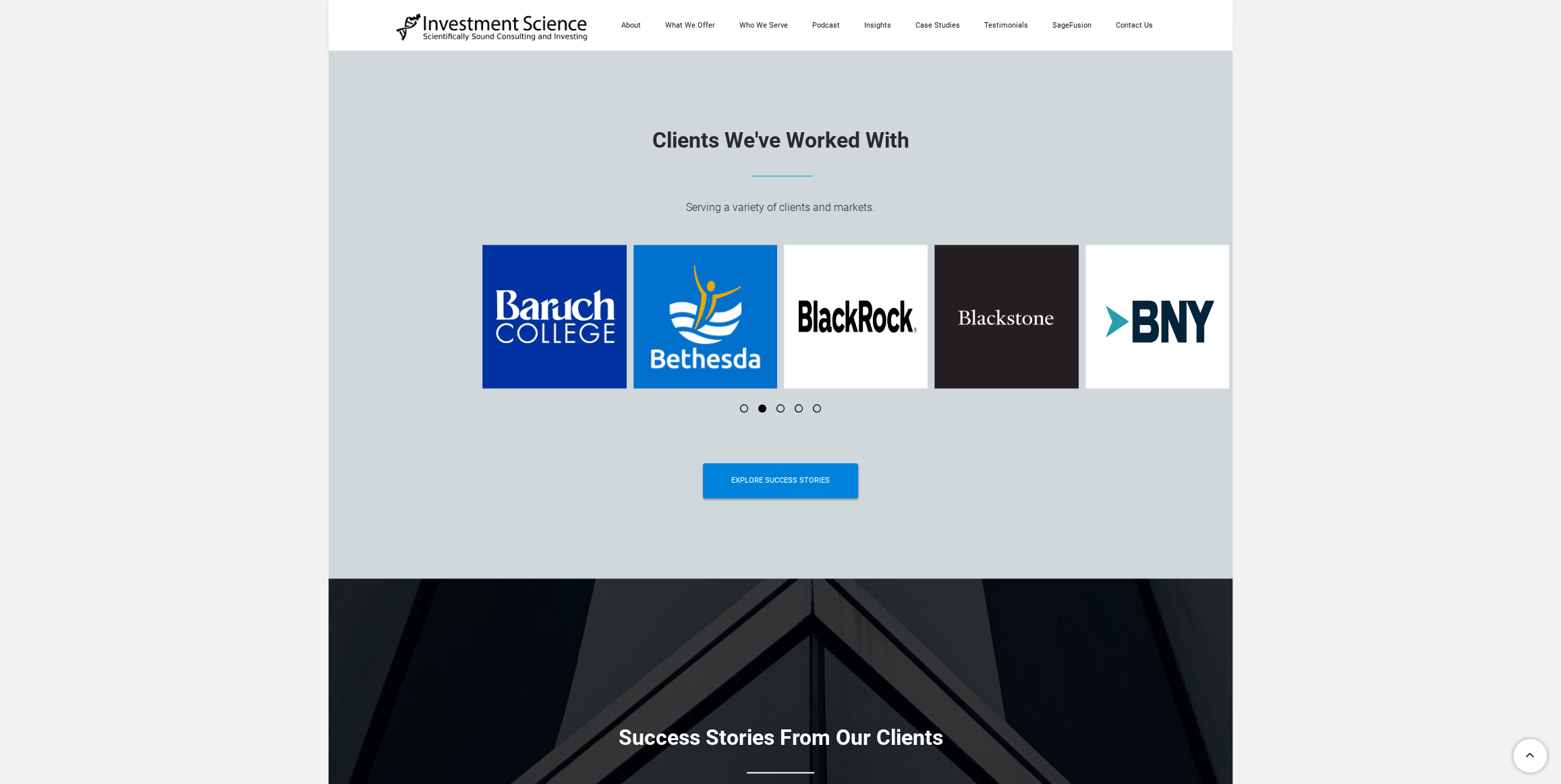
scroll to position [5082, 0]
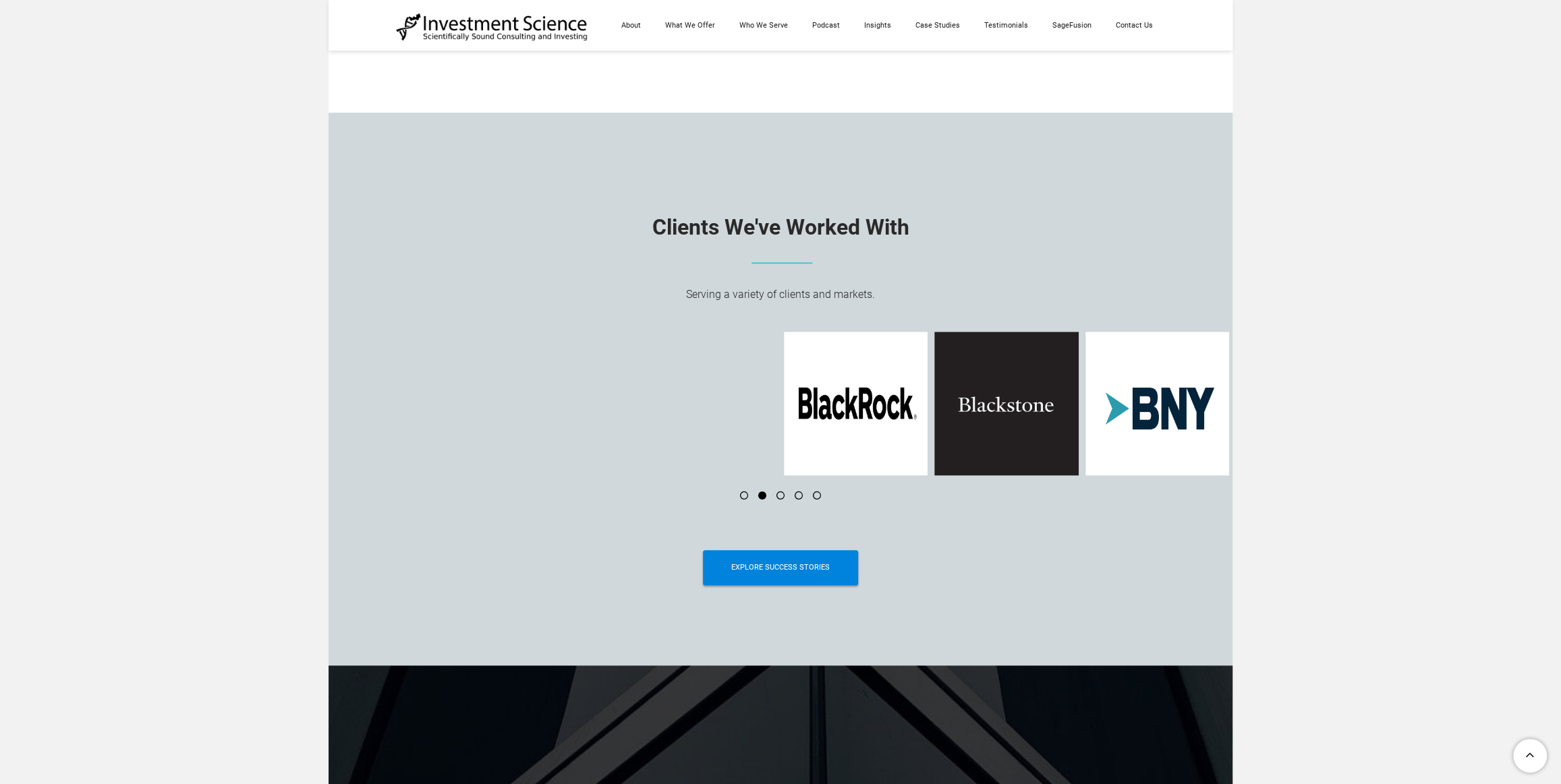
drag, startPoint x: 1564, startPoint y: 110, endPoint x: 1528, endPoint y: 478, distance: 369.8
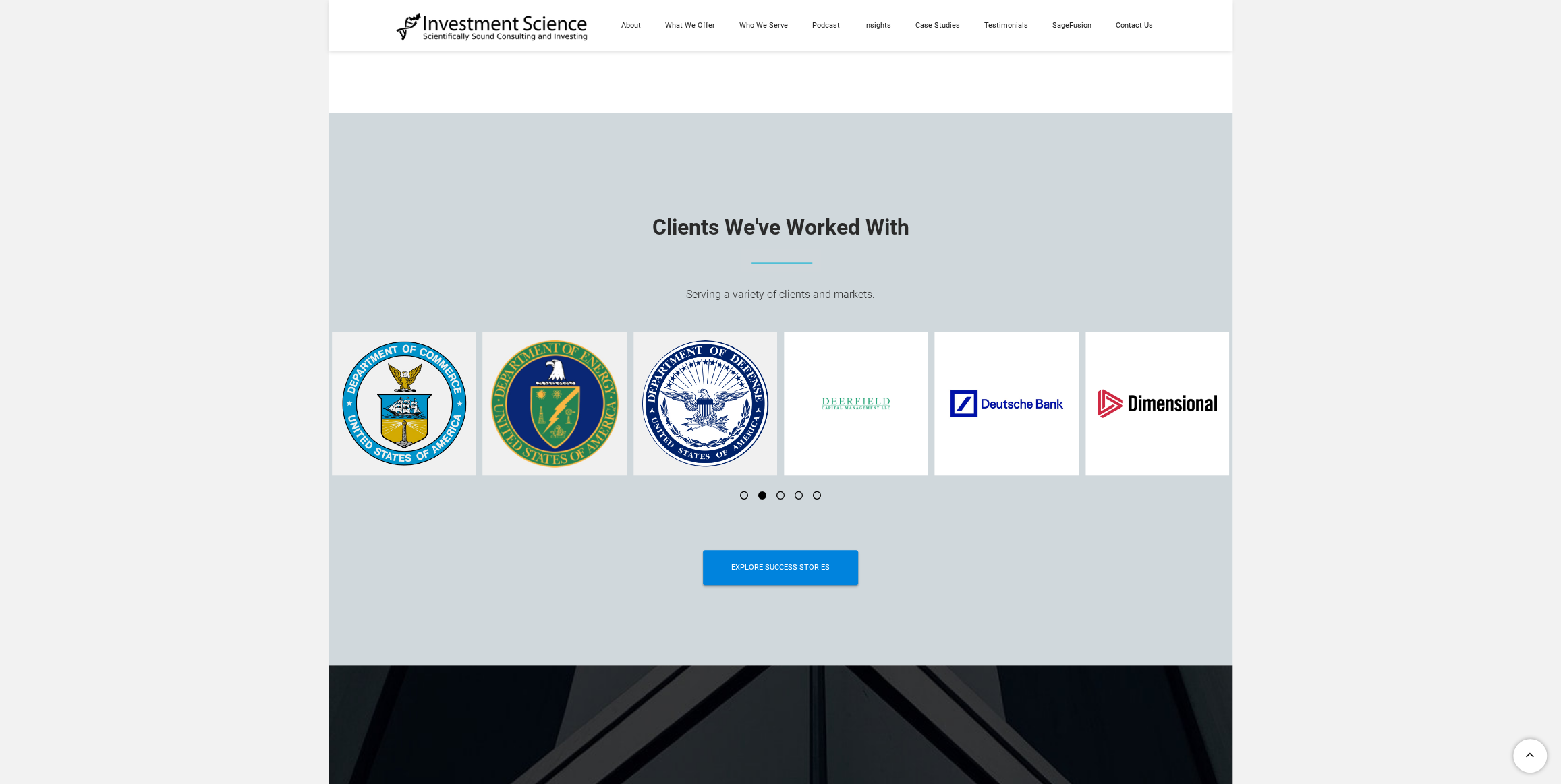
click at [780, 499] on li at bounding box center [775, 496] width 18 height 9
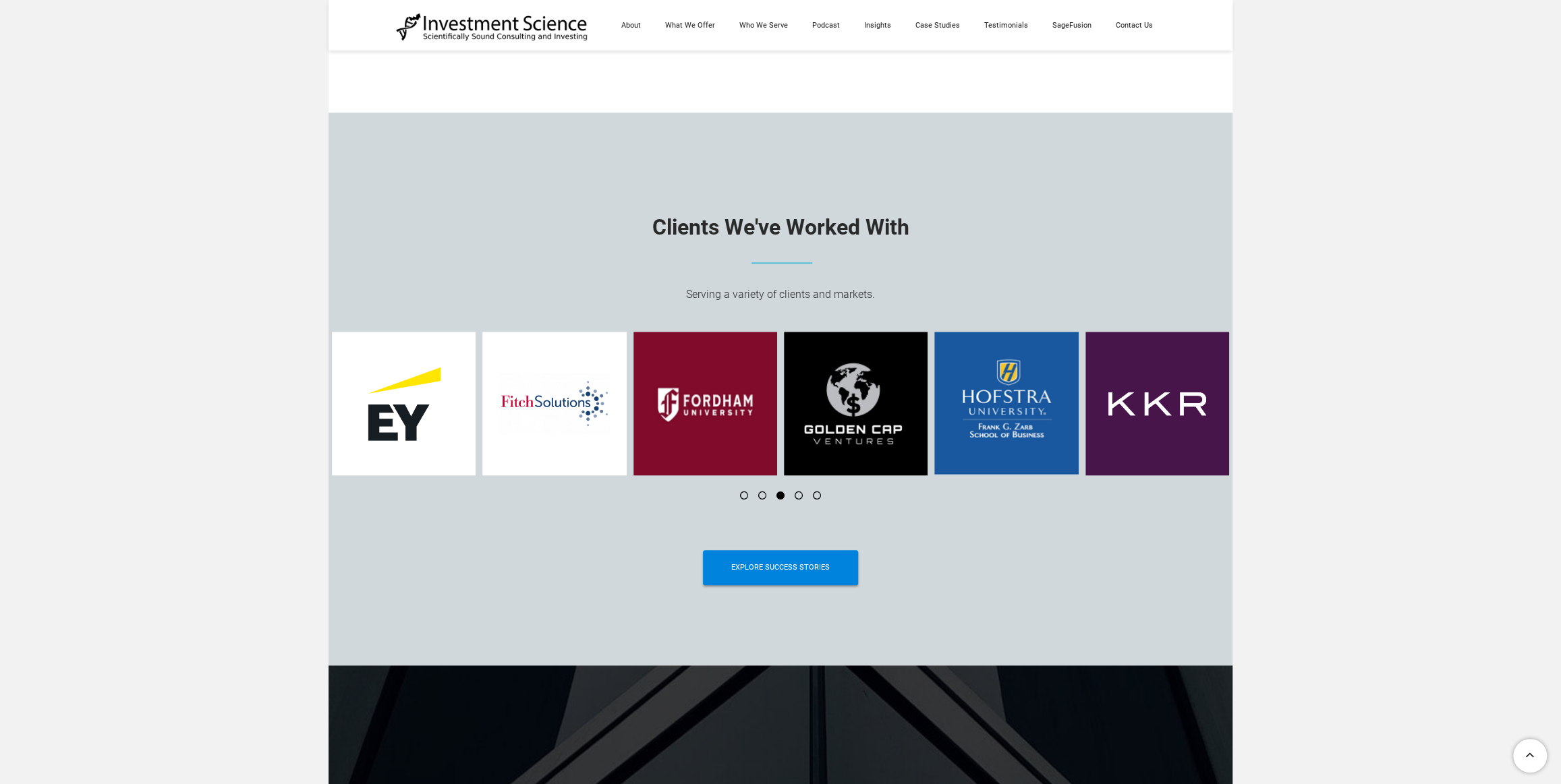
click at [761, 496] on li at bounding box center [756, 496] width 18 height 9
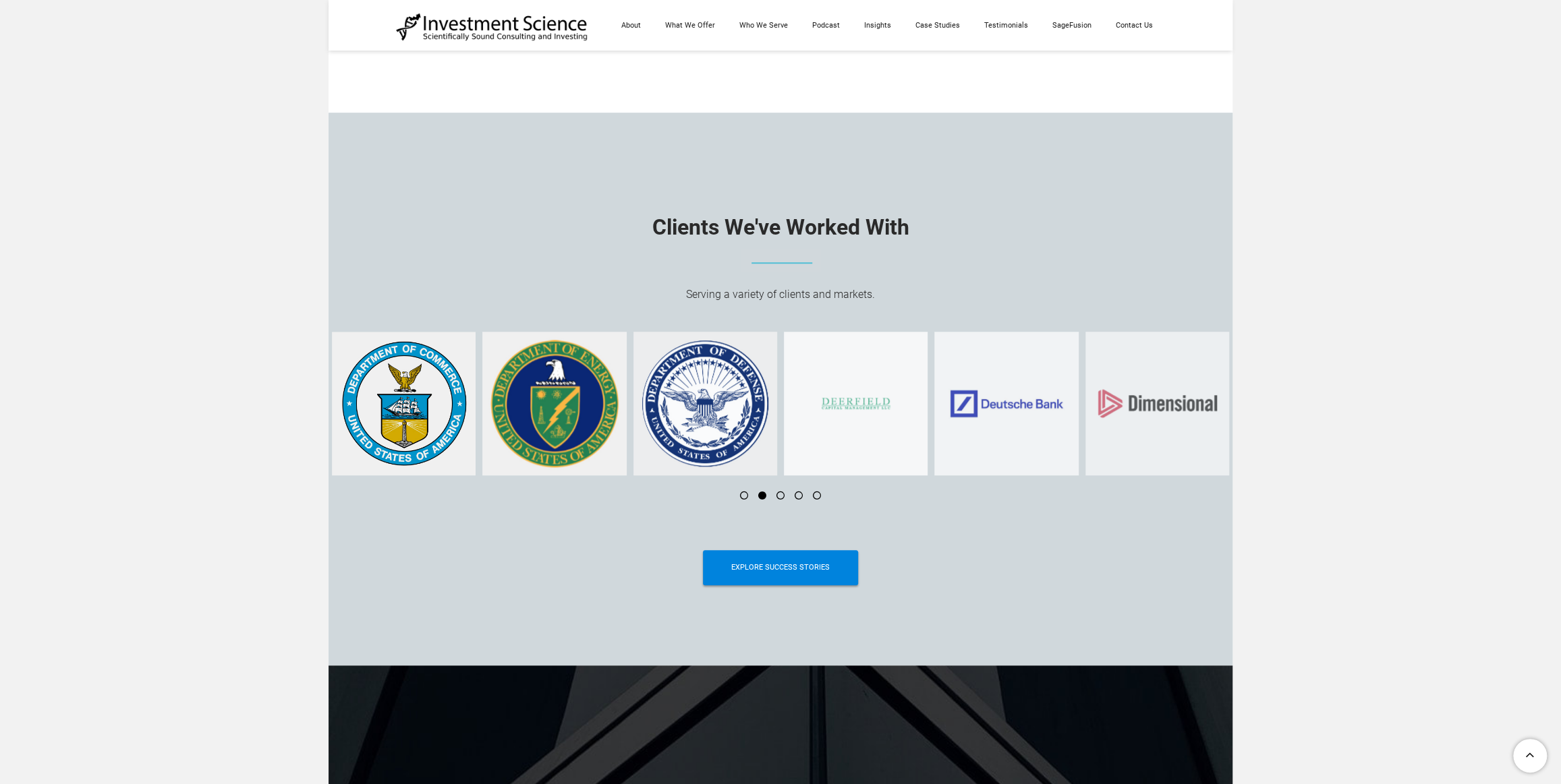
click at [816, 499] on li at bounding box center [811, 496] width 18 height 9
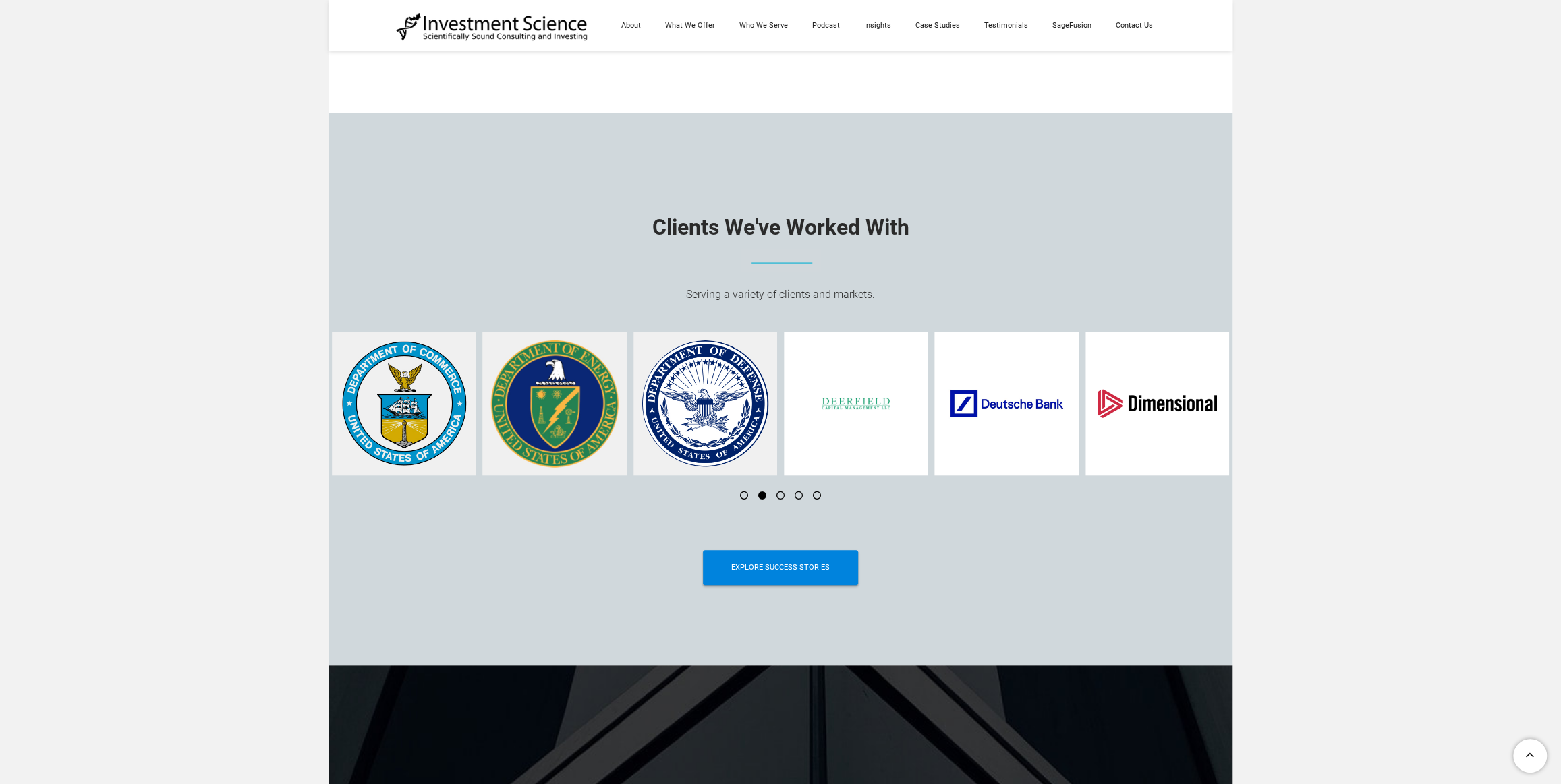
click at [816, 499] on li at bounding box center [811, 496] width 18 height 9
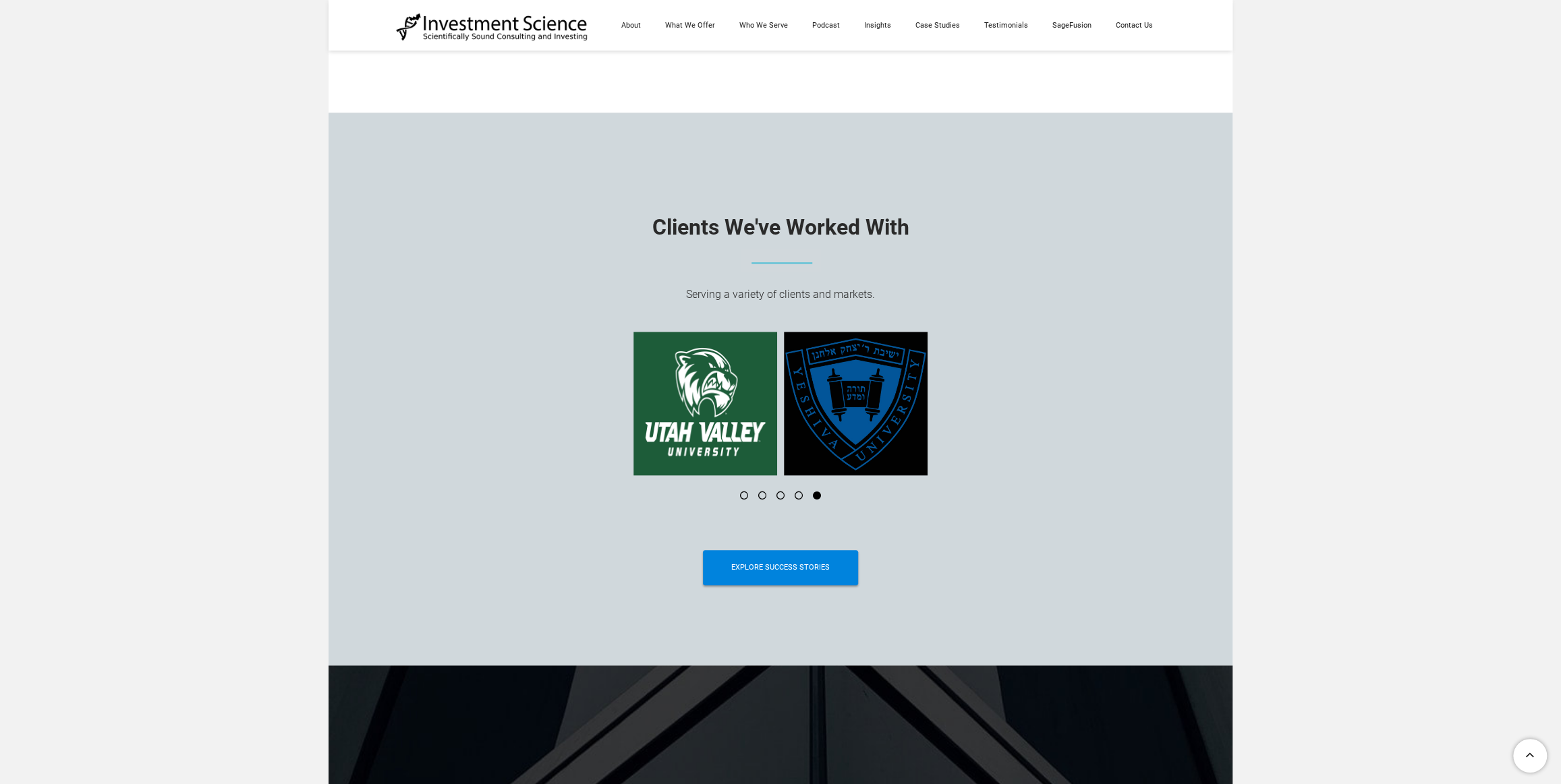
click at [799, 499] on li at bounding box center [793, 496] width 18 height 9
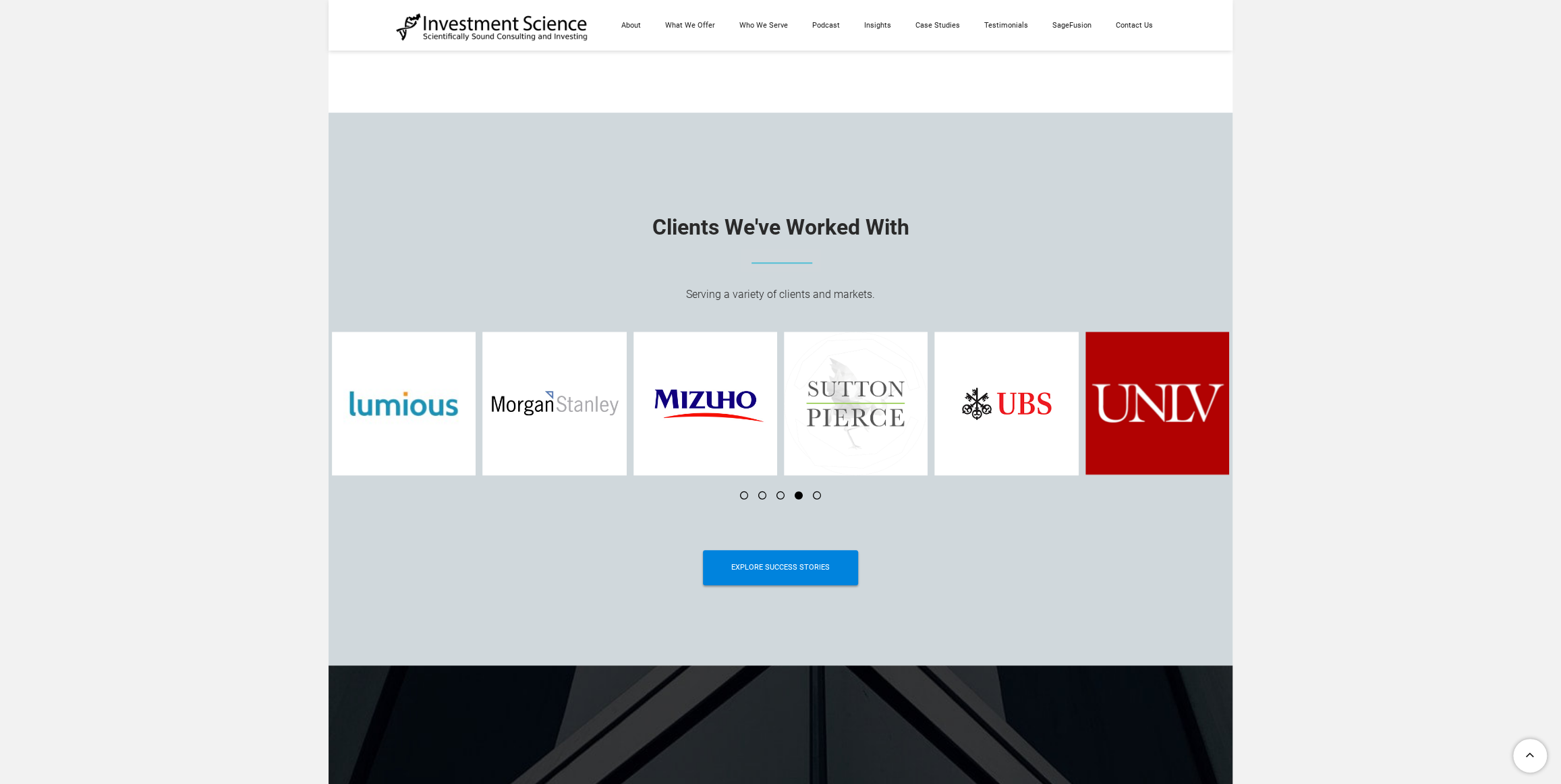
click at [780, 497] on li at bounding box center [775, 496] width 18 height 9
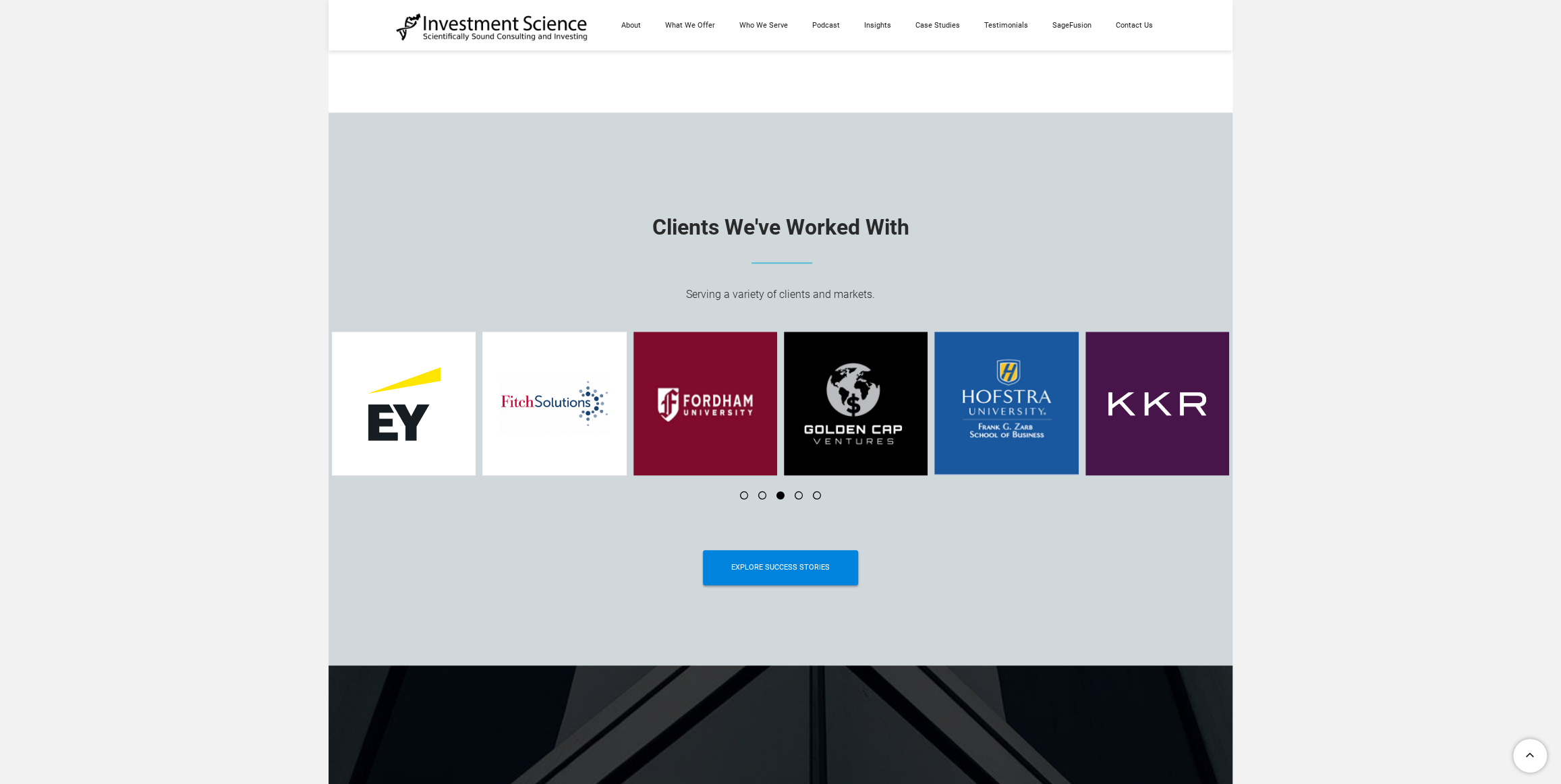
click at [761, 498] on li at bounding box center [756, 496] width 18 height 9
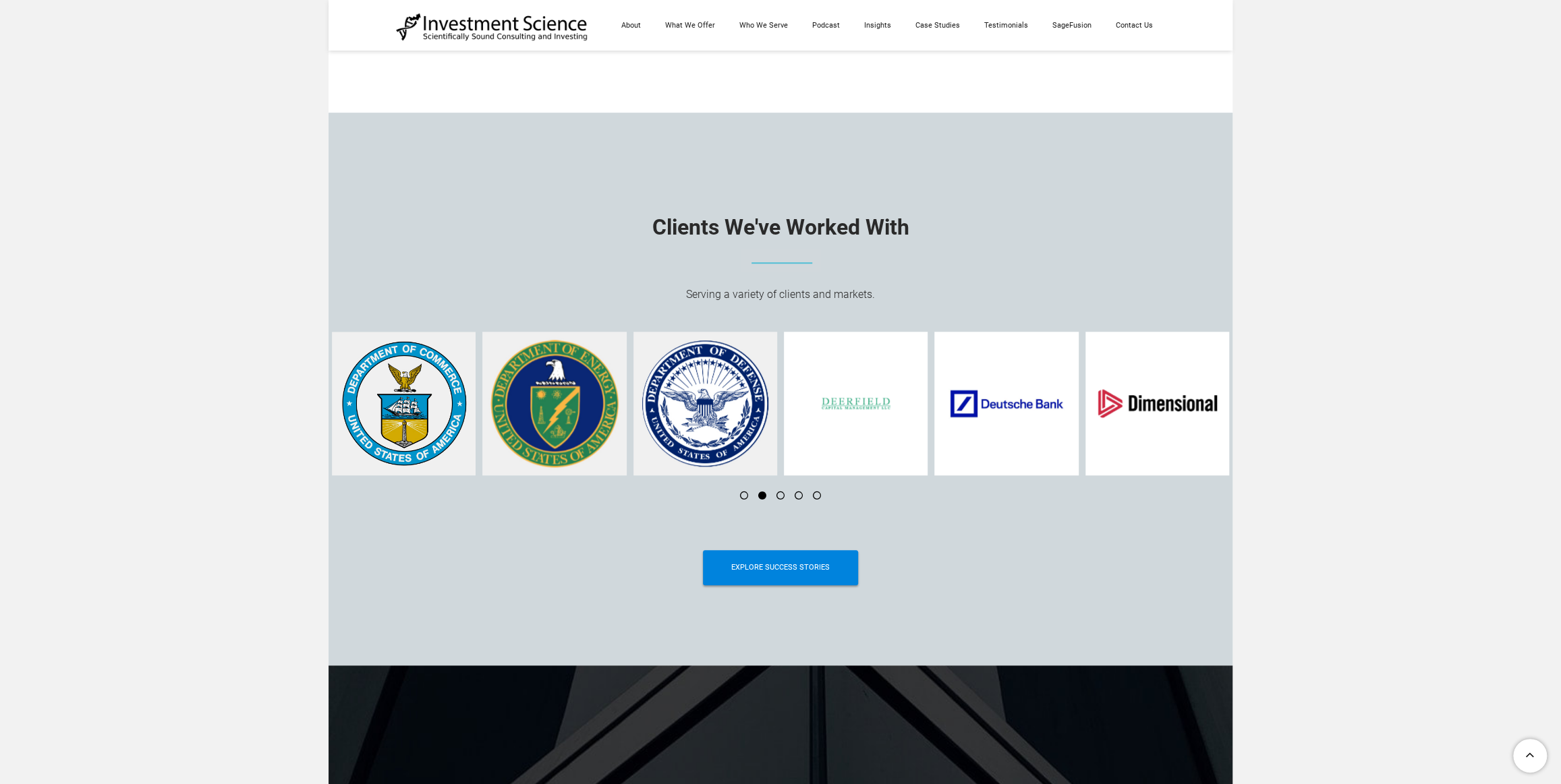
click at [741, 499] on li at bounding box center [738, 496] width 18 height 9
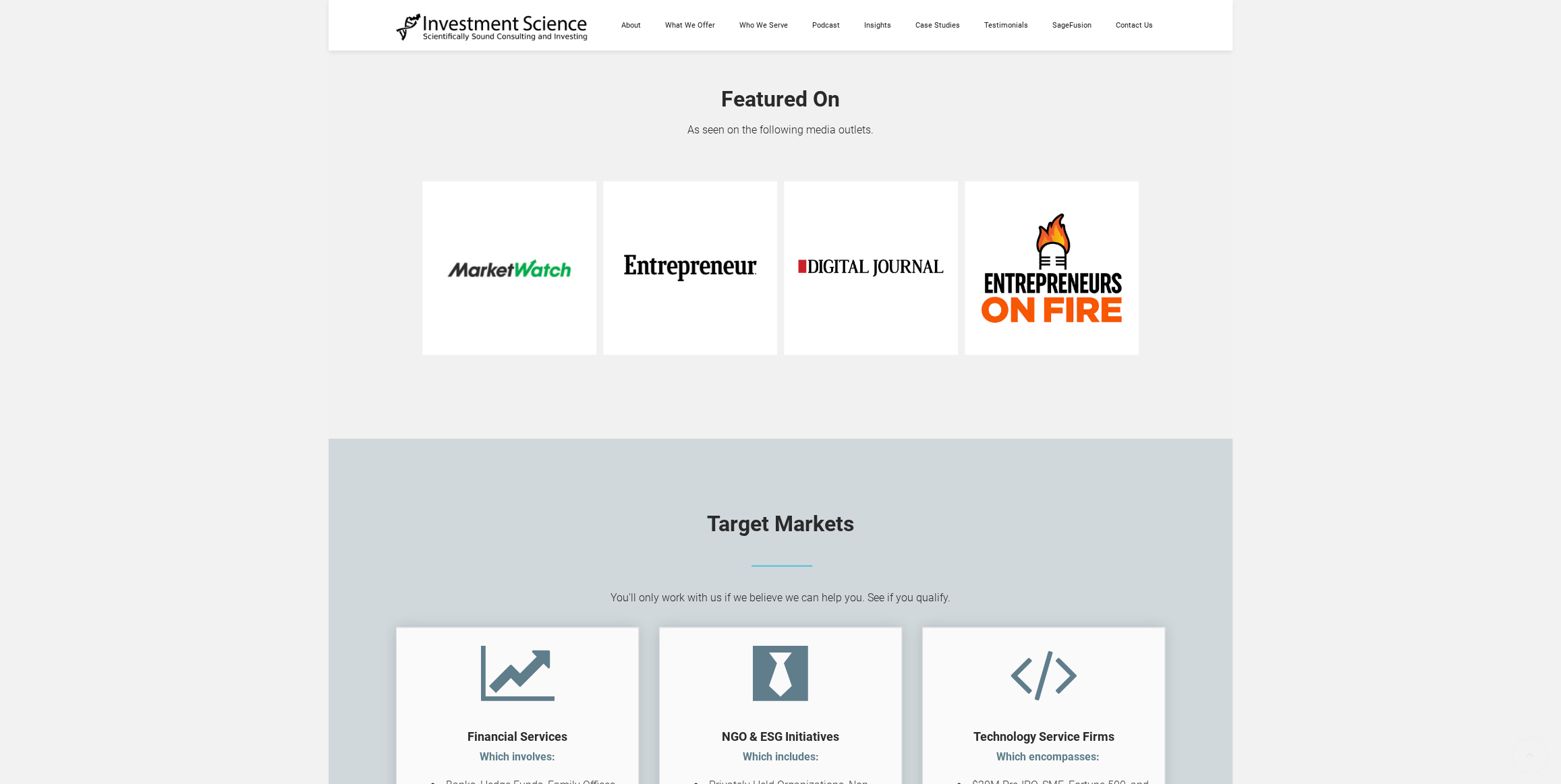
scroll to position [1754, 0]
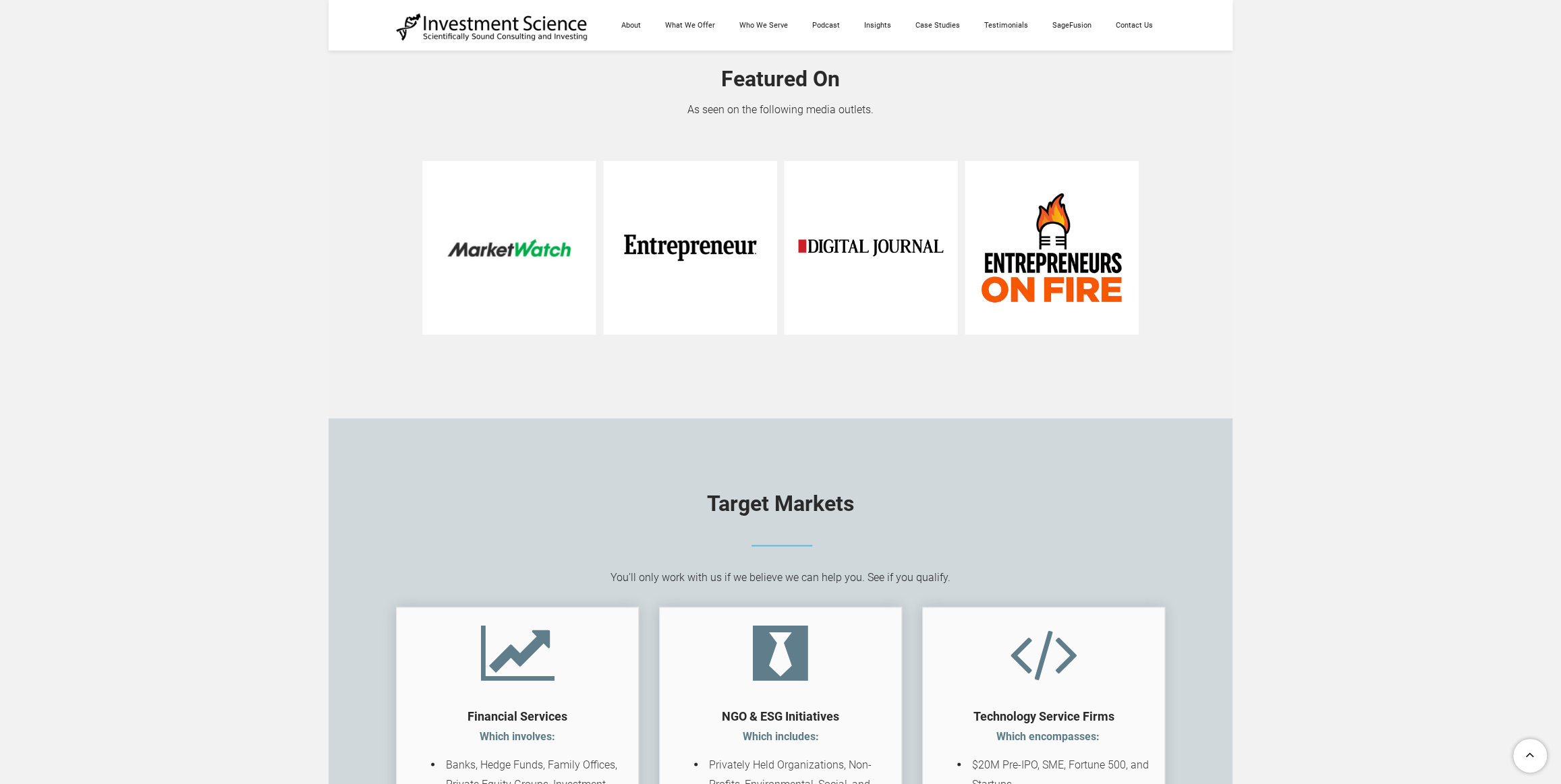
drag, startPoint x: 1549, startPoint y: 216, endPoint x: 1527, endPoint y: 296, distance: 83.0
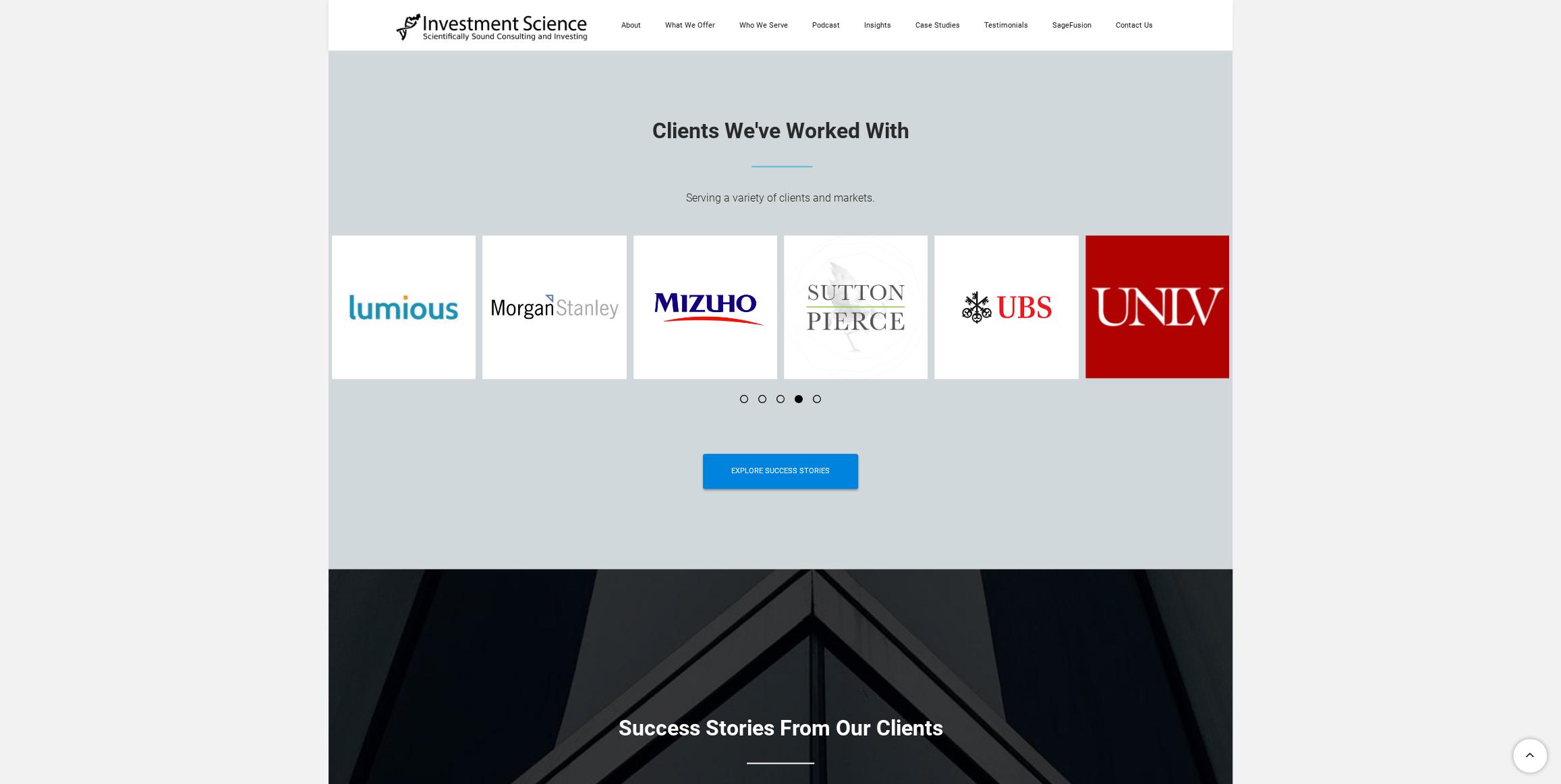
scroll to position [5191, 0]
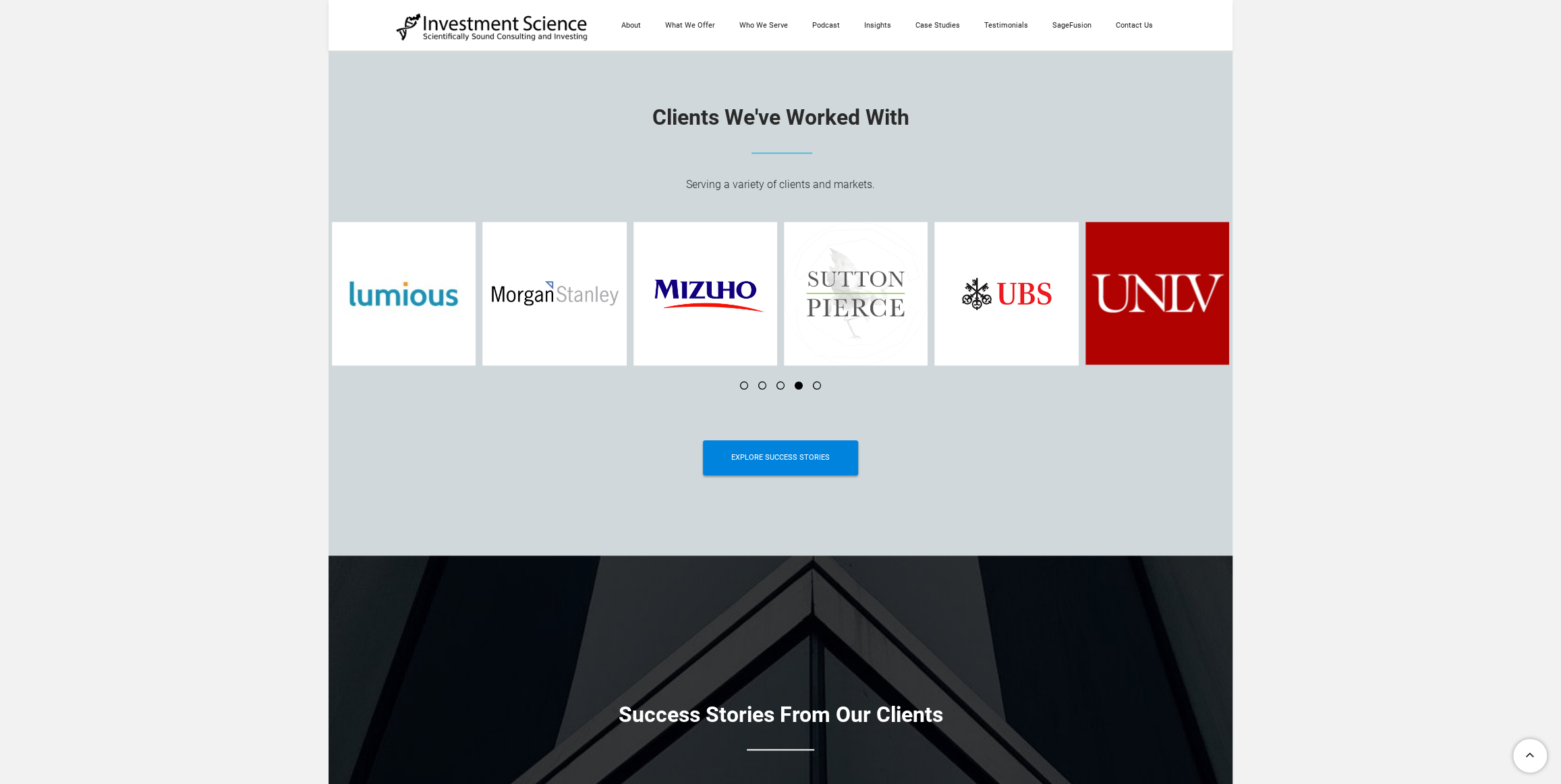
click at [816, 389] on li at bounding box center [811, 386] width 18 height 9
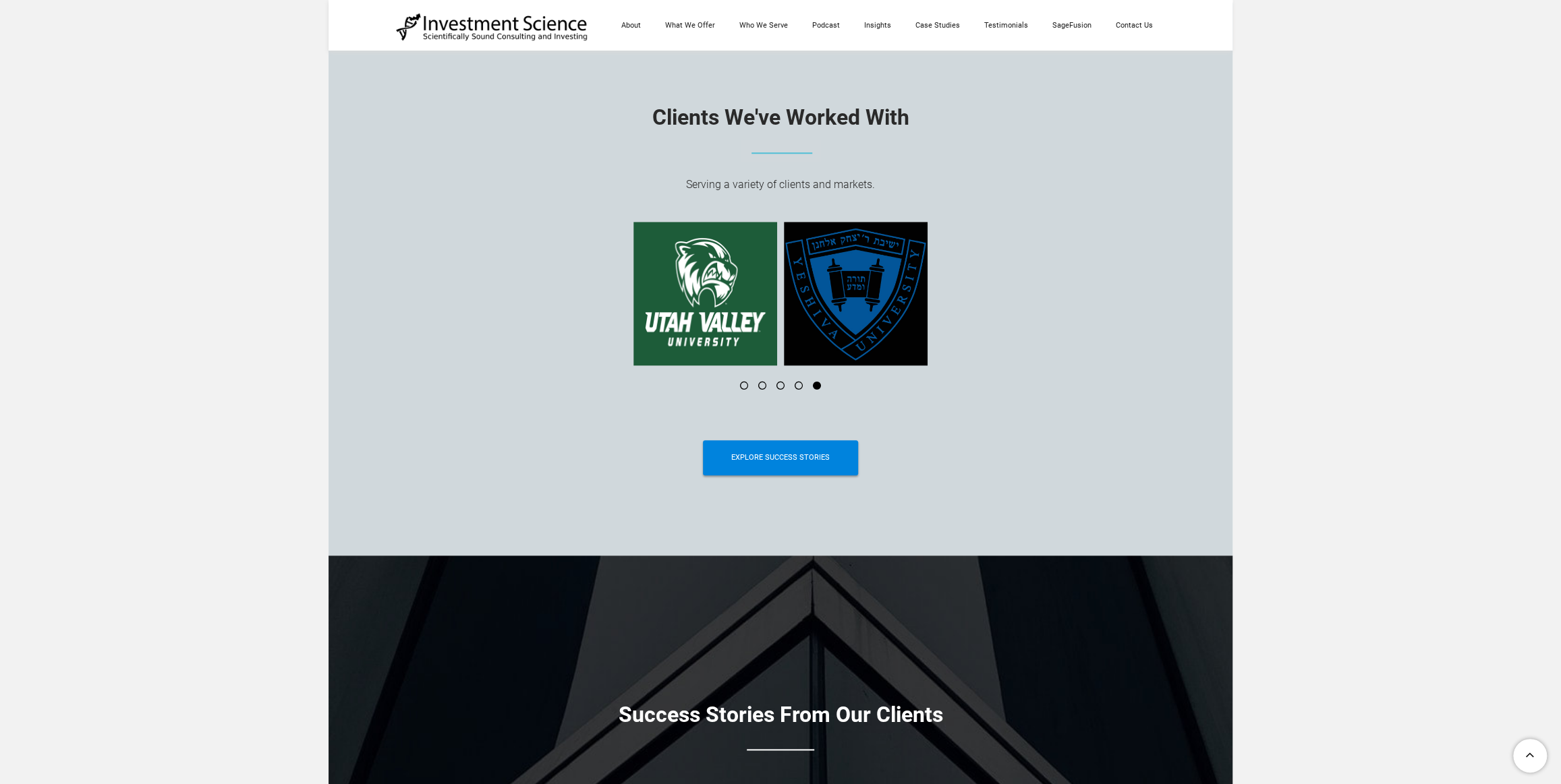
click at [802, 389] on li at bounding box center [811, 386] width 18 height 9
click at [799, 389] on li at bounding box center [793, 386] width 18 height 9
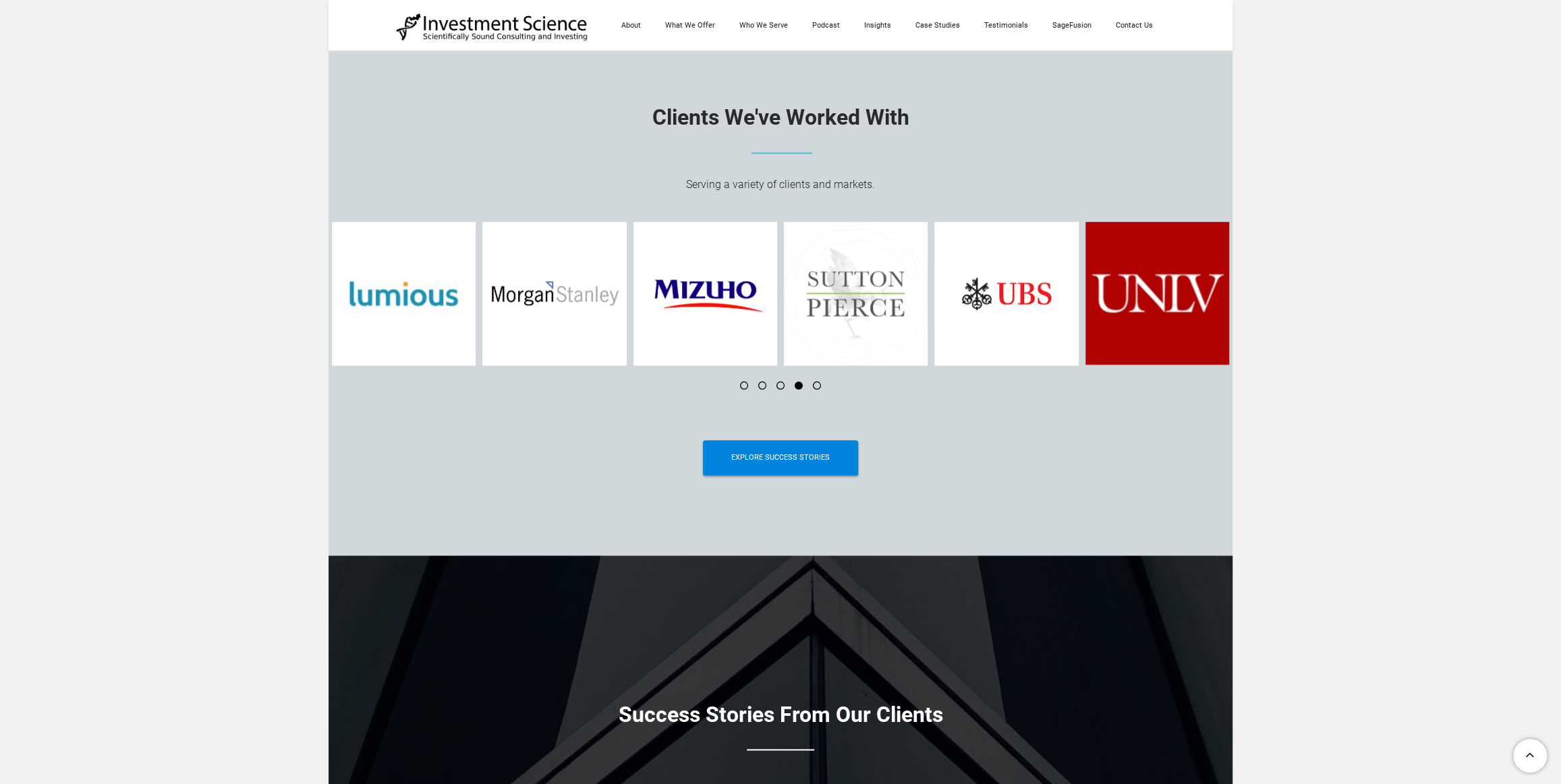
click at [777, 389] on li at bounding box center [775, 386] width 18 height 9
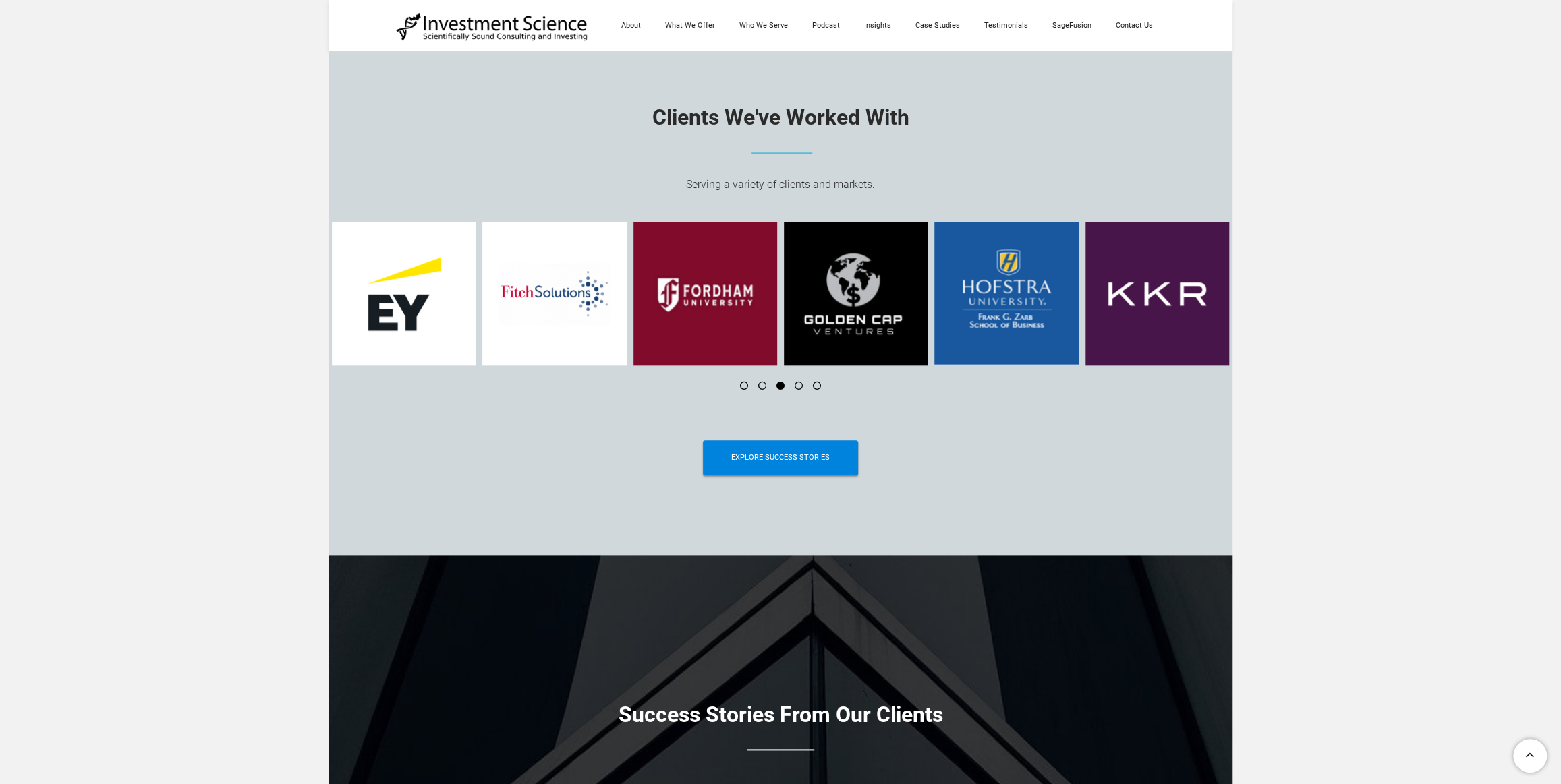
click at [761, 389] on li at bounding box center [756, 386] width 18 height 9
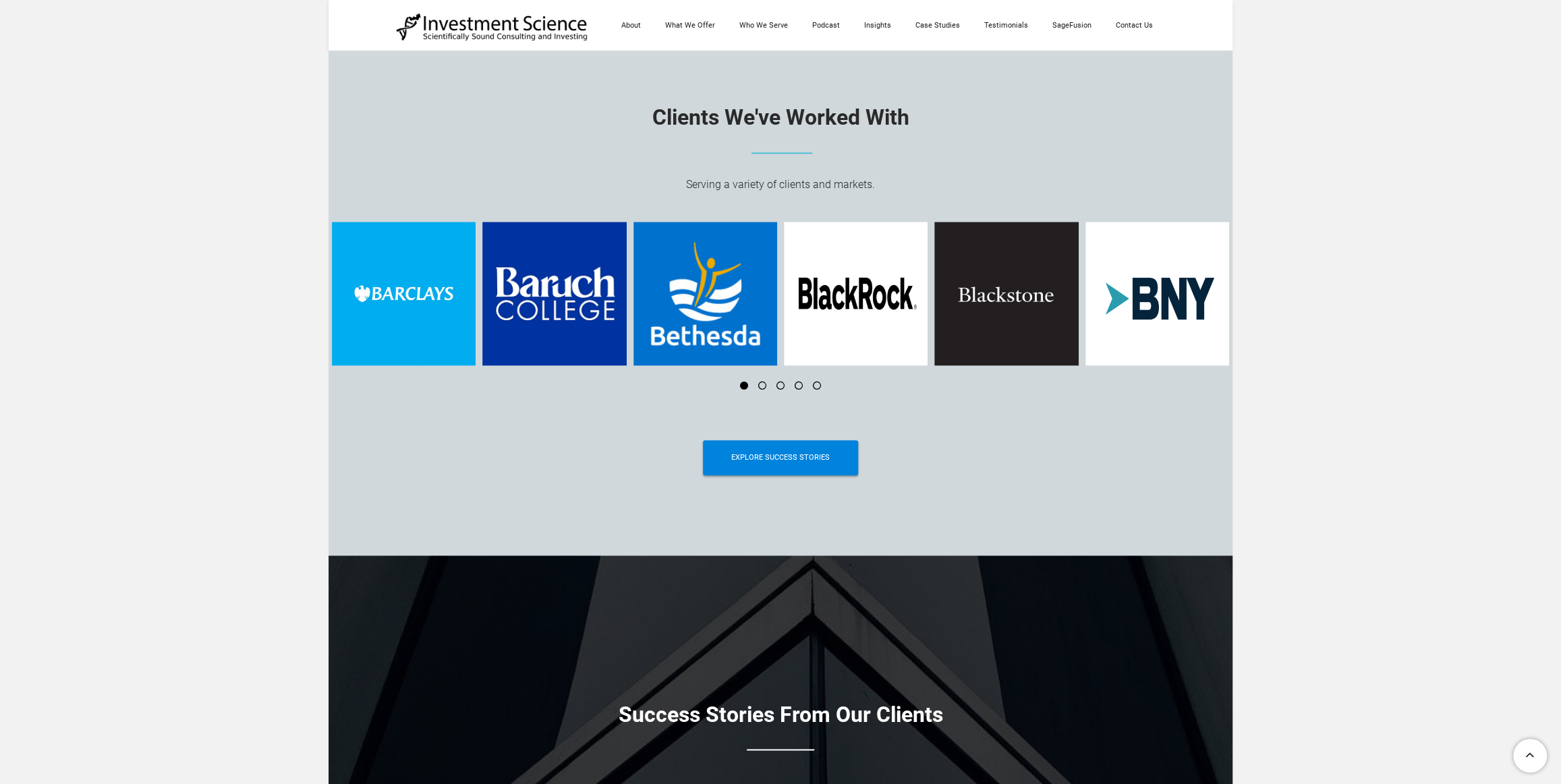
click at [761, 385] on li at bounding box center [756, 386] width 18 height 9
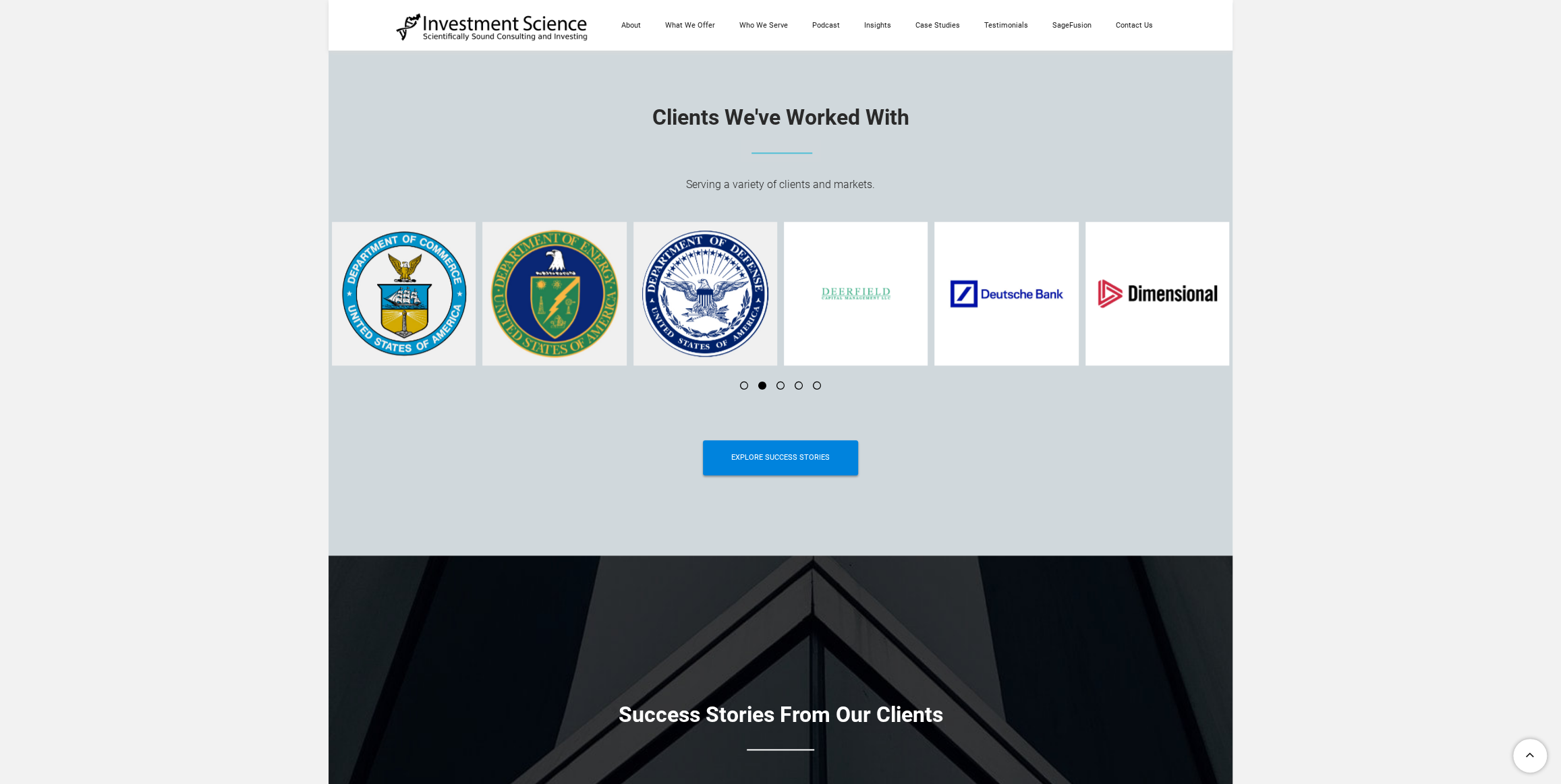
click at [782, 389] on li at bounding box center [775, 386] width 18 height 9
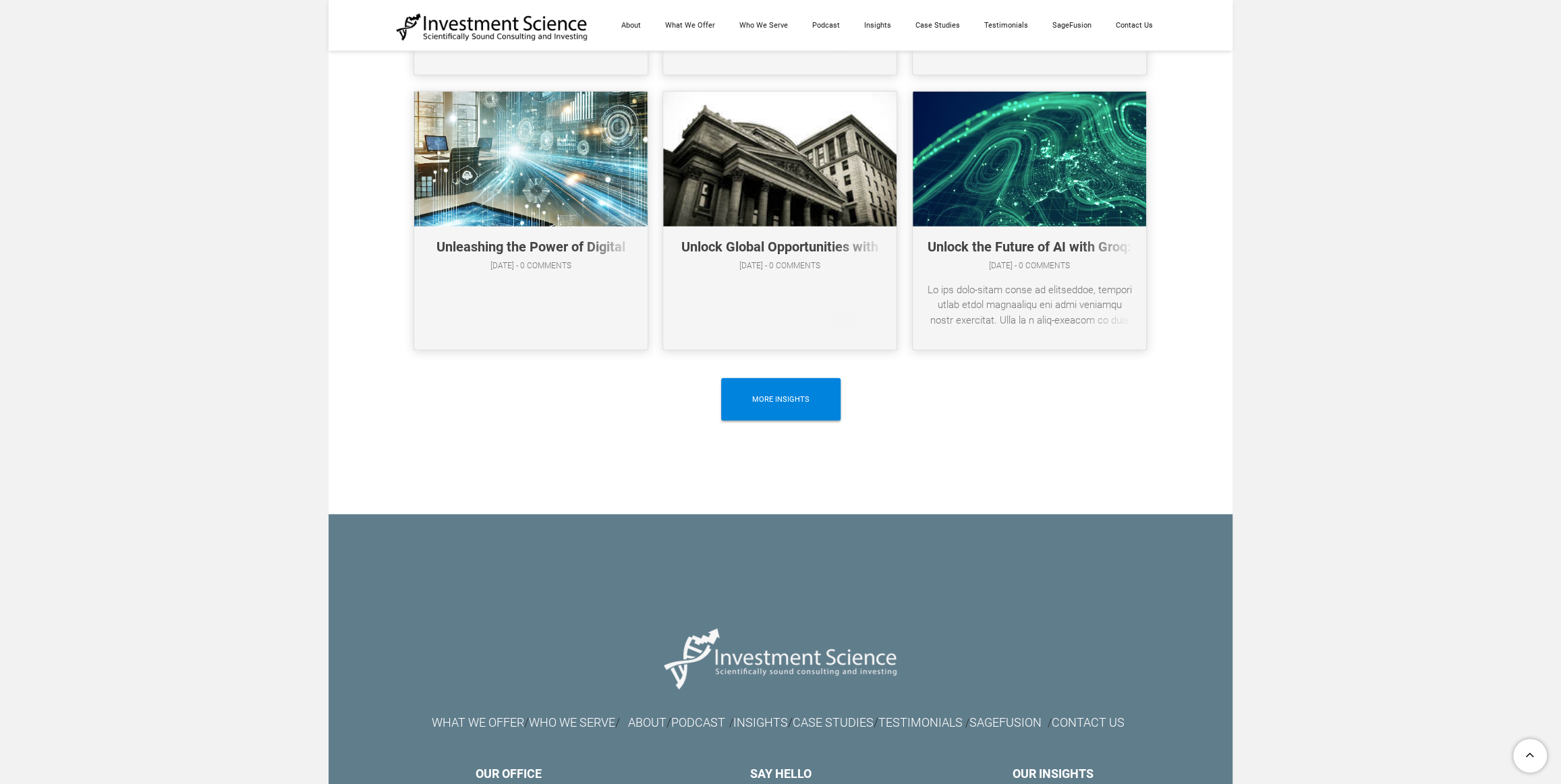
scroll to position [7297, 0]
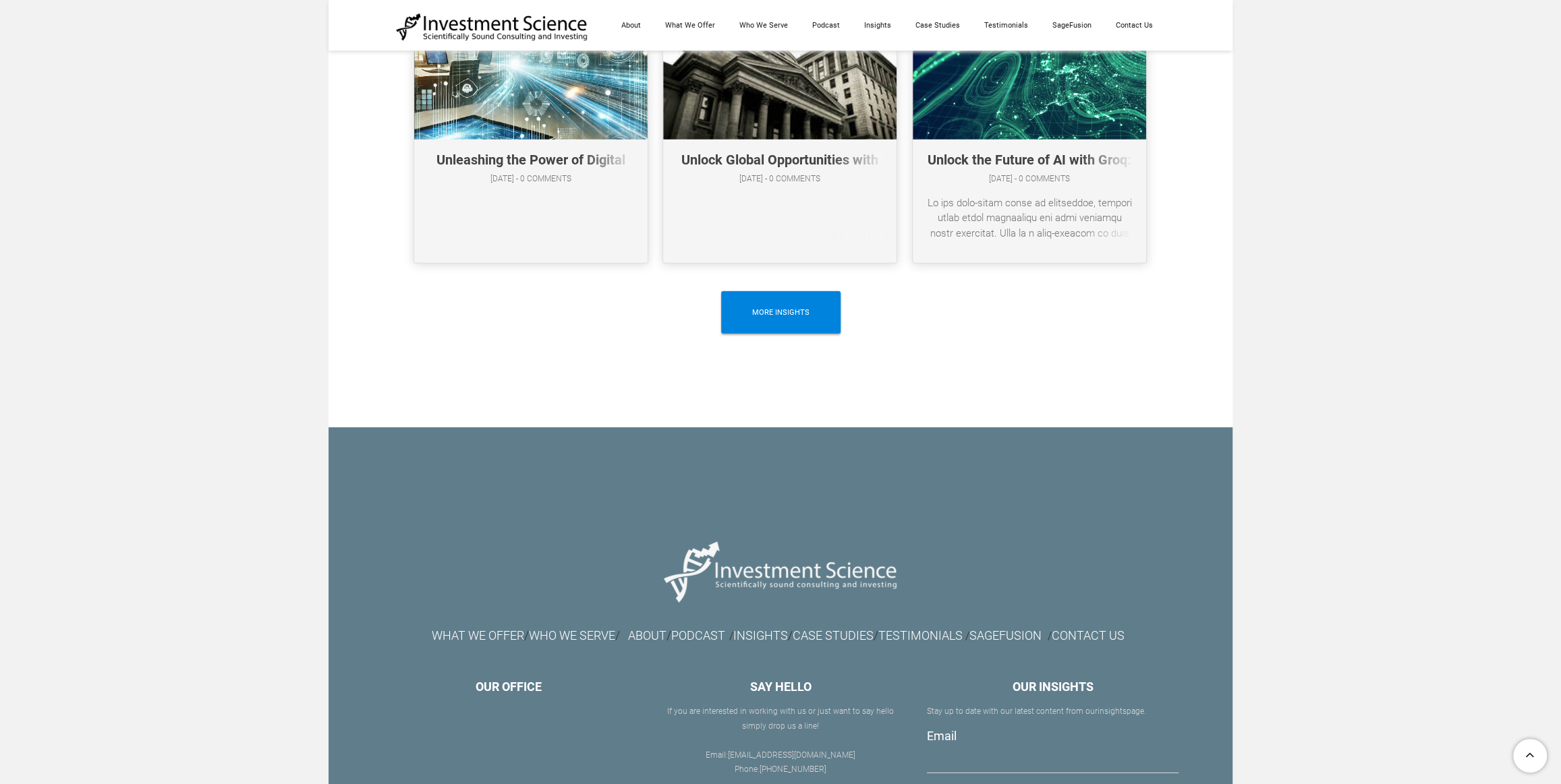
drag, startPoint x: 1557, startPoint y: 611, endPoint x: 1525, endPoint y: 579, distance: 45.3
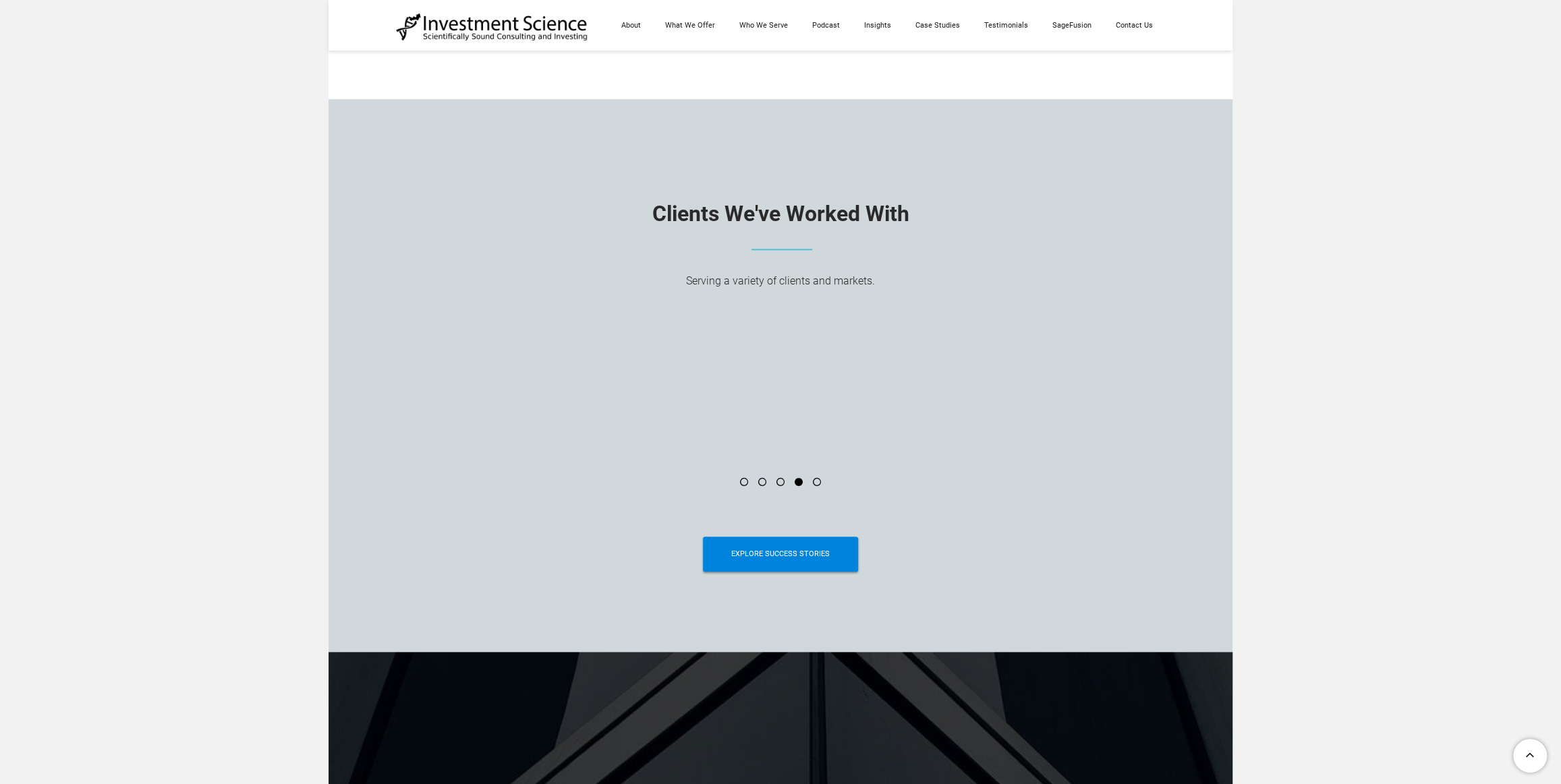
scroll to position [5189, 0]
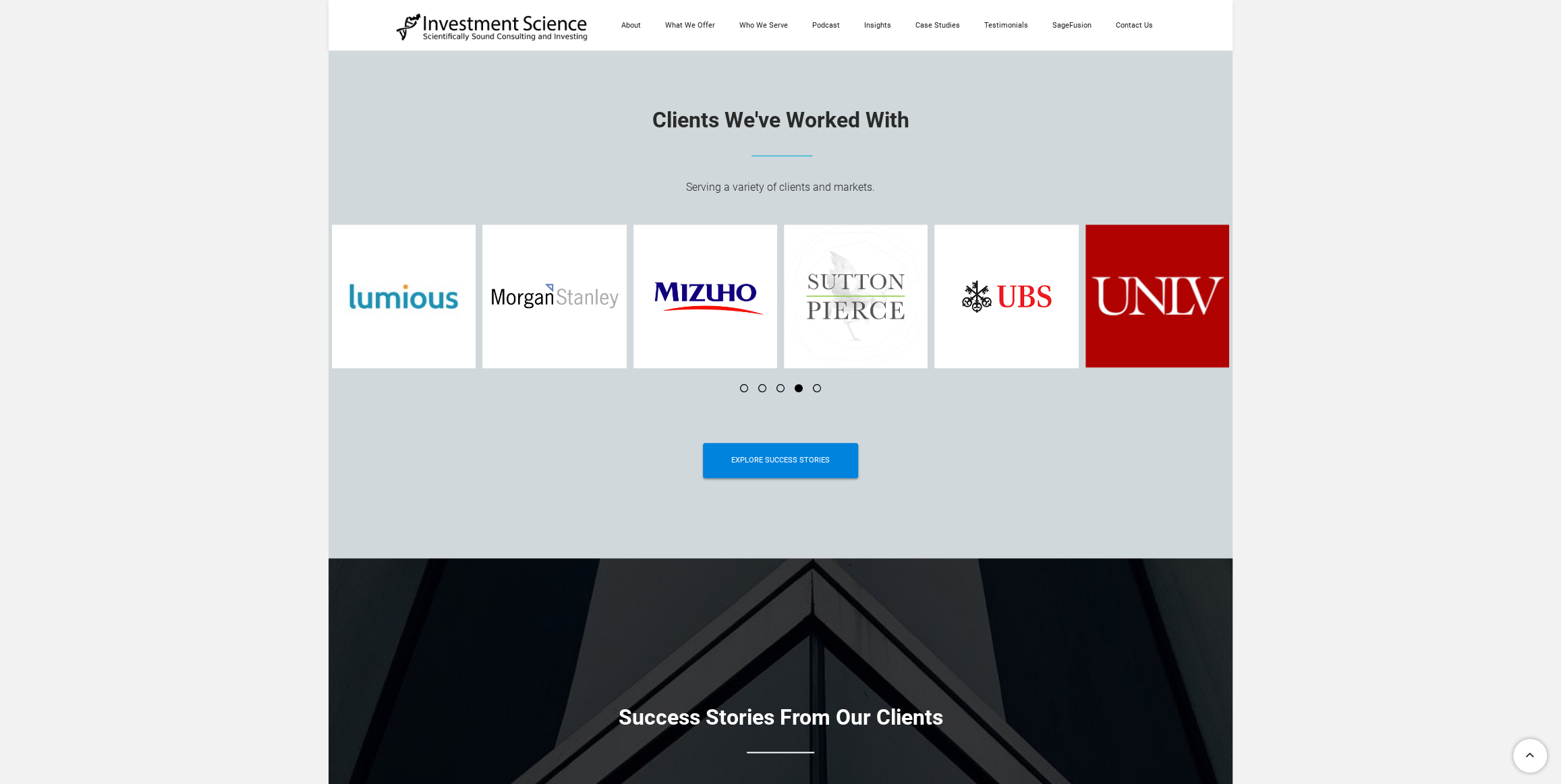
click at [816, 392] on li at bounding box center [811, 389] width 18 height 9
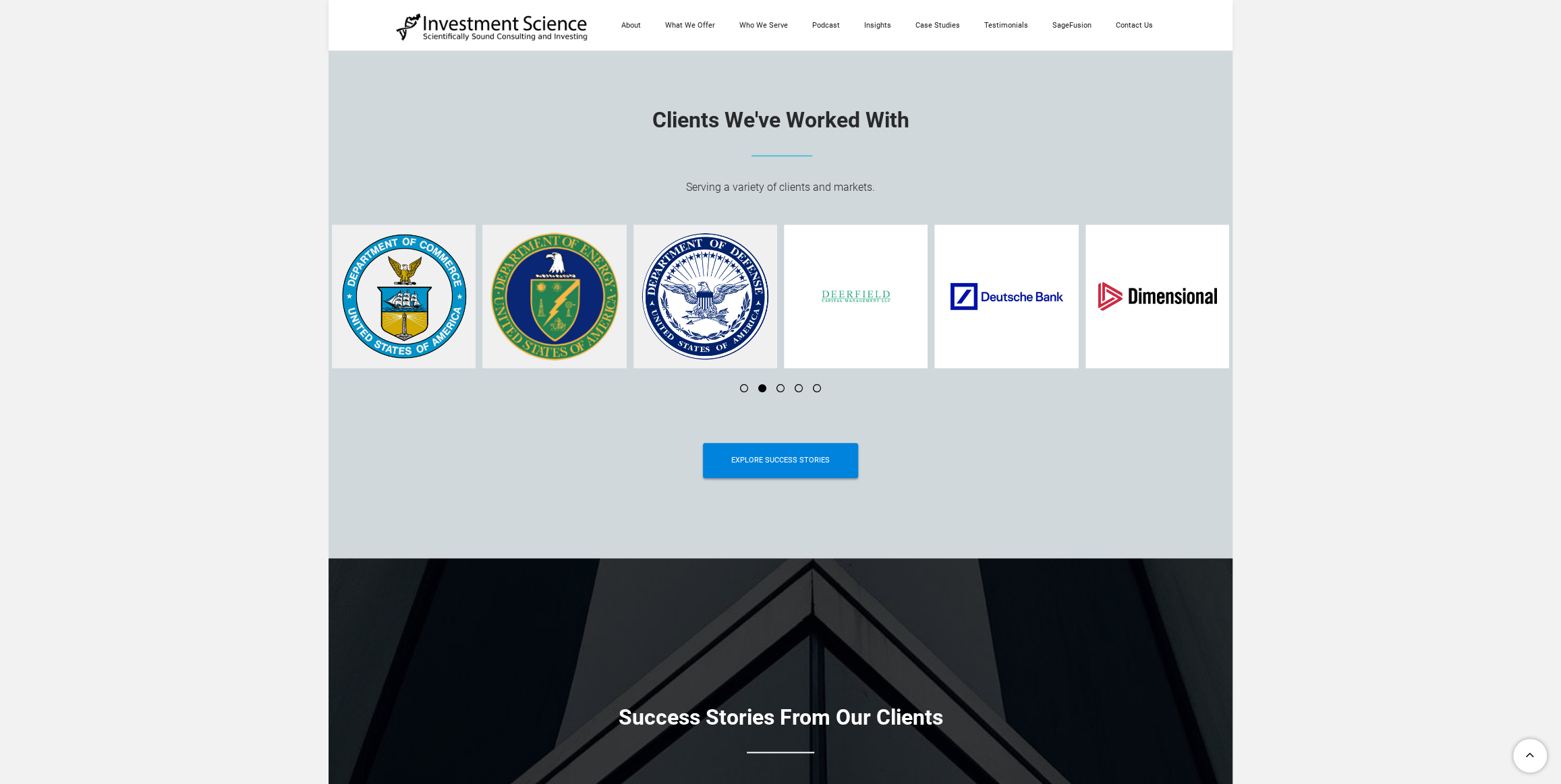
click at [817, 392] on li at bounding box center [811, 389] width 18 height 9
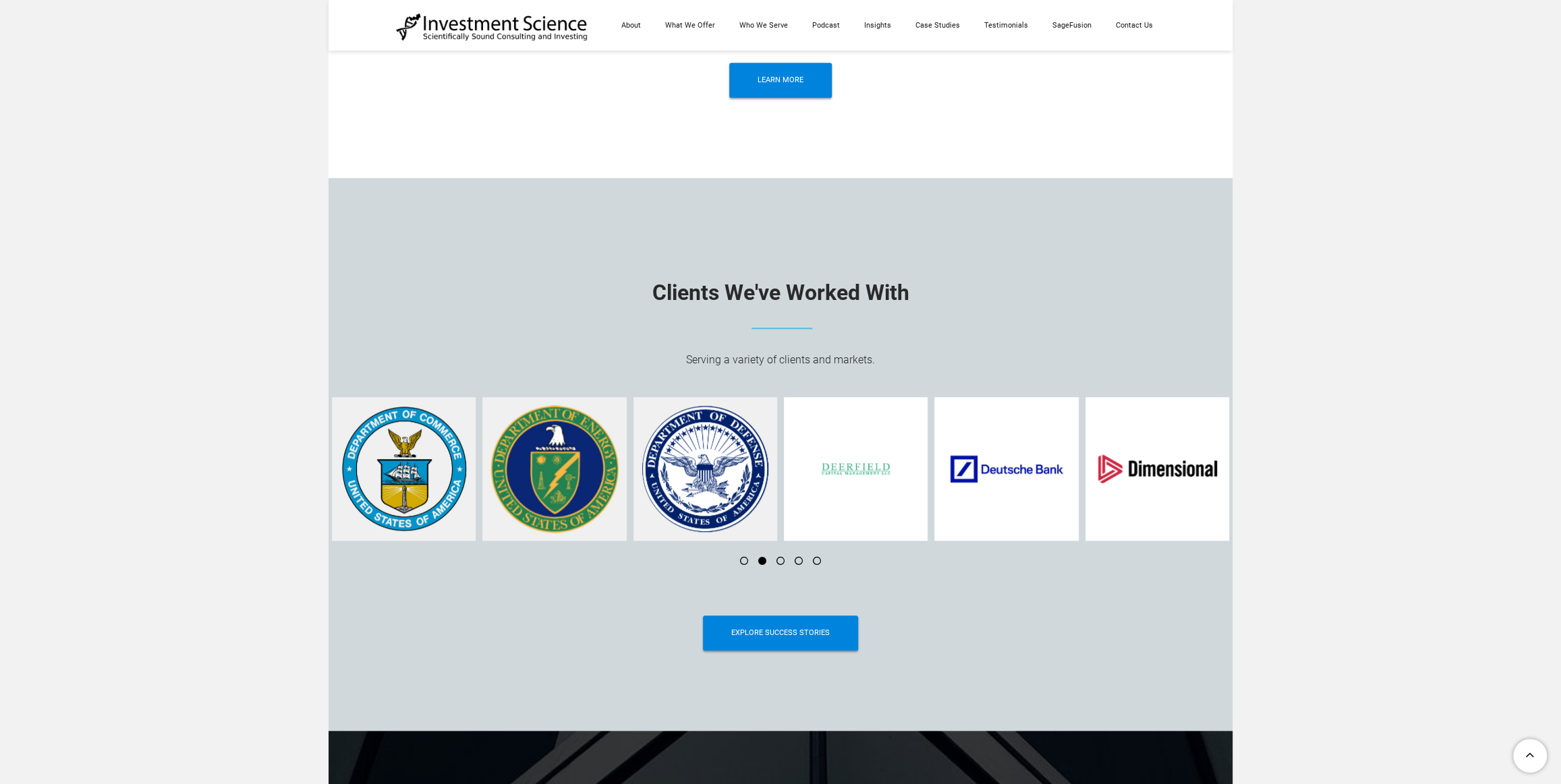
scroll to position [5209, 0]
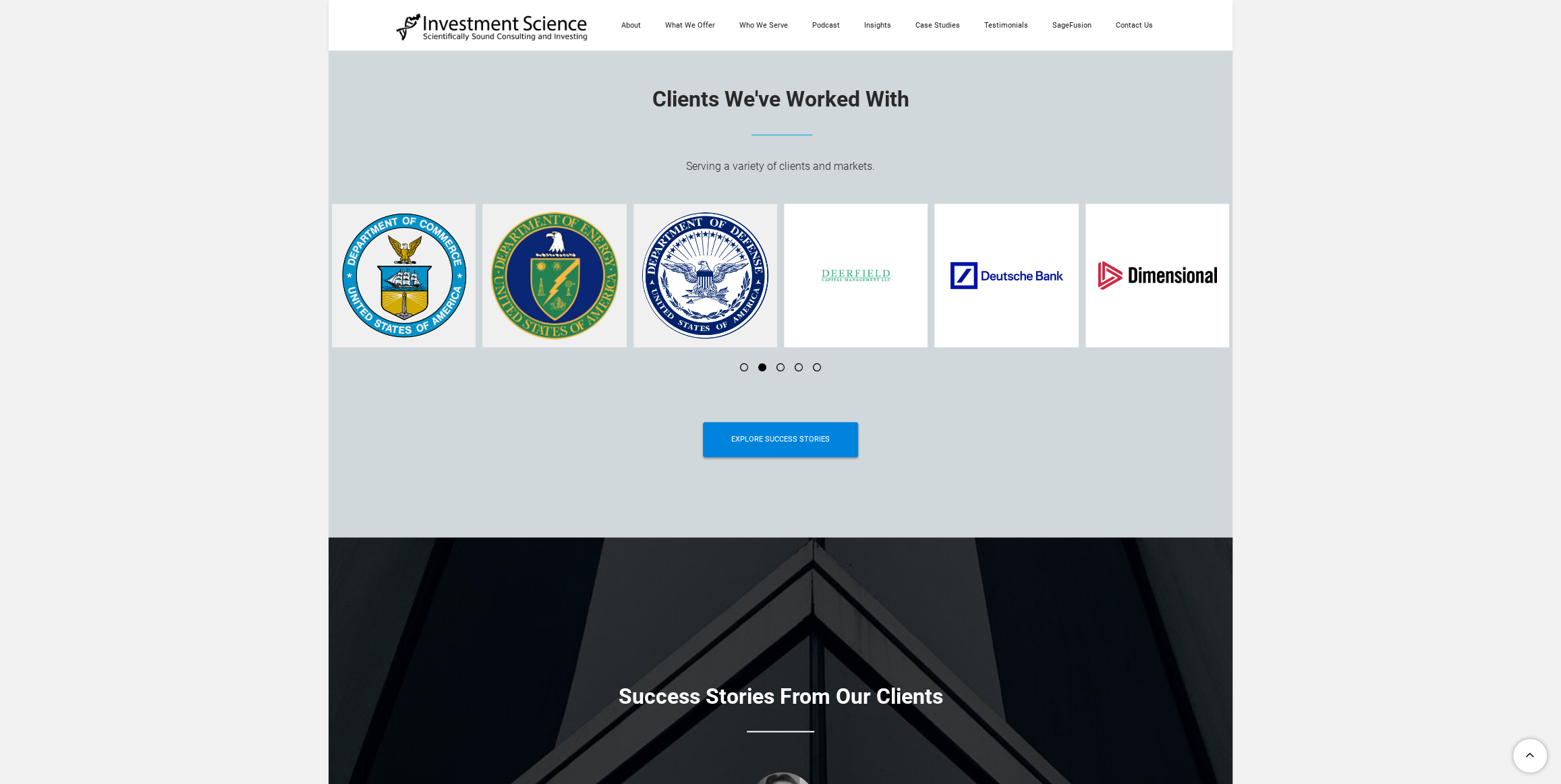
click at [781, 370] on li at bounding box center [775, 367] width 18 height 9
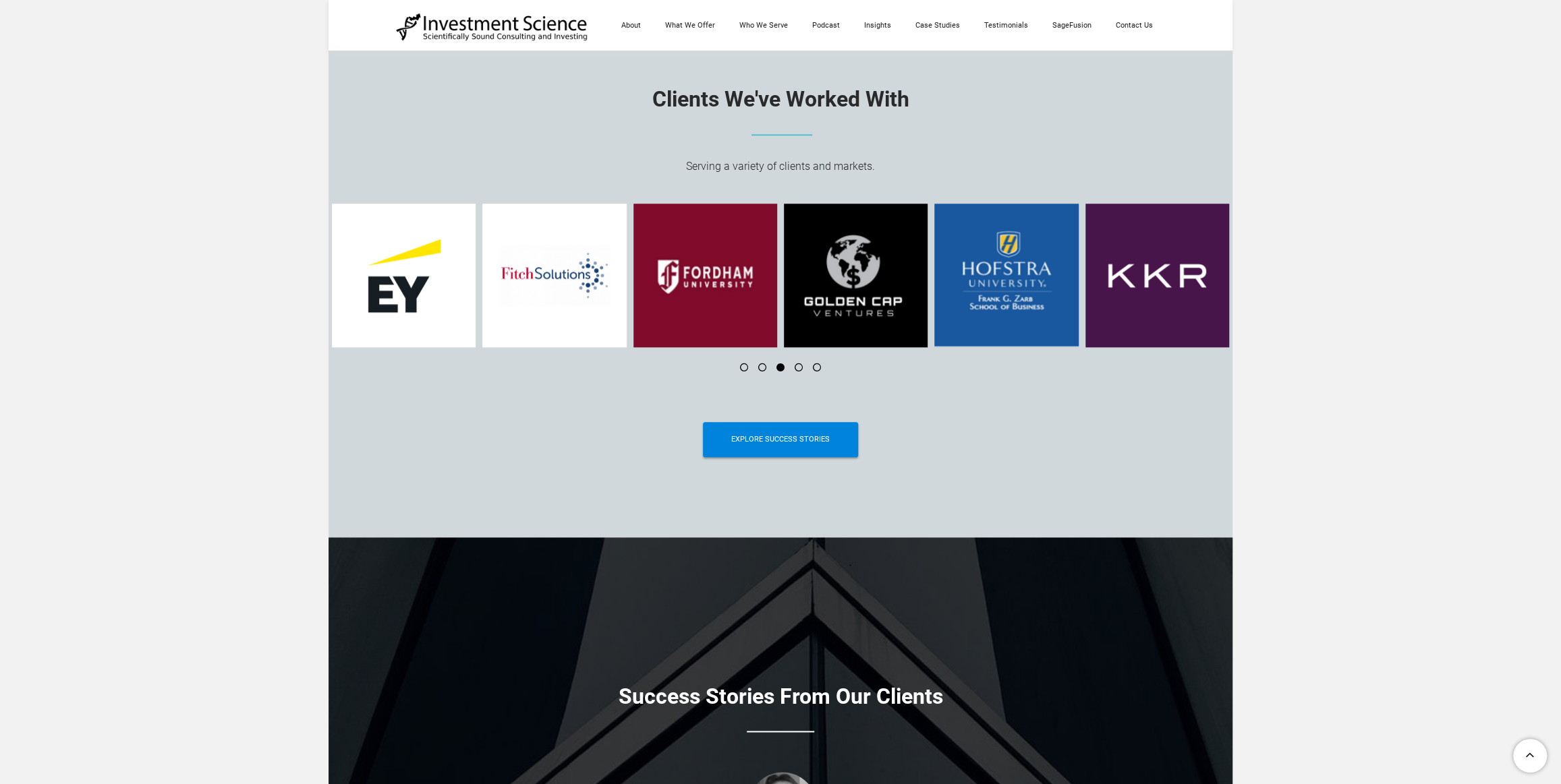
click at [798, 371] on li at bounding box center [793, 367] width 18 height 9
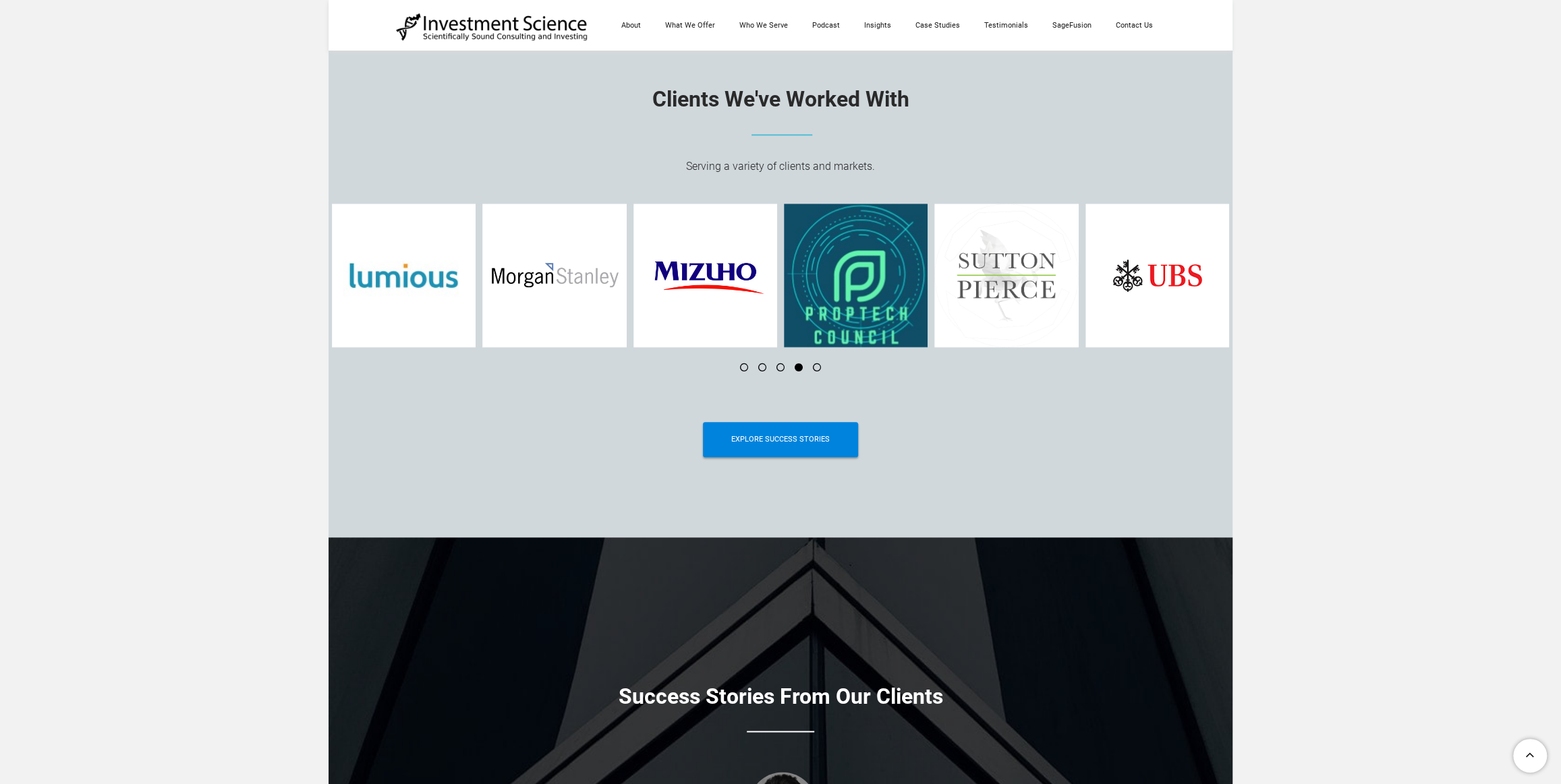
click at [816, 369] on li at bounding box center [811, 367] width 18 height 9
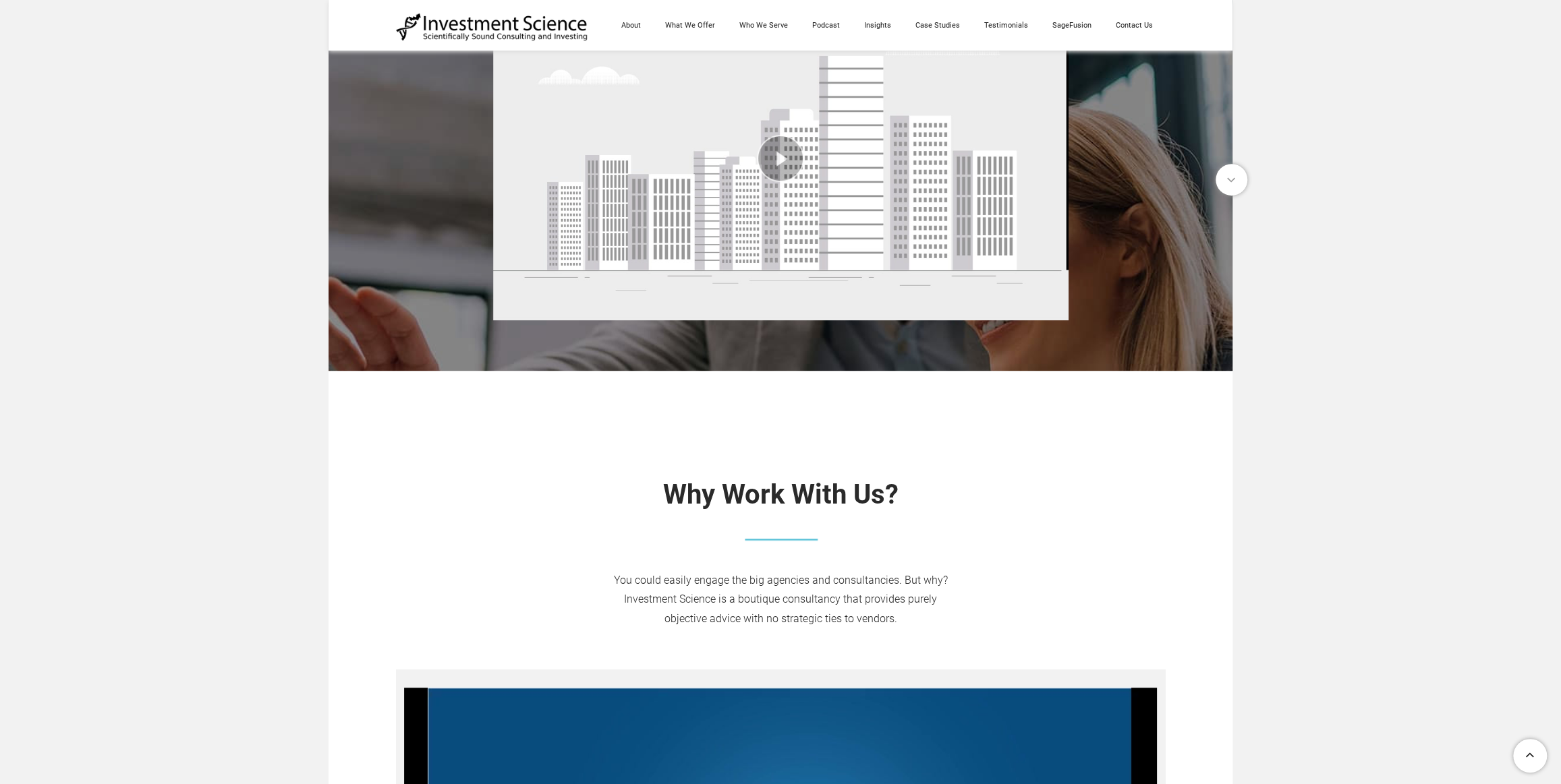
scroll to position [0, 0]
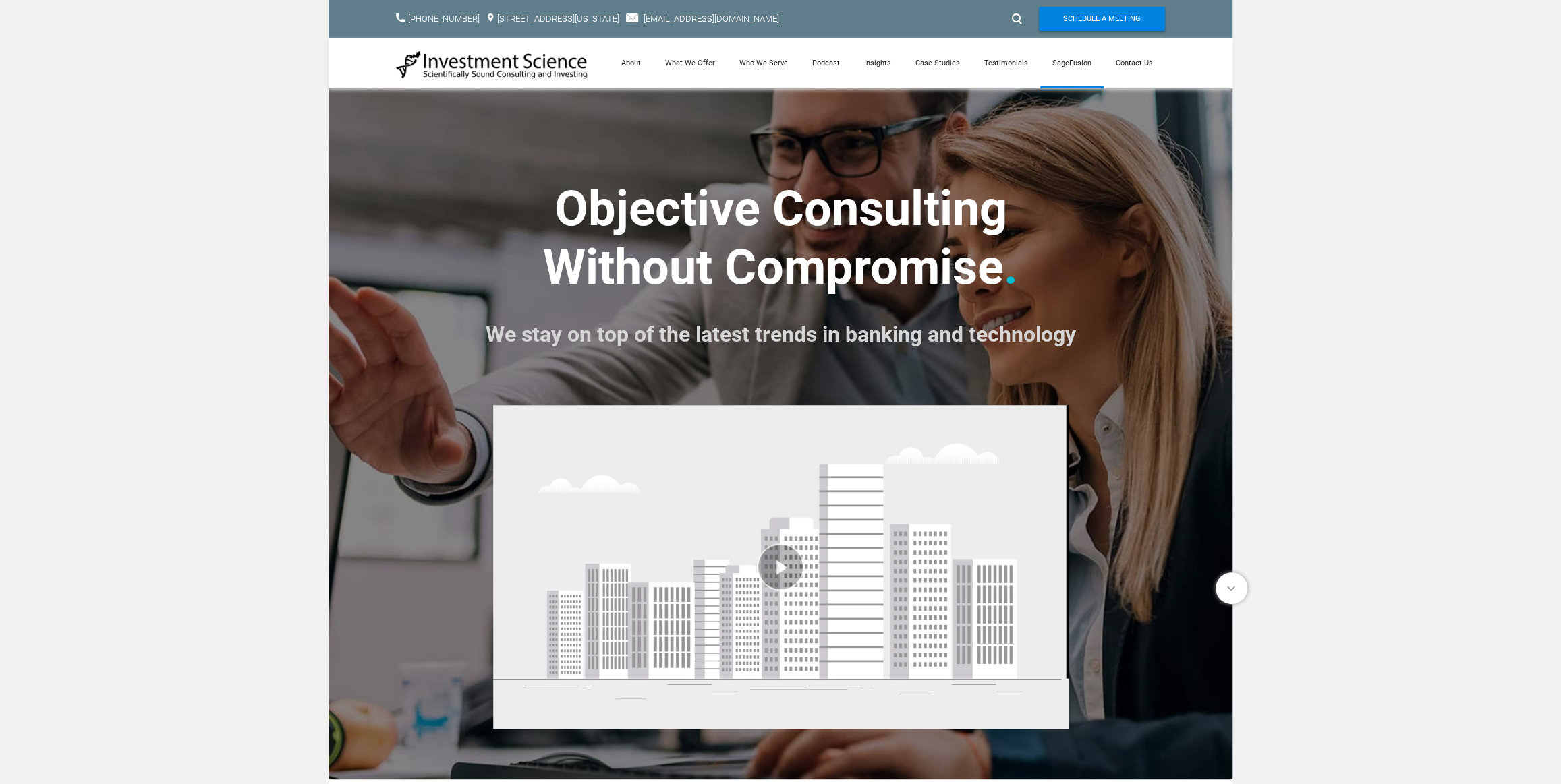
click at [1080, 61] on link "SageFusion" at bounding box center [1072, 62] width 64 height 50
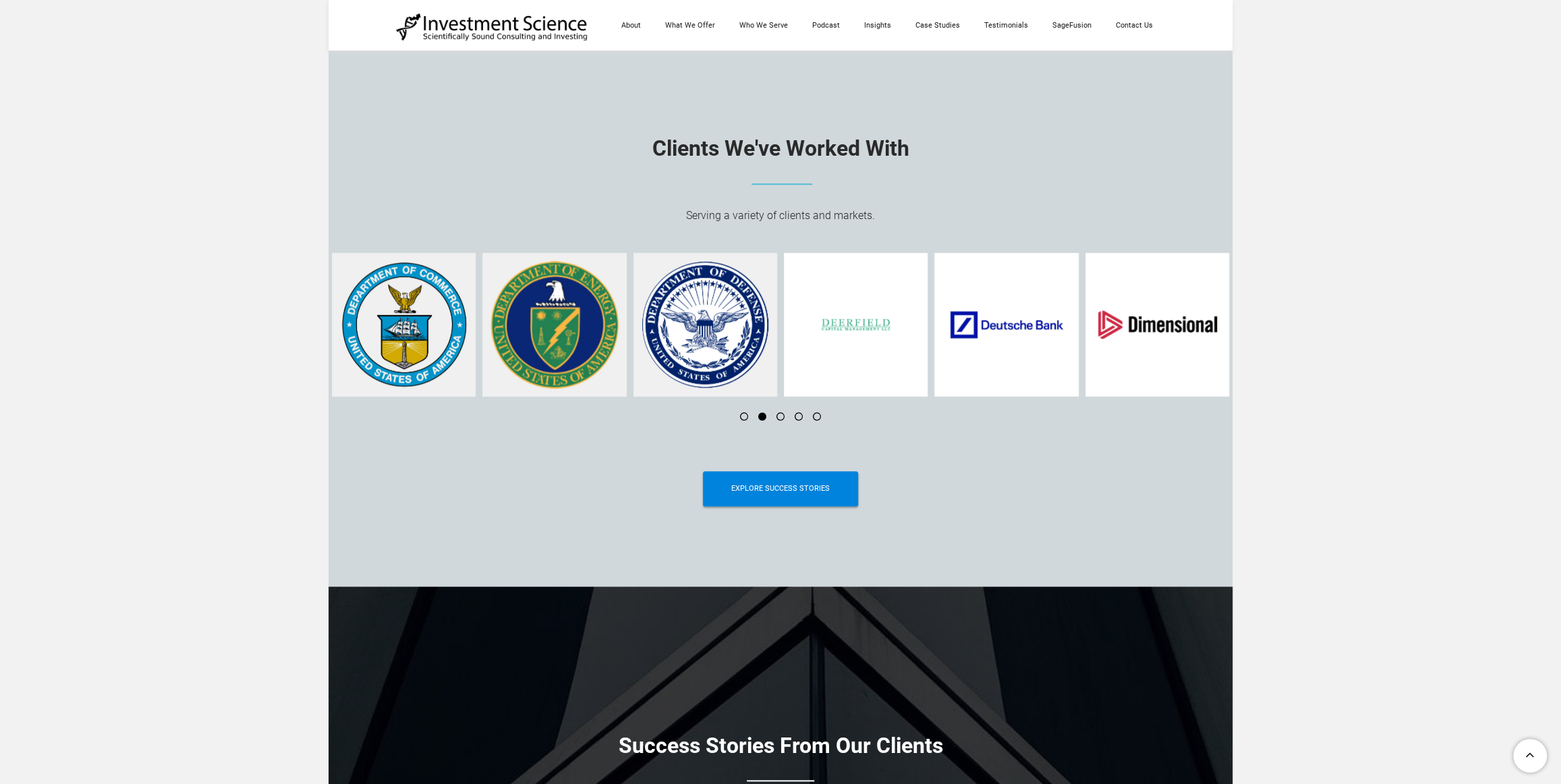
scroll to position [5133, 0]
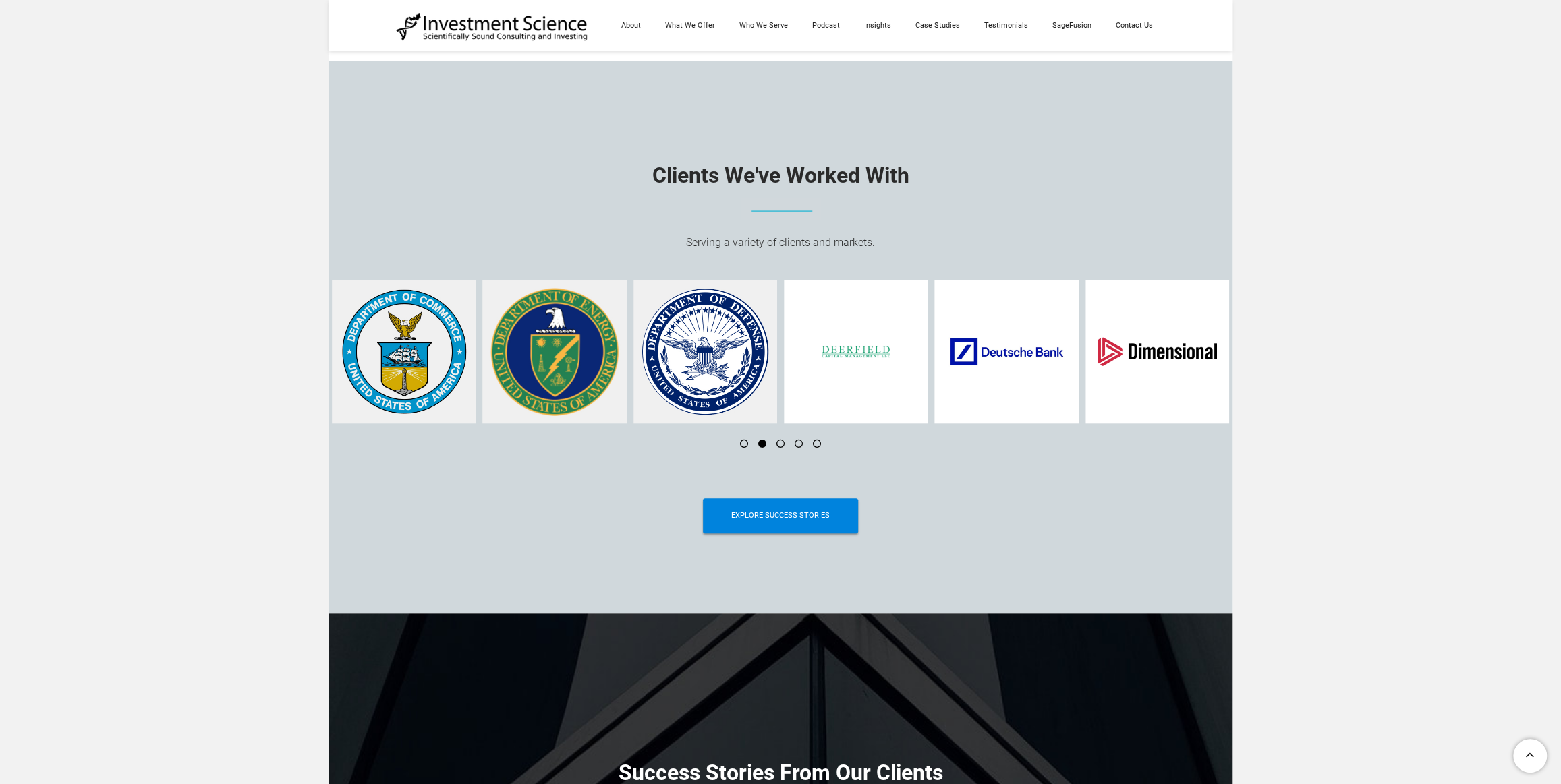
click at [781, 446] on li at bounding box center [775, 444] width 18 height 9
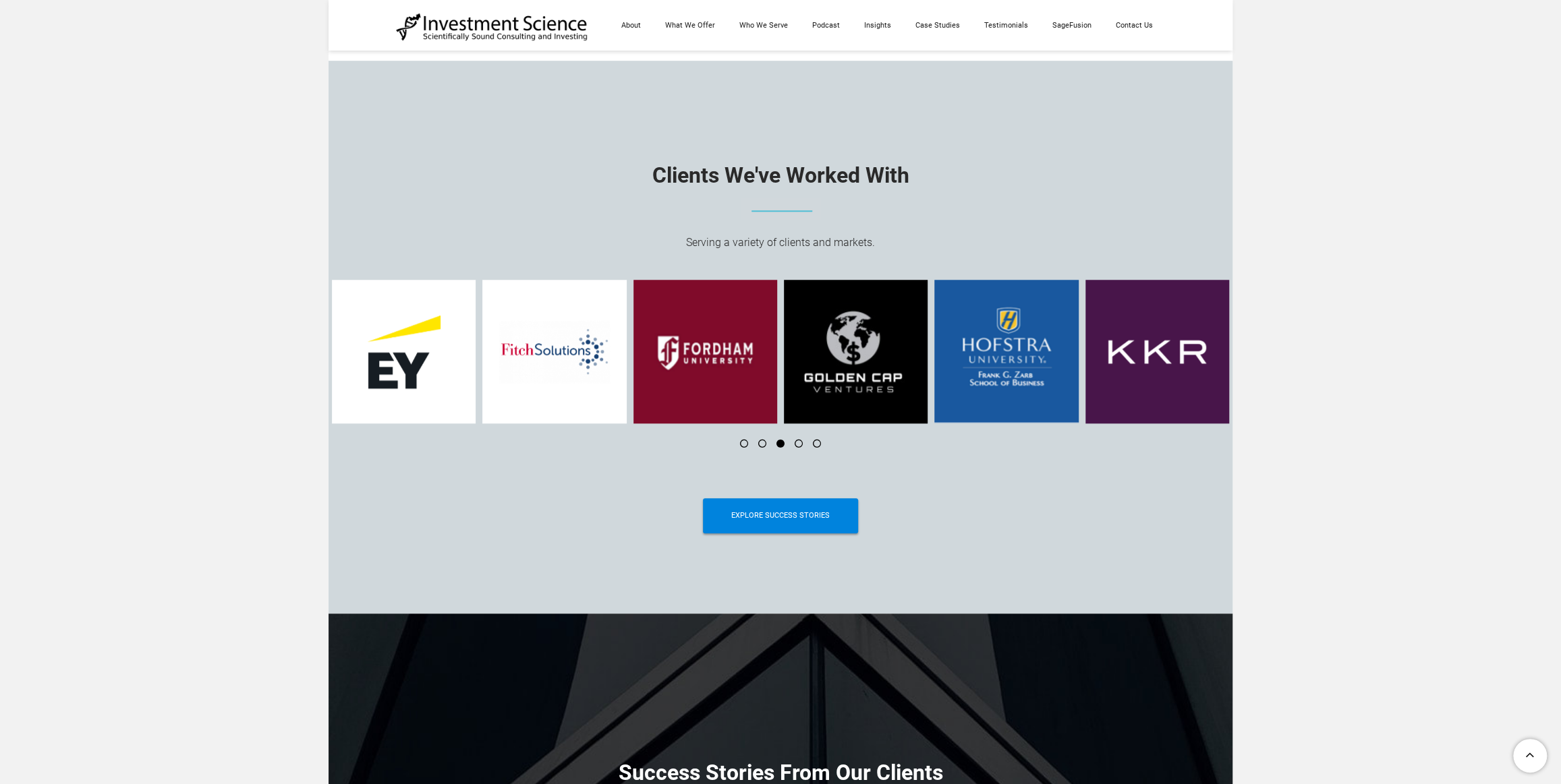
click at [798, 445] on li at bounding box center [793, 444] width 18 height 9
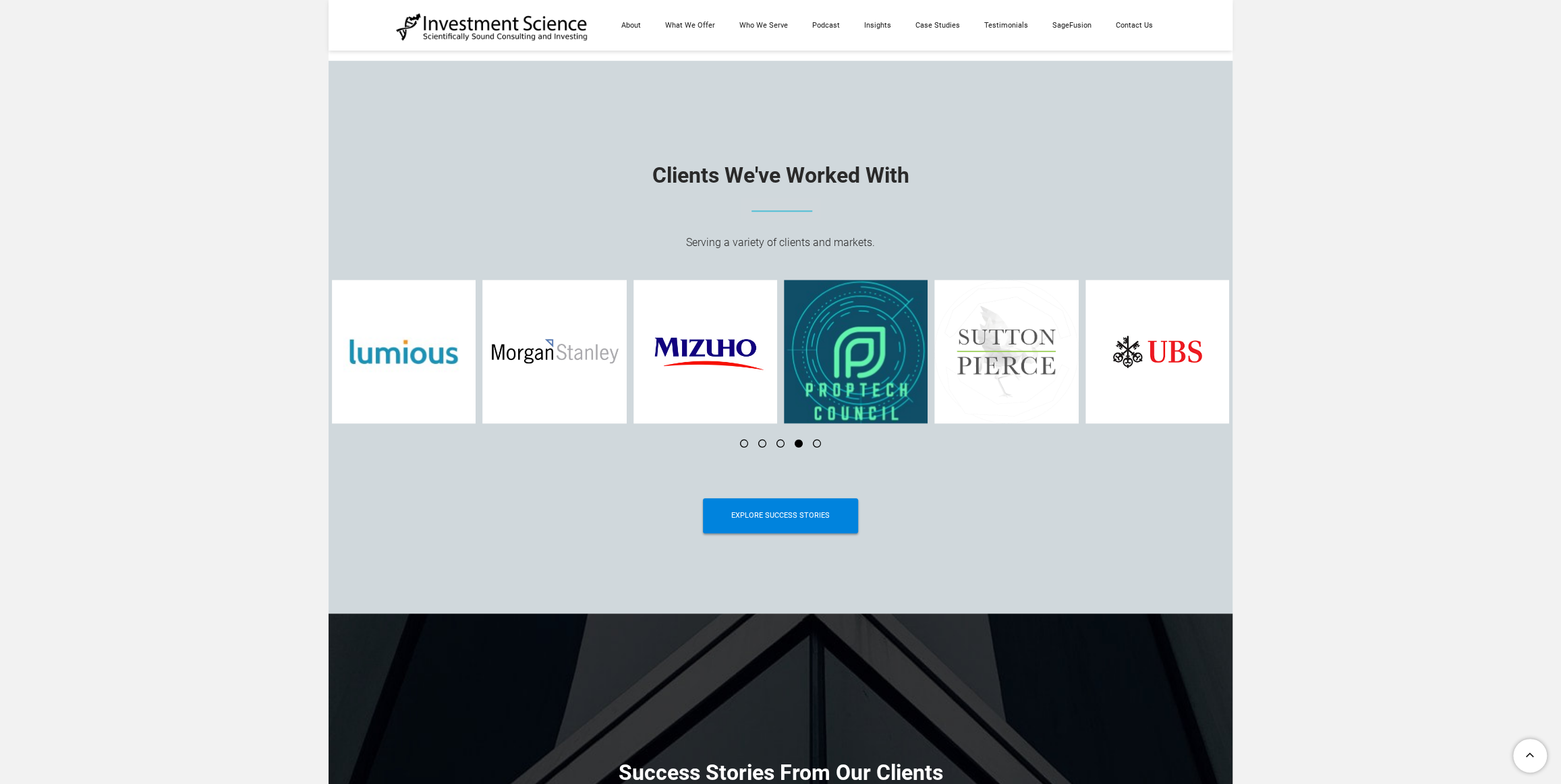
click at [779, 447] on li at bounding box center [775, 444] width 18 height 9
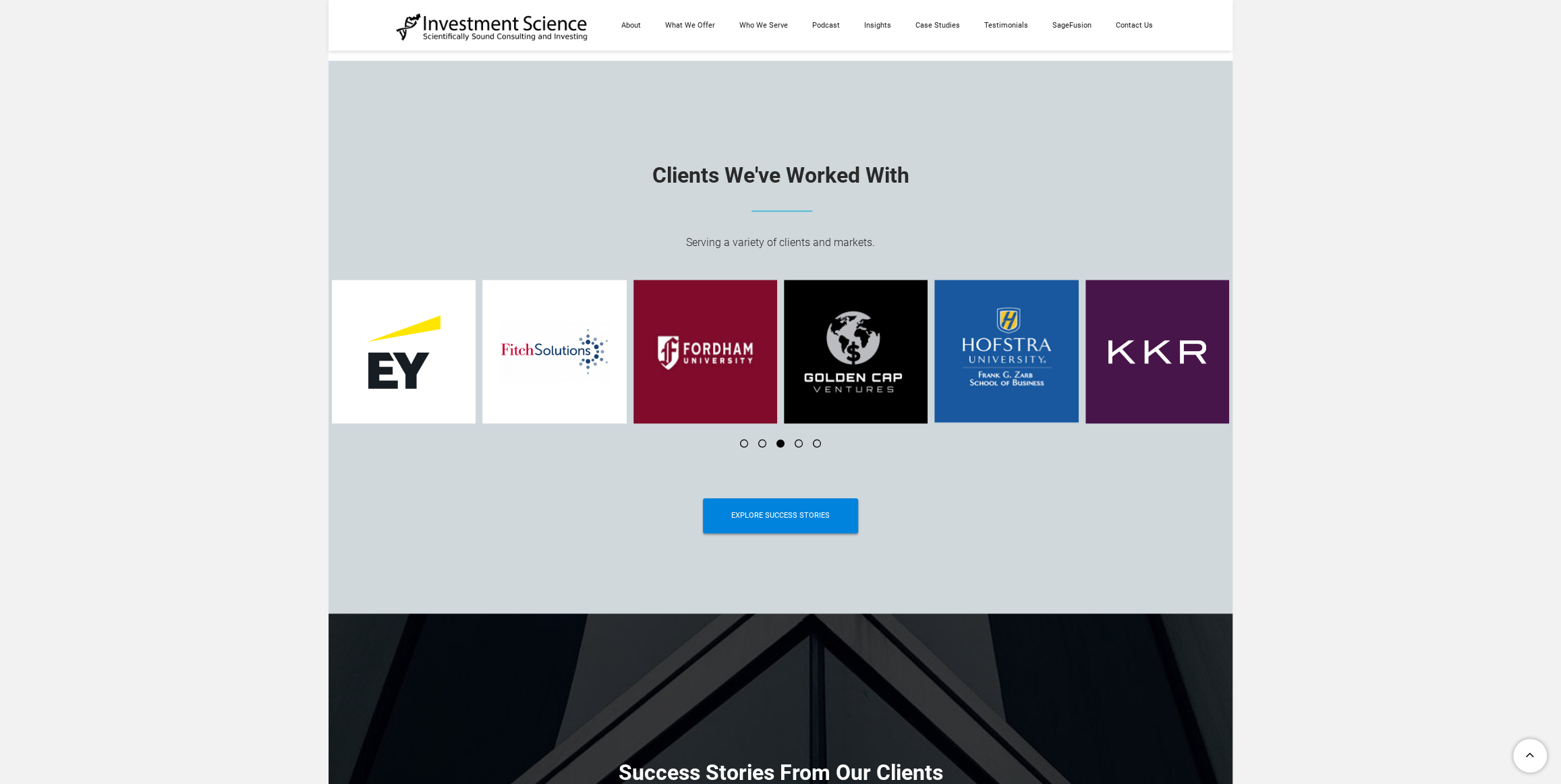
click at [816, 444] on li at bounding box center [811, 444] width 18 height 9
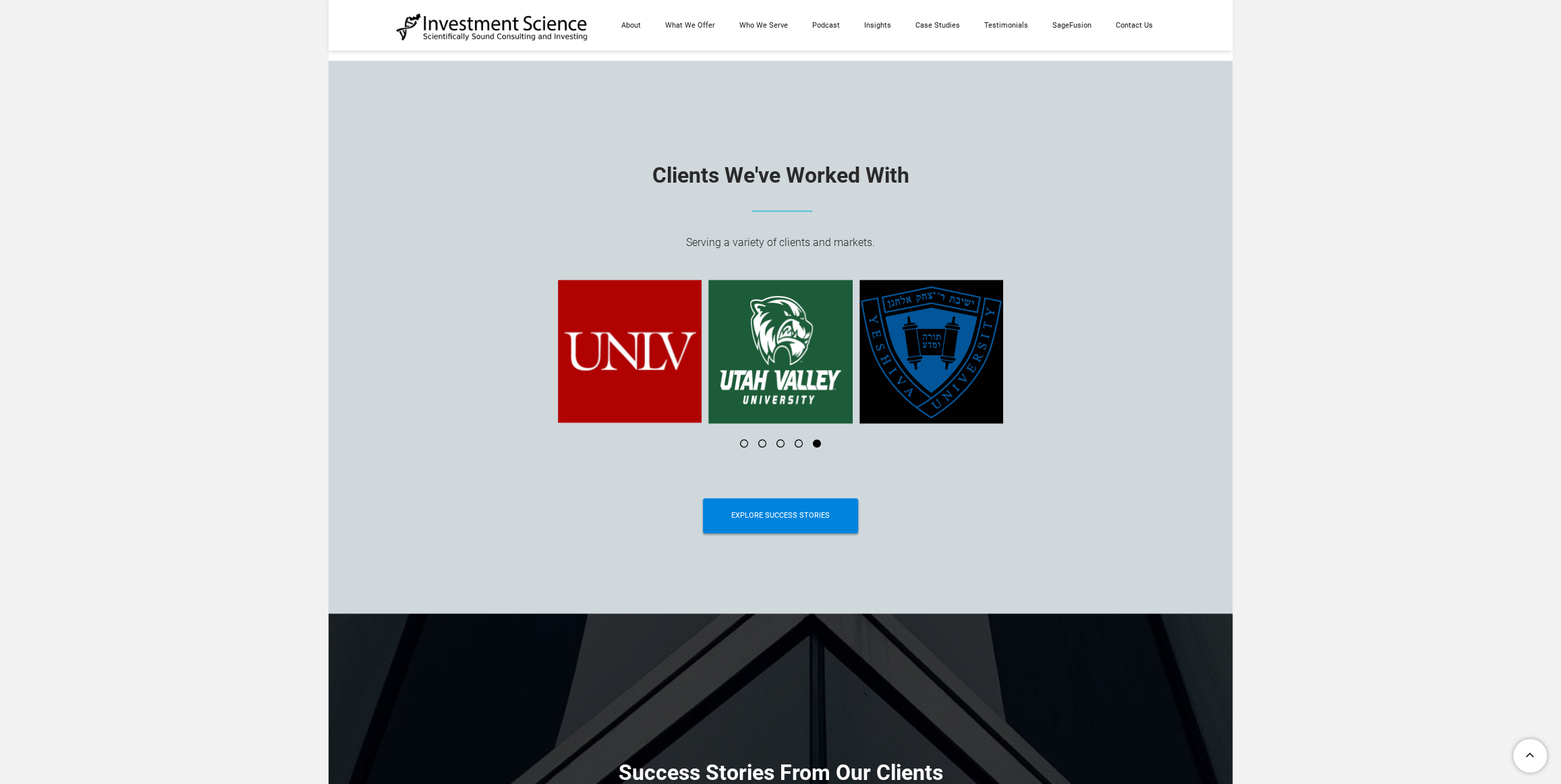
click at [798, 444] on li at bounding box center [793, 444] width 18 height 9
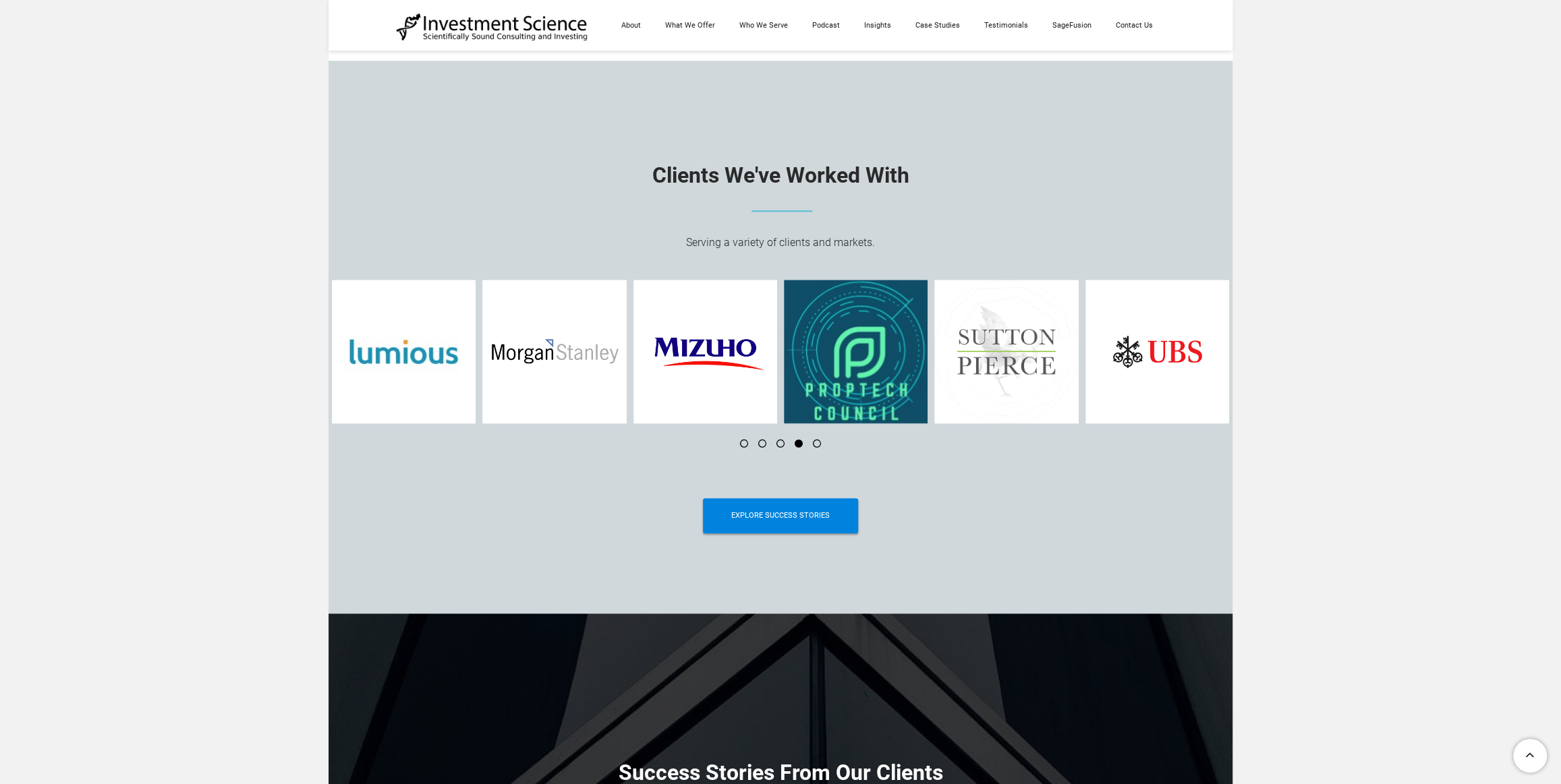
click at [773, 446] on li at bounding box center [775, 444] width 18 height 9
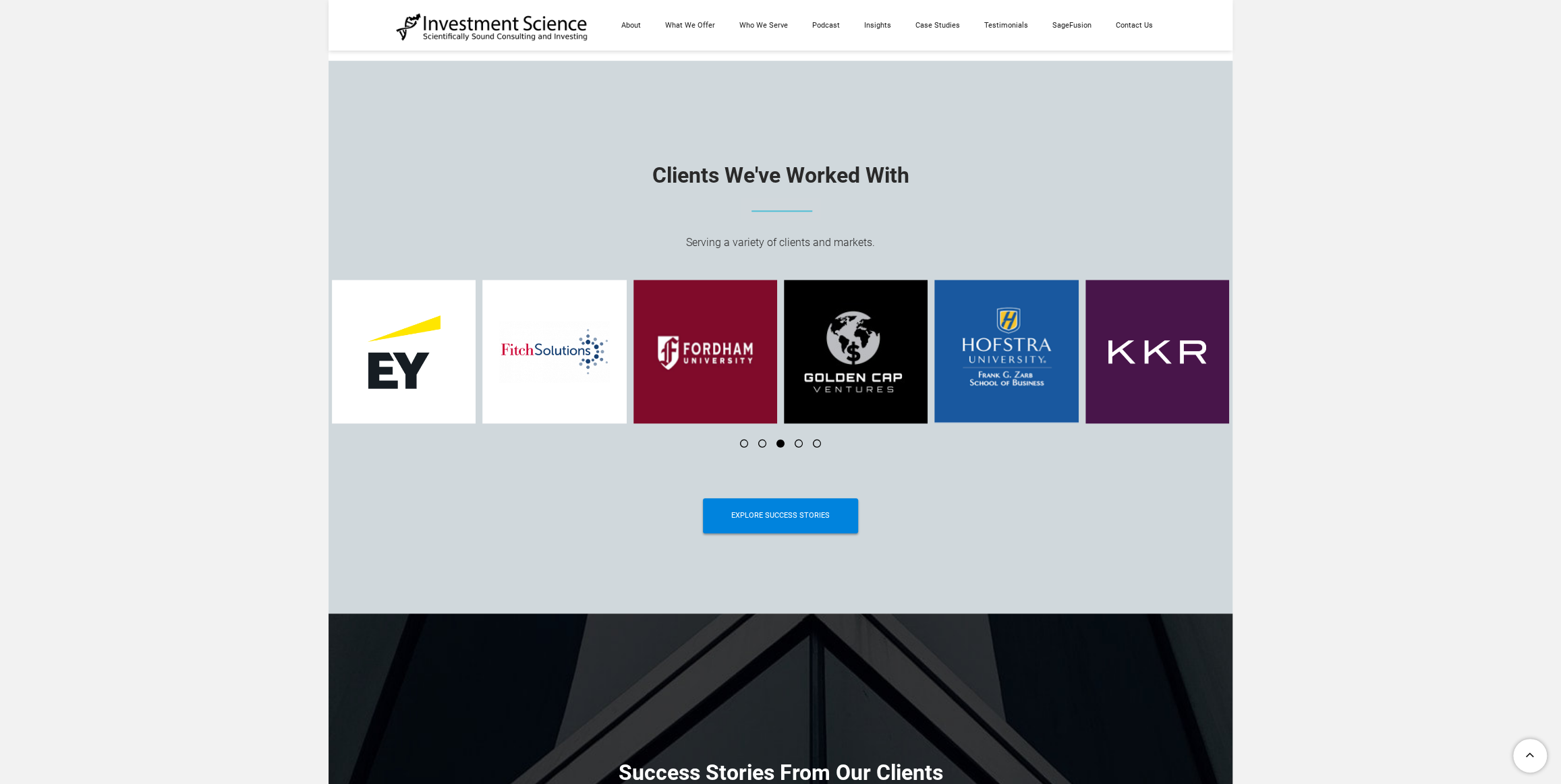
click at [762, 445] on li at bounding box center [756, 444] width 18 height 9
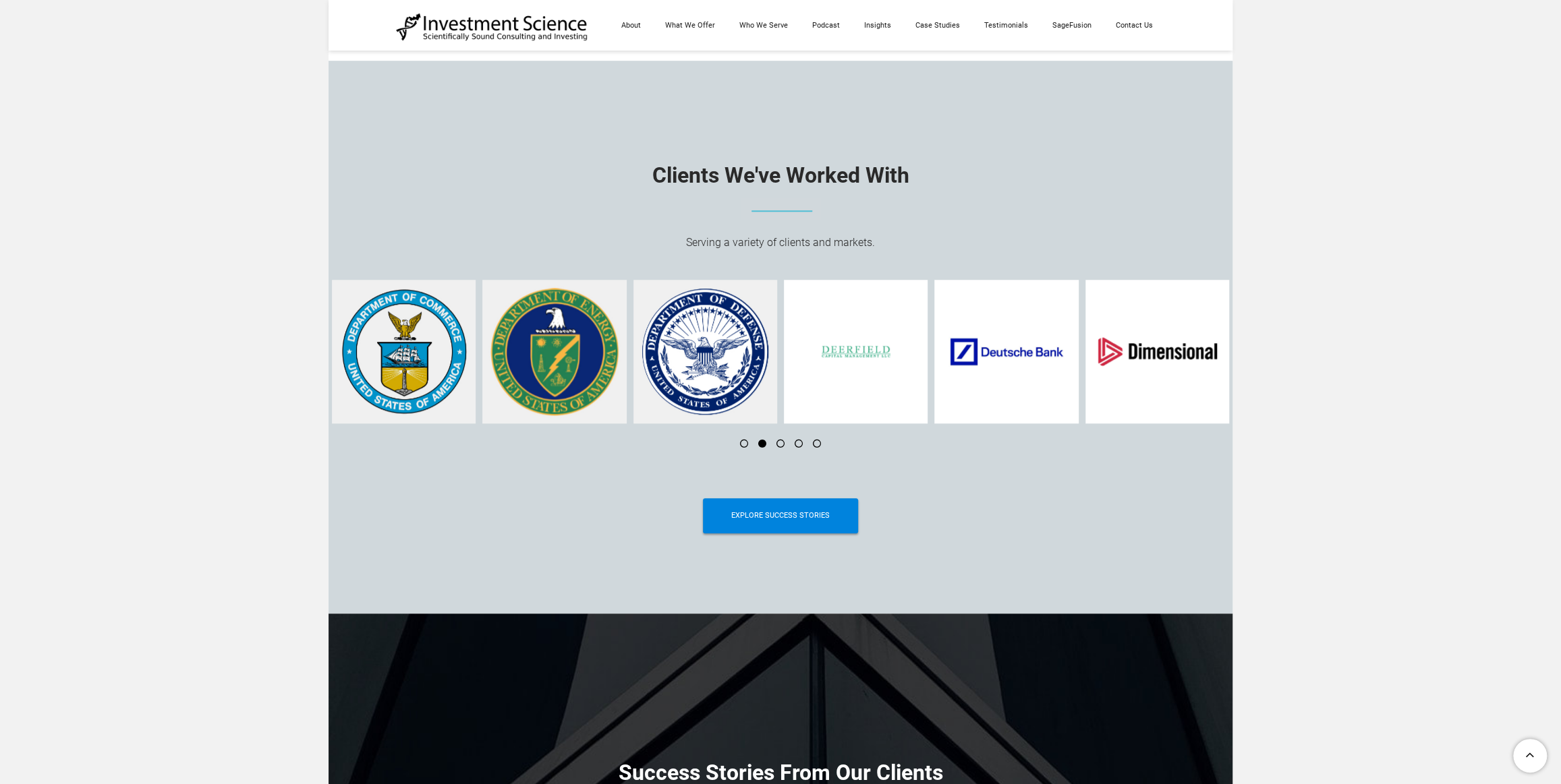
click at [743, 445] on li at bounding box center [738, 444] width 18 height 9
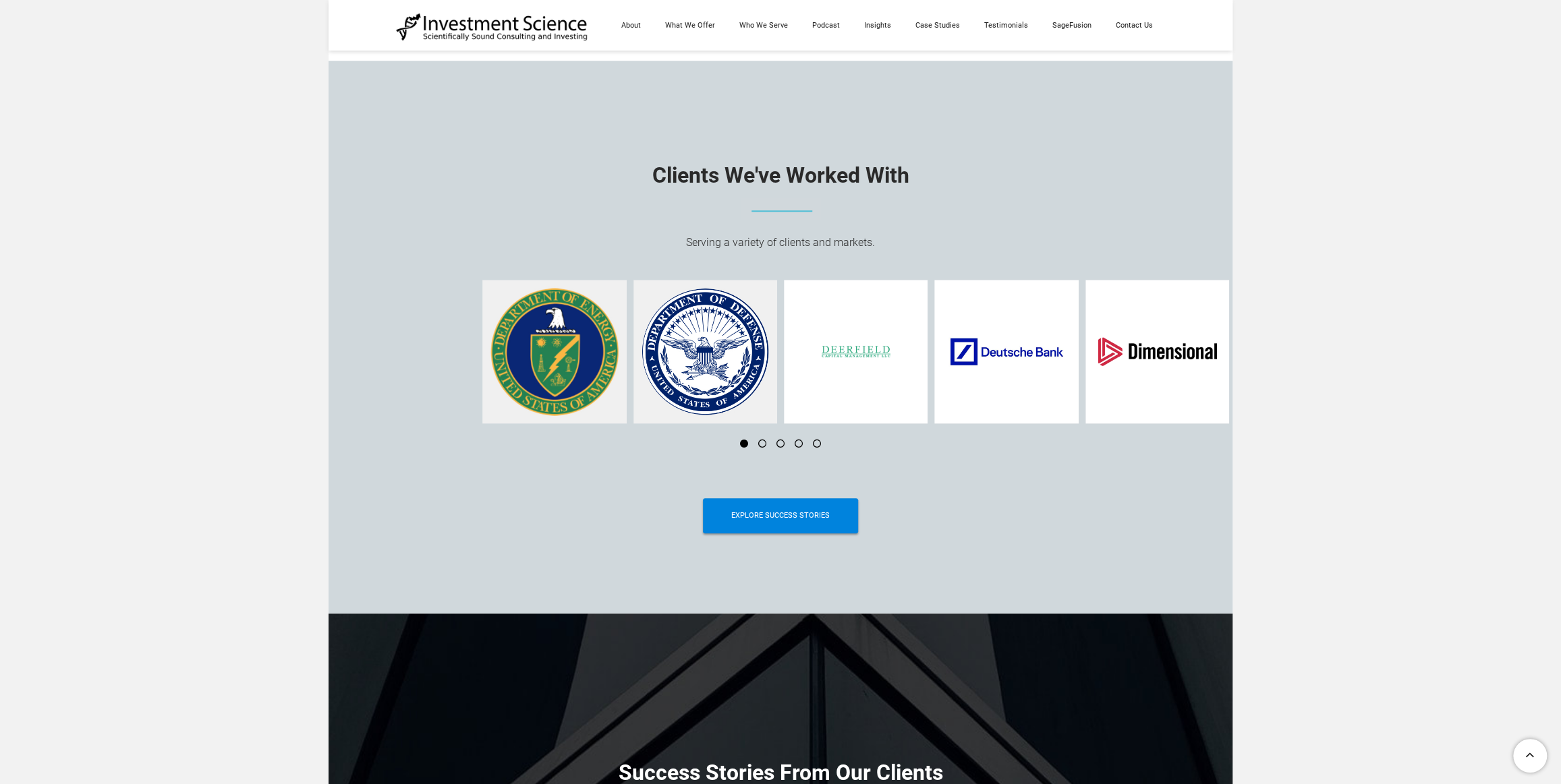
click at [743, 445] on li at bounding box center [738, 444] width 18 height 9
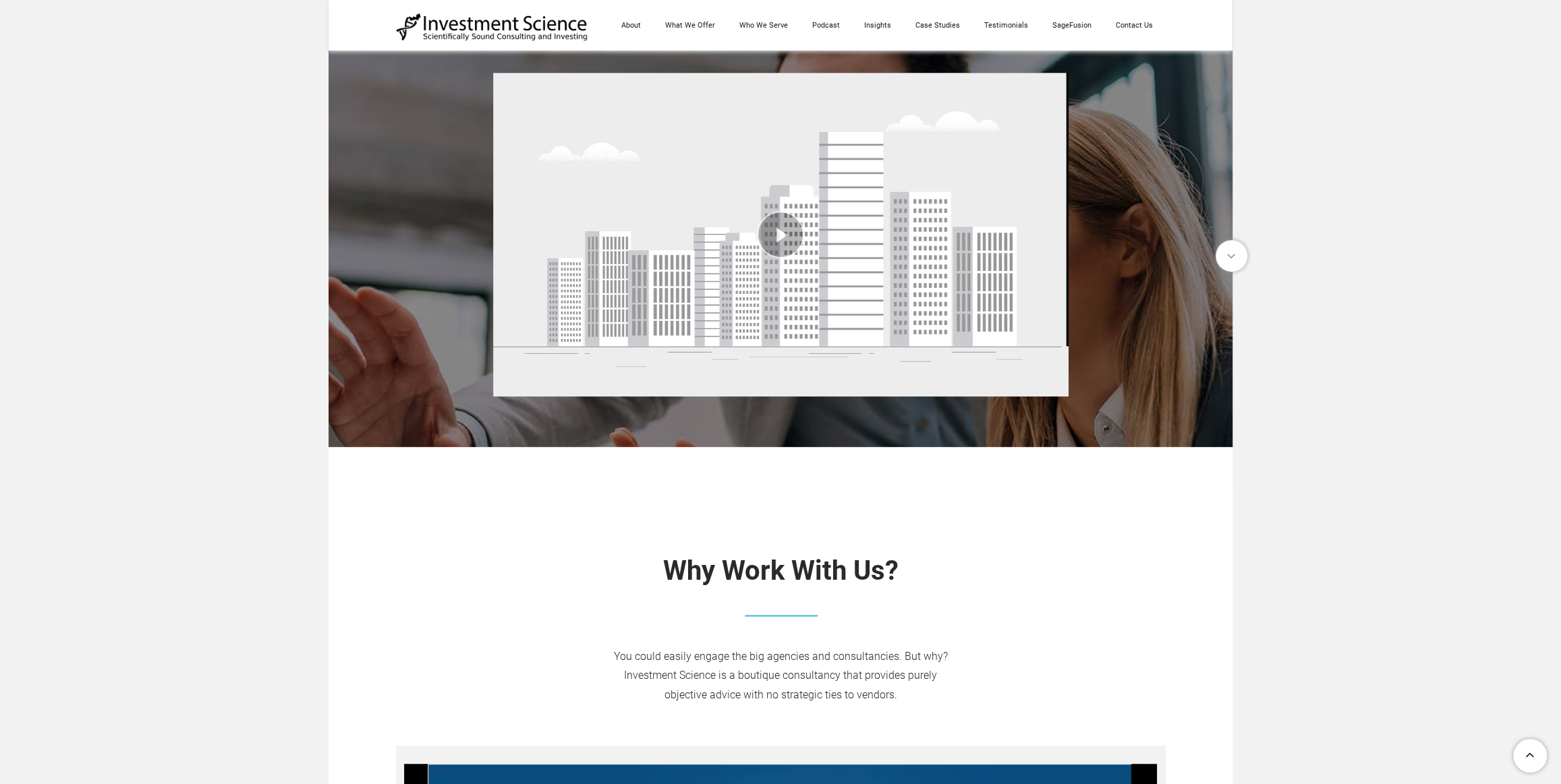
scroll to position [0, 0]
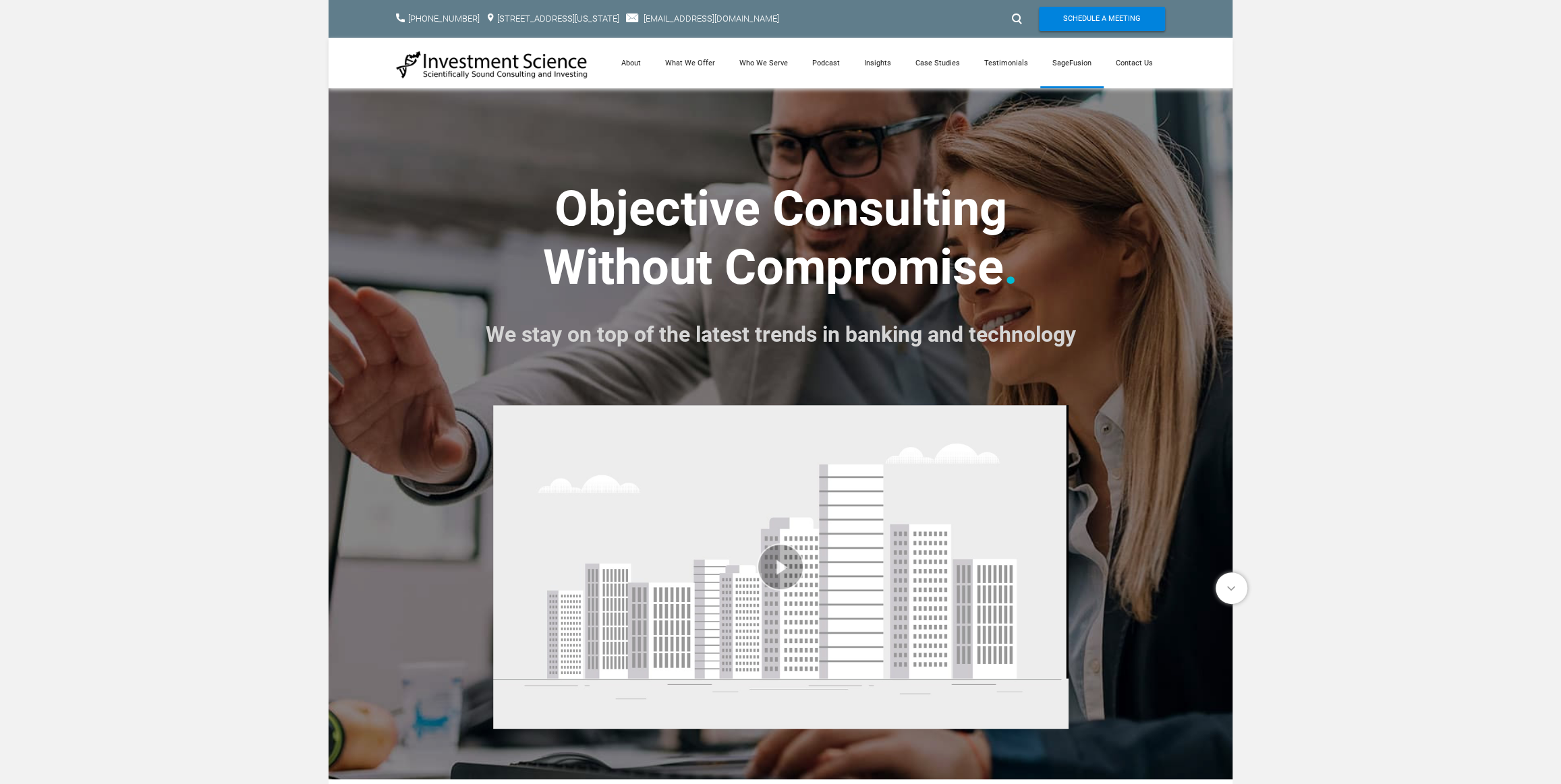
click at [1085, 57] on link "SageFusion" at bounding box center [1072, 62] width 64 height 50
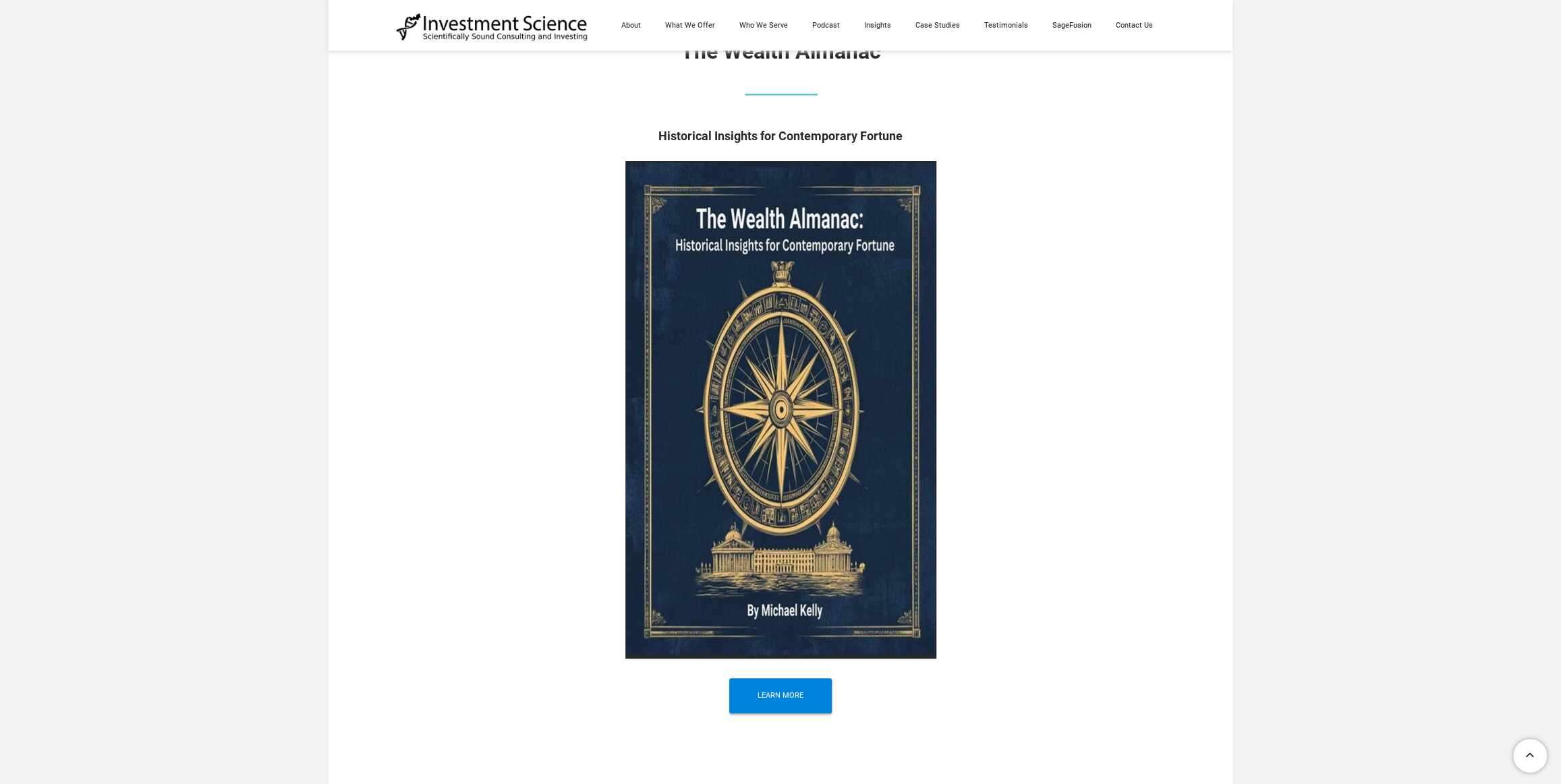
drag, startPoint x: 1567, startPoint y: 124, endPoint x: 1599, endPoint y: 483, distance: 360.4
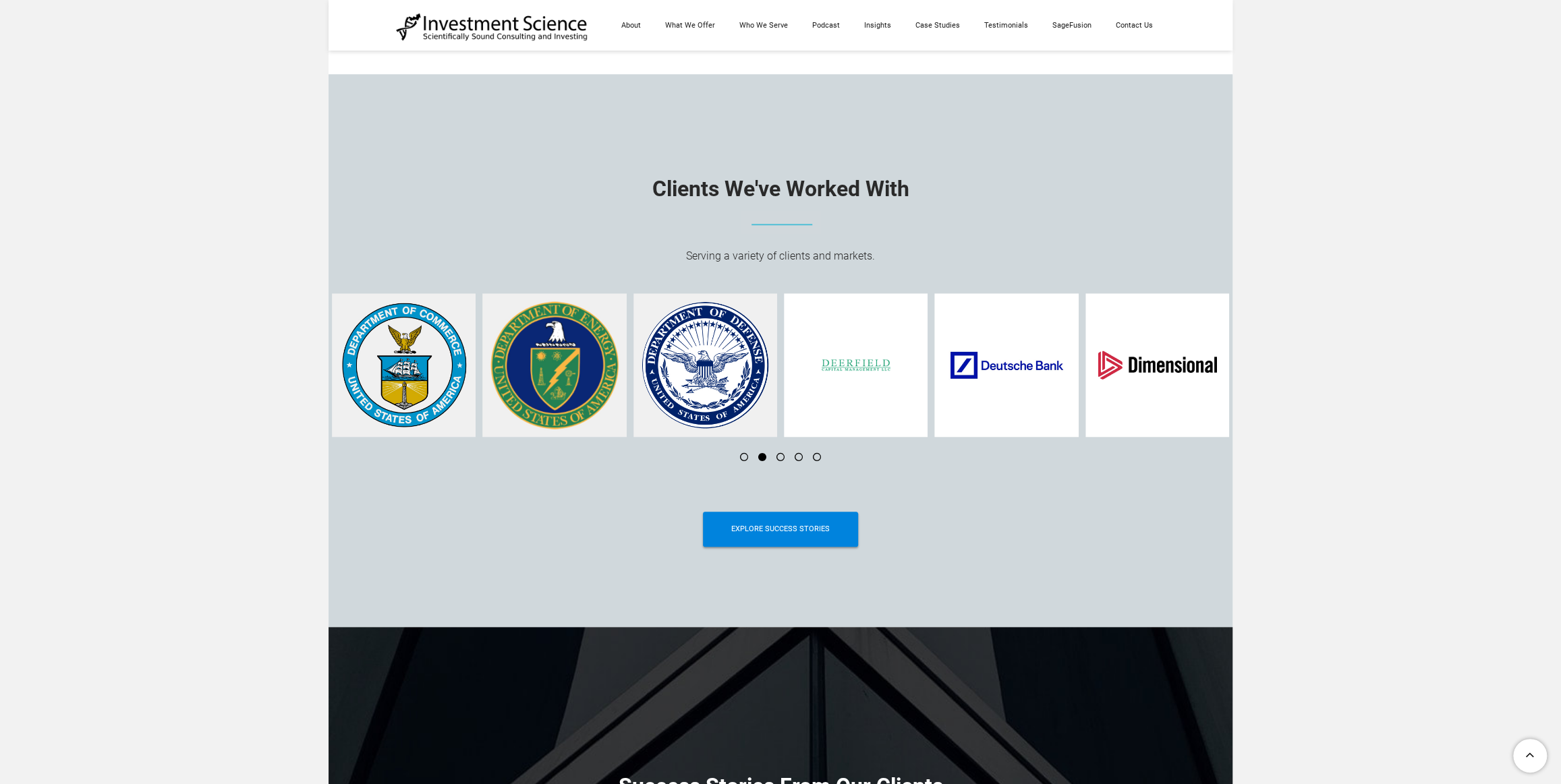
scroll to position [5073, 0]
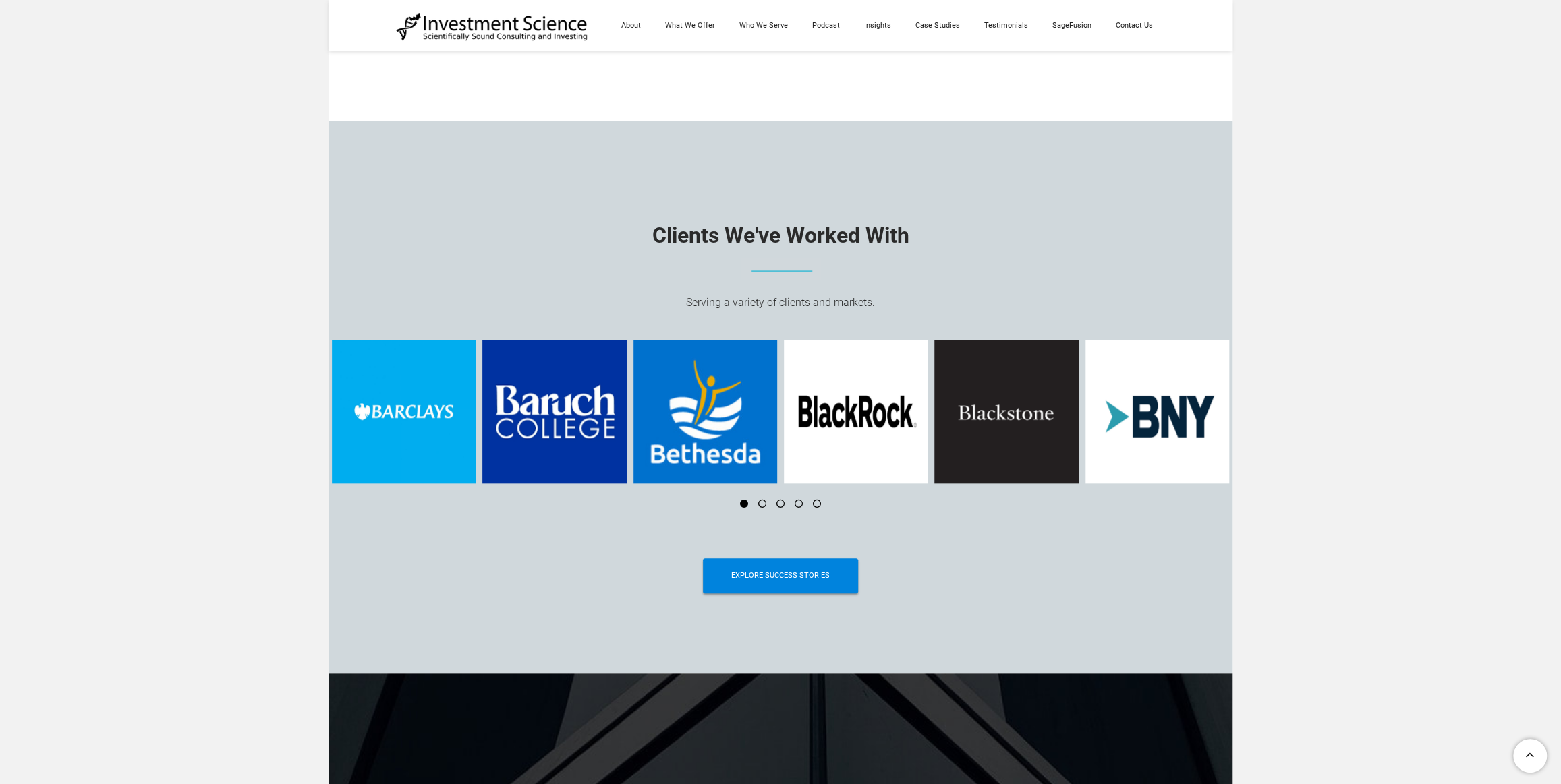
click at [818, 506] on li at bounding box center [811, 503] width 18 height 9
click at [817, 506] on li at bounding box center [811, 503] width 18 height 9
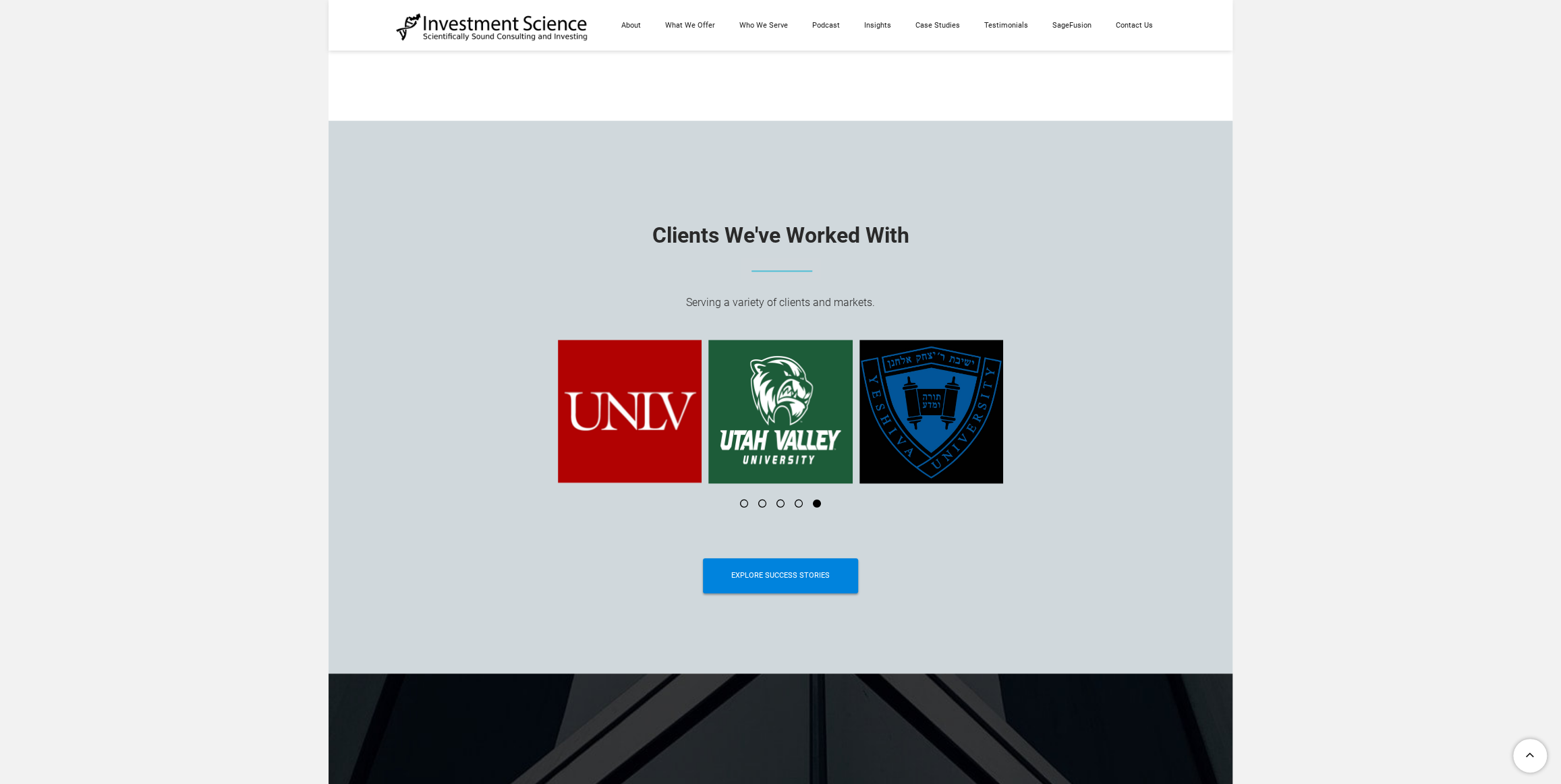
click at [799, 506] on li at bounding box center [793, 503] width 18 height 9
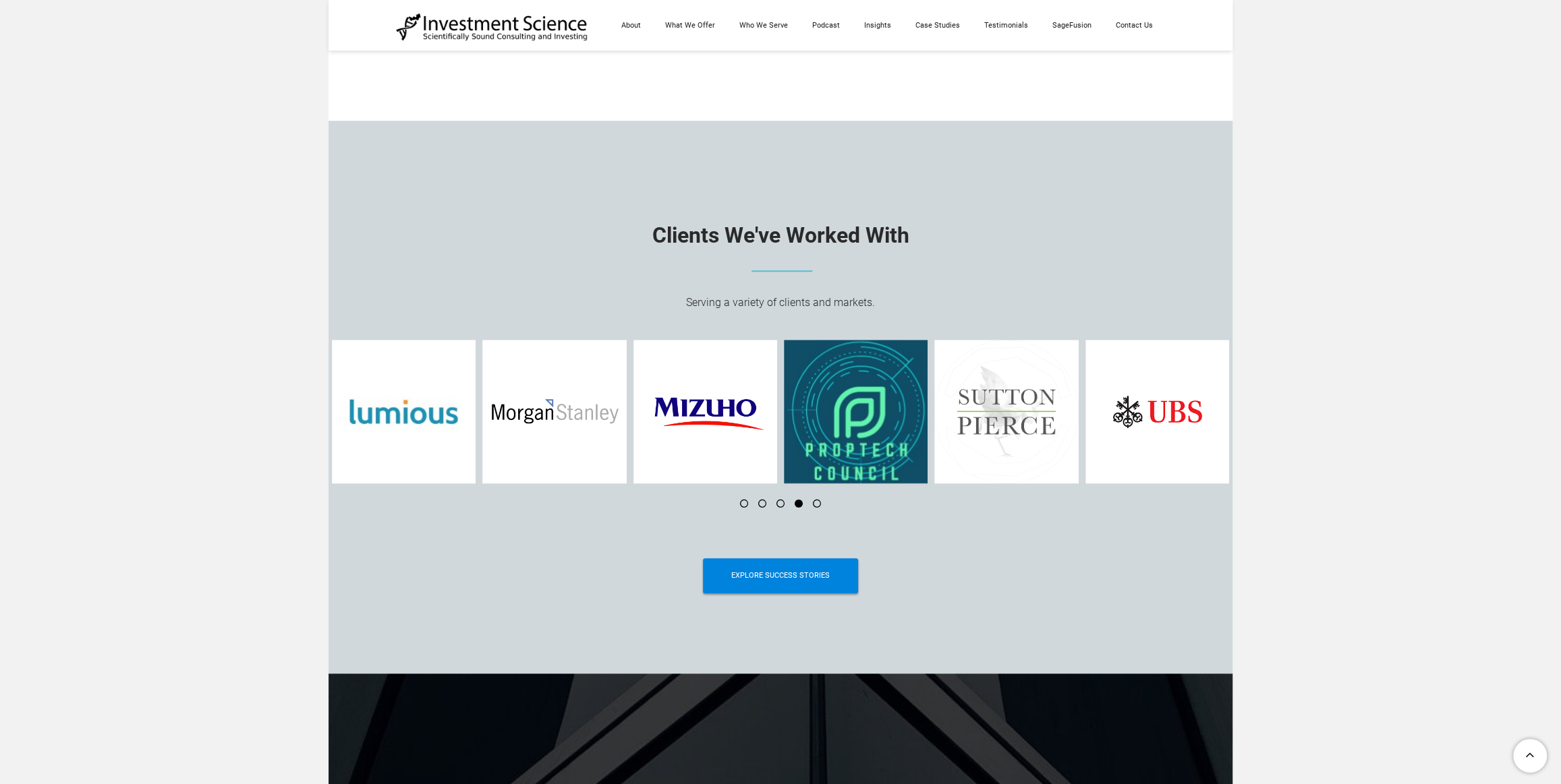
click at [818, 507] on li at bounding box center [811, 503] width 18 height 9
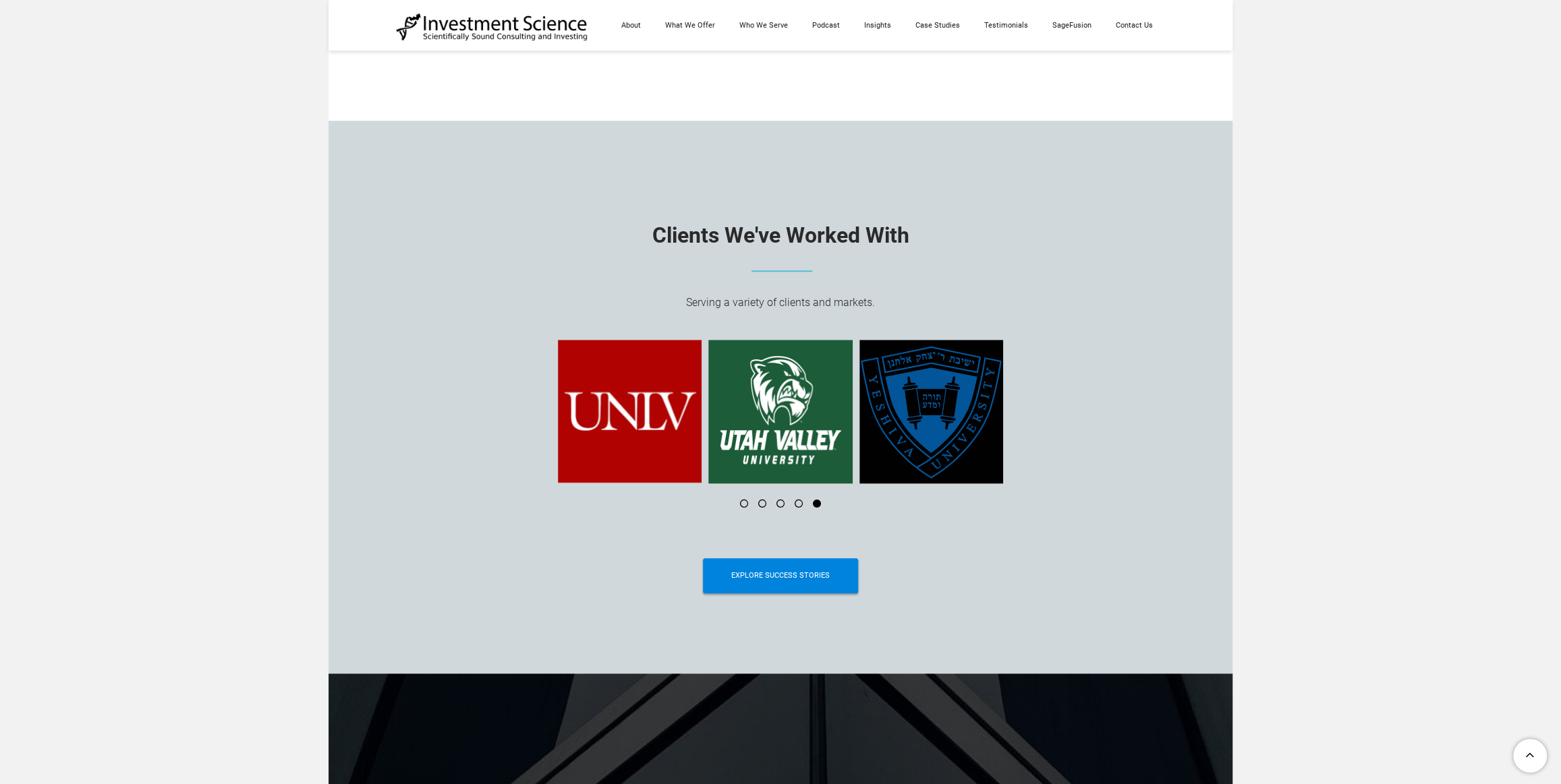
click at [783, 508] on li at bounding box center [775, 503] width 18 height 9
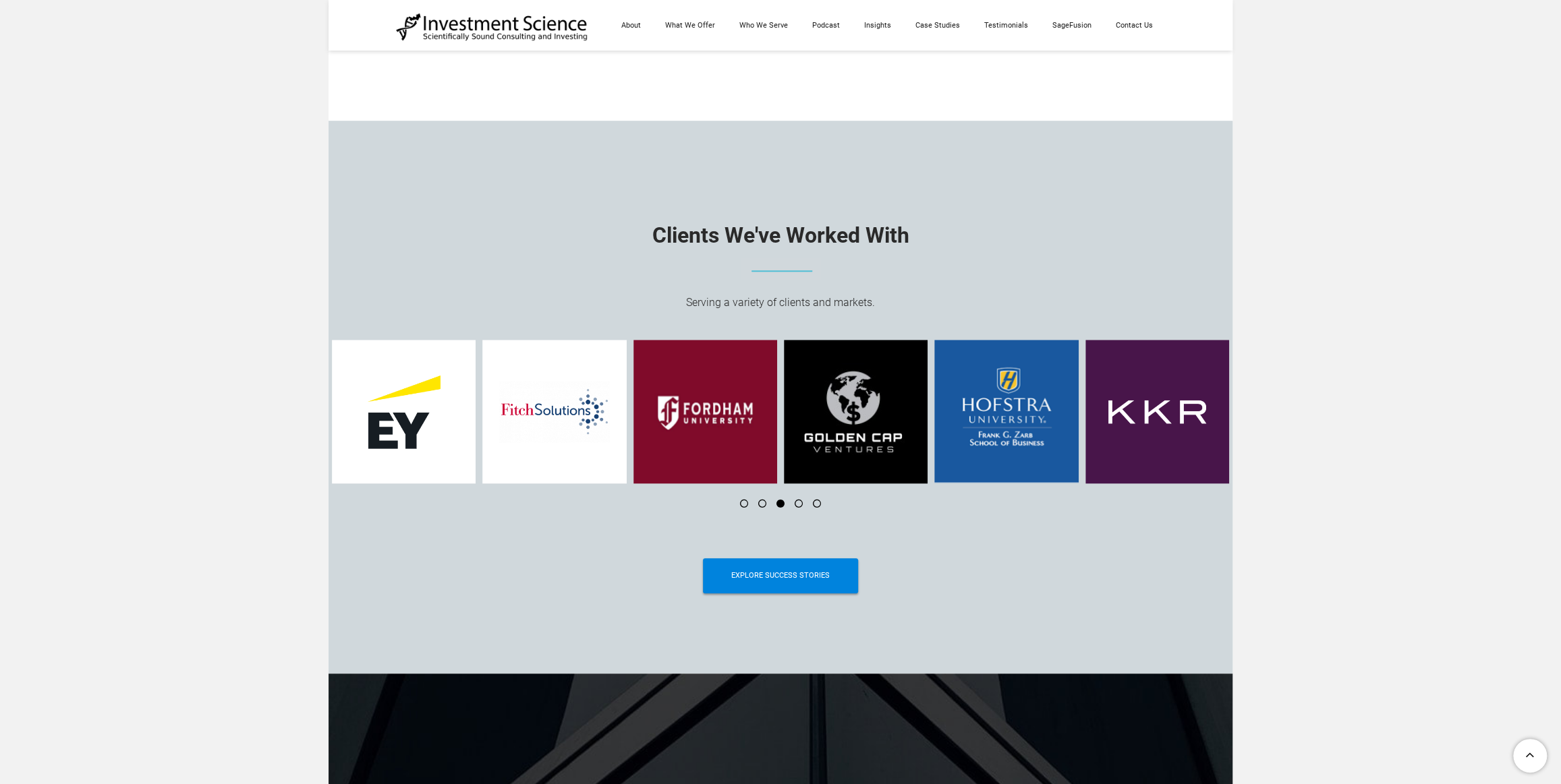
click at [796, 508] on li at bounding box center [793, 503] width 18 height 9
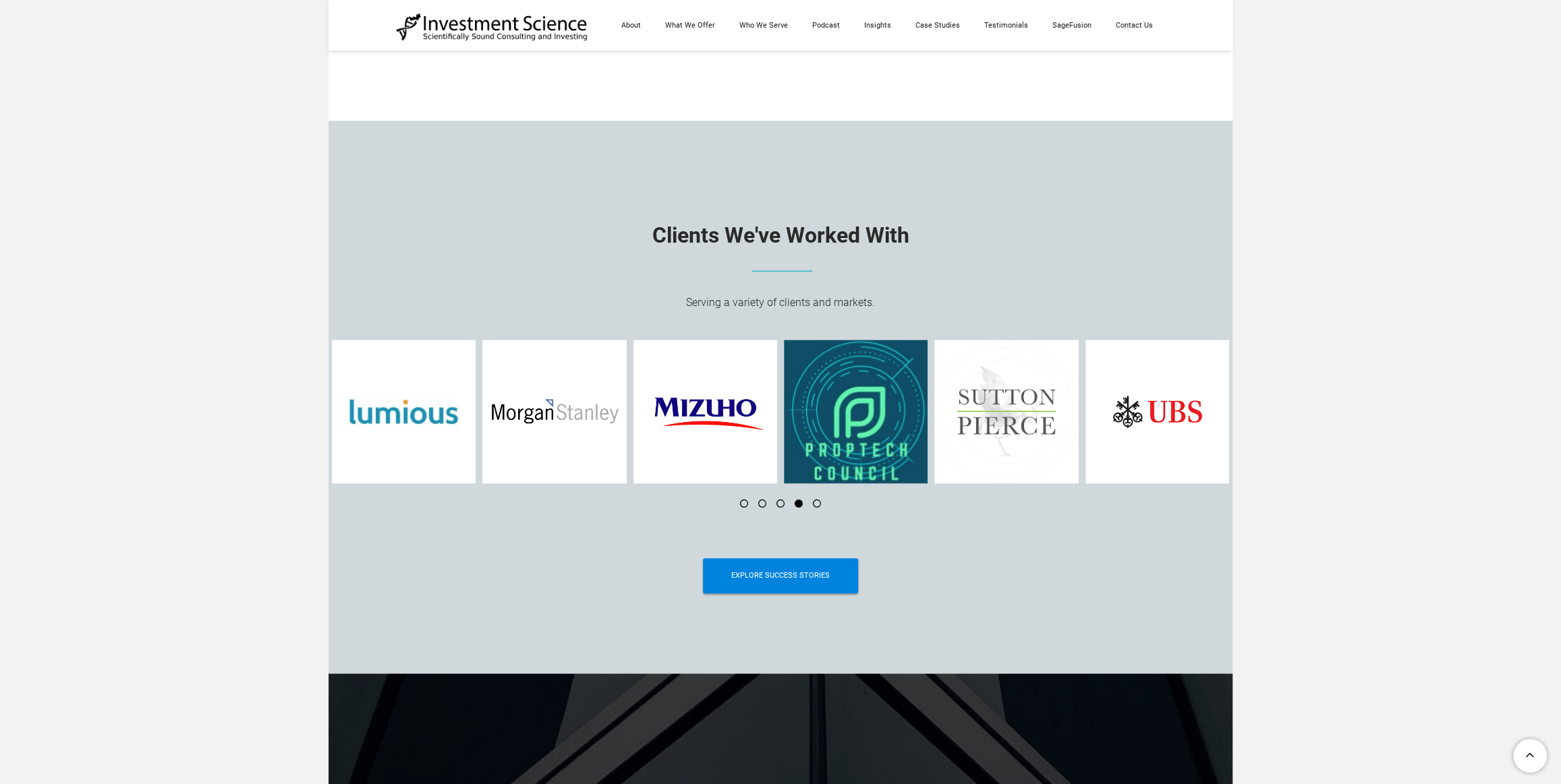
click at [743, 507] on li at bounding box center [738, 503] width 18 height 9
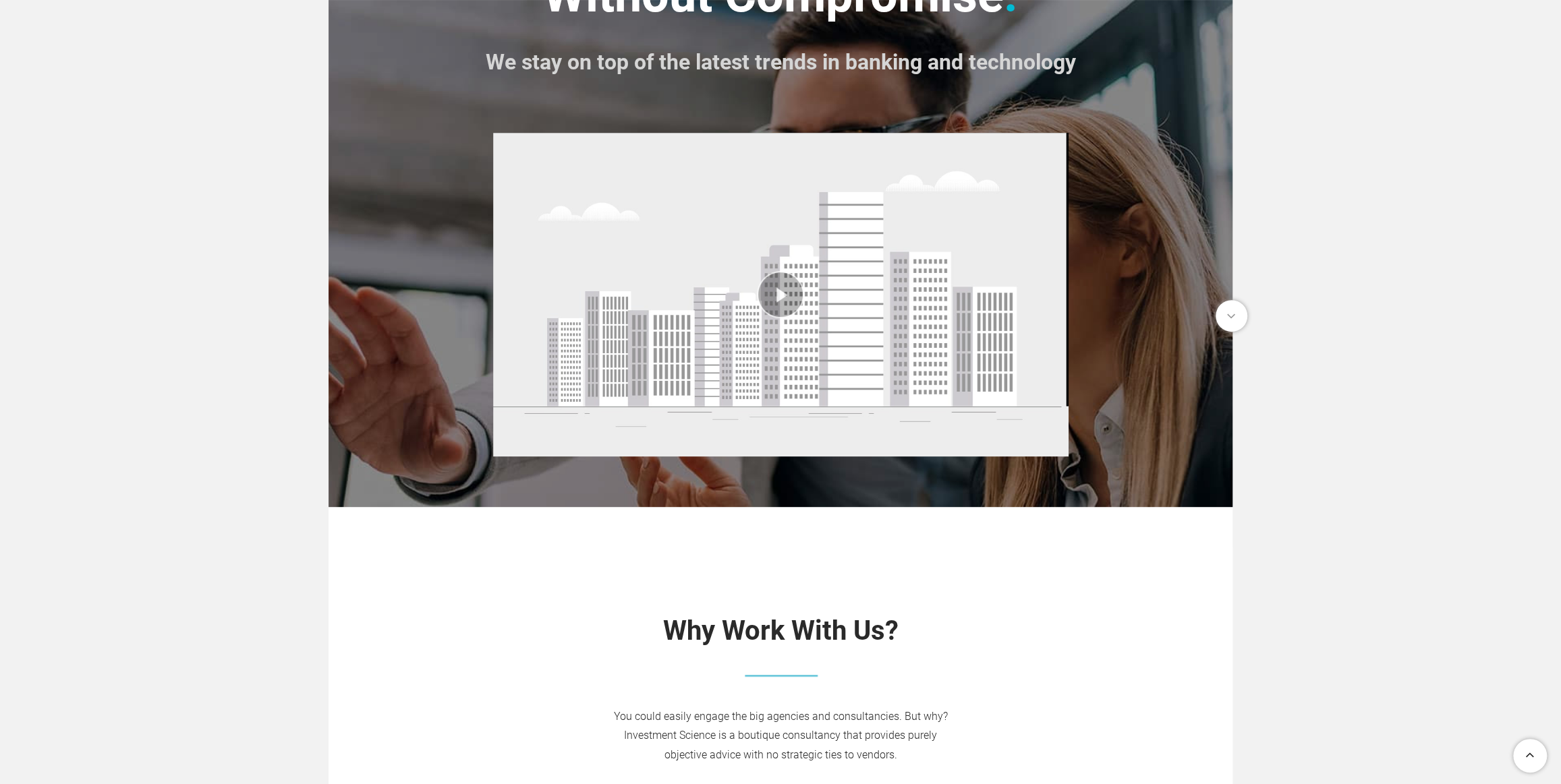
scroll to position [0, 0]
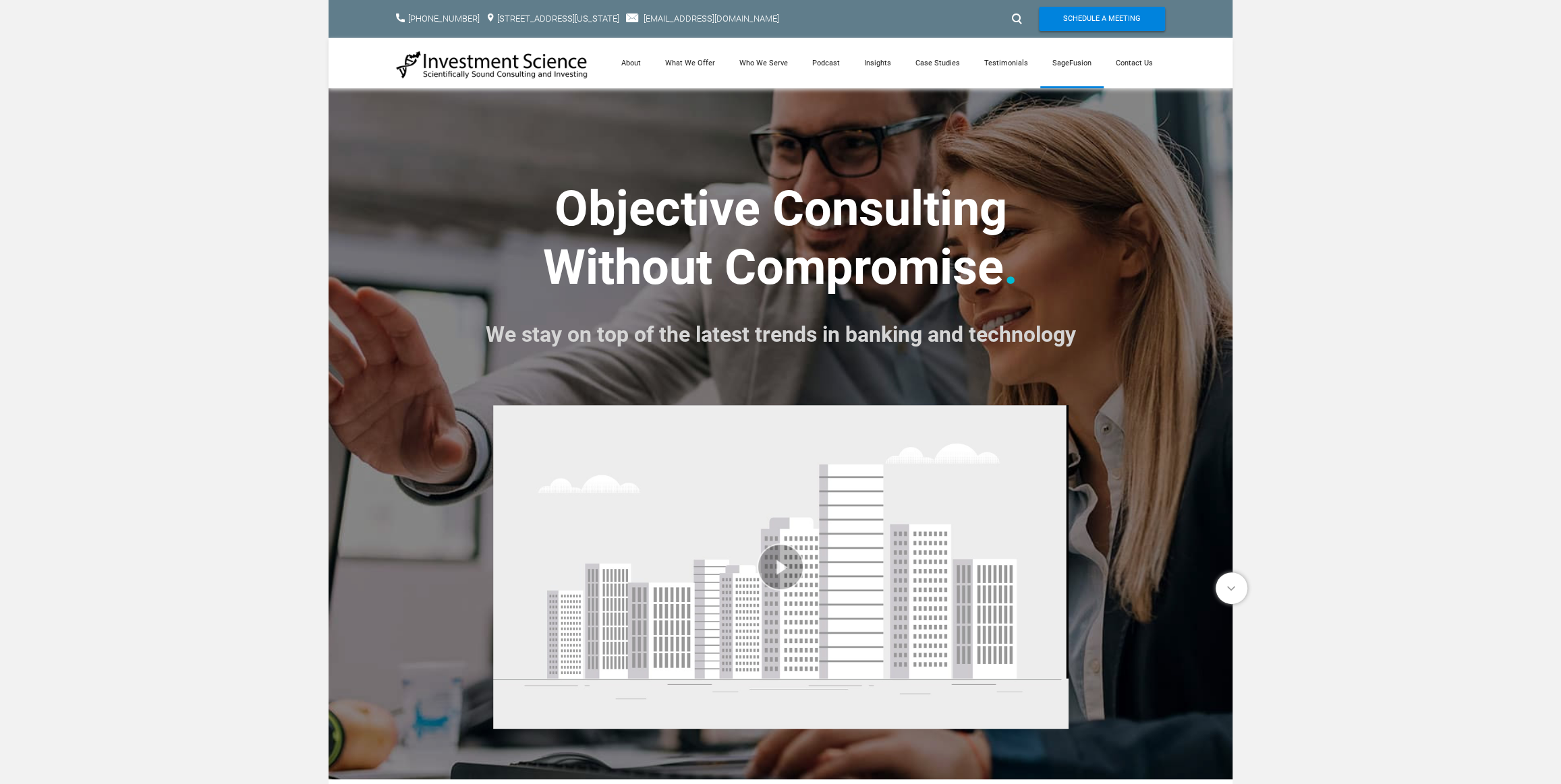
click at [1080, 61] on link "SageFusion" at bounding box center [1072, 62] width 64 height 50
